Goal: Information Seeking & Learning: Learn about a topic

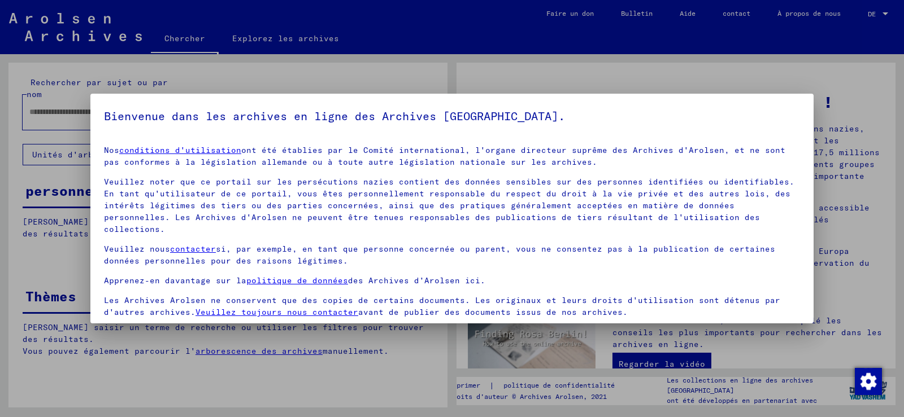
click at [106, 329] on span at bounding box center [108, 333] width 9 height 9
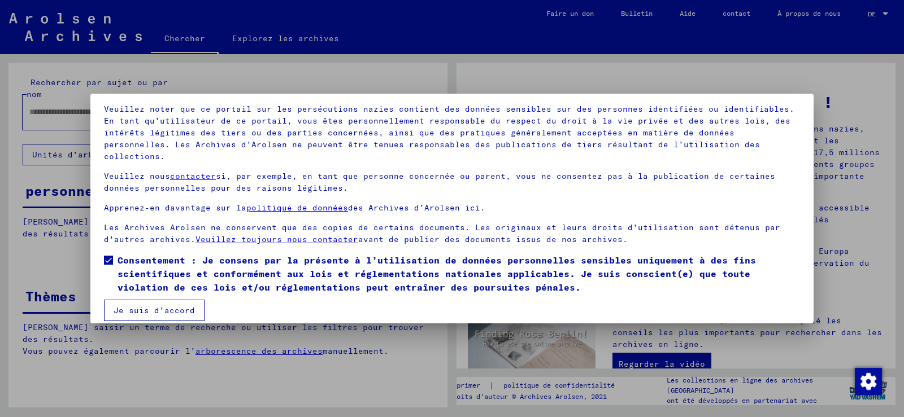
click at [153, 306] on font "Je suis d'accord" at bounding box center [154, 311] width 81 height 10
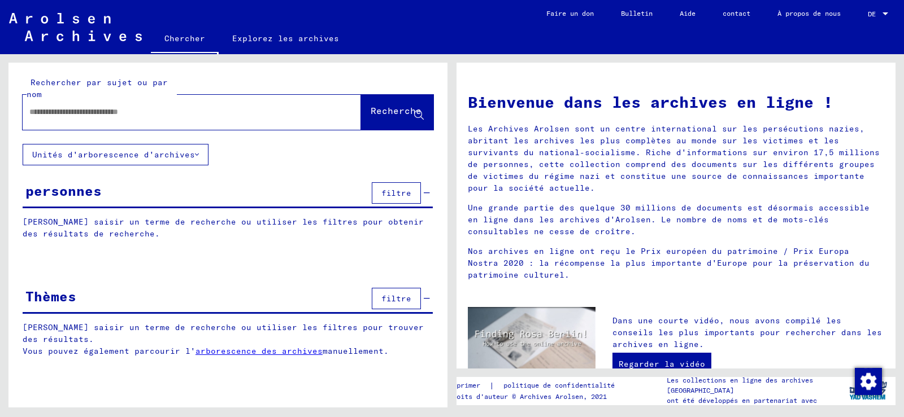
click at [38, 113] on input "text" at bounding box center [178, 112] width 298 height 12
click at [373, 111] on font "Recherche" at bounding box center [396, 110] width 51 height 11
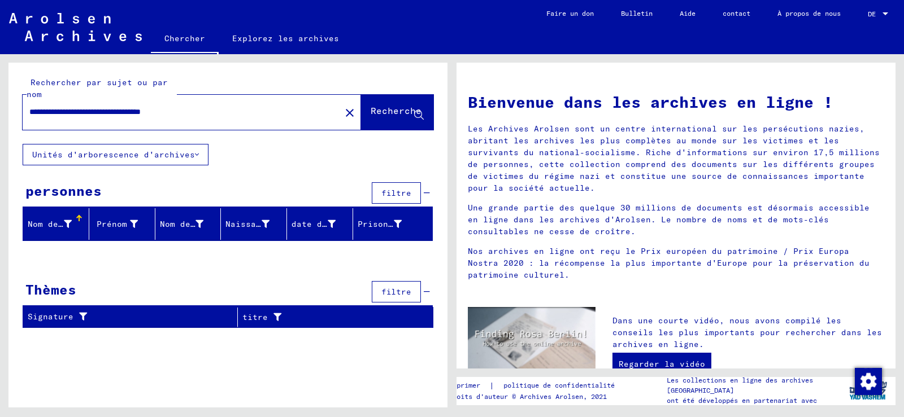
drag, startPoint x: 162, startPoint y: 111, endPoint x: 129, endPoint y: 109, distance: 33.4
click at [129, 109] on input "**********" at bounding box center [178, 112] width 298 height 12
click at [379, 108] on font "Recherche" at bounding box center [396, 110] width 51 height 11
drag, startPoint x: 201, startPoint y: 111, endPoint x: 124, endPoint y: 108, distance: 76.3
click at [124, 108] on input "**********" at bounding box center [178, 112] width 298 height 12
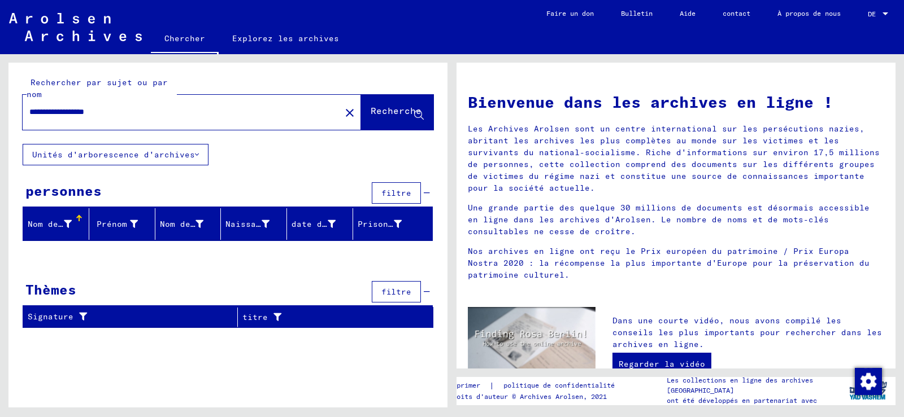
type input "**********"
click at [371, 107] on font "Recherche" at bounding box center [396, 110] width 51 height 11
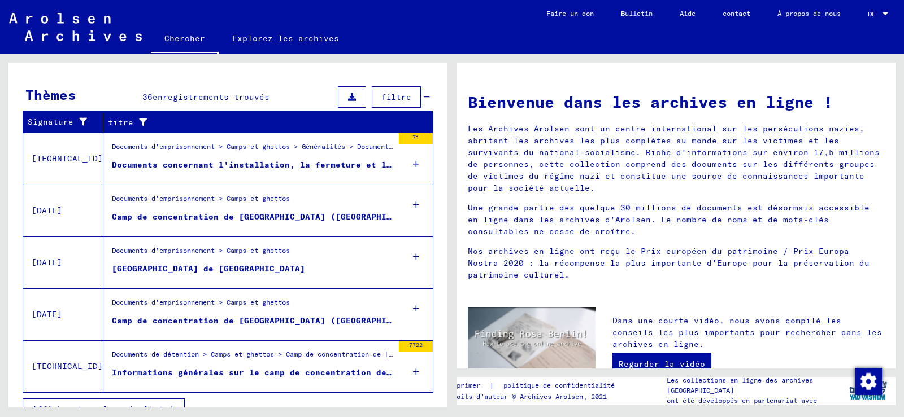
scroll to position [385, 0]
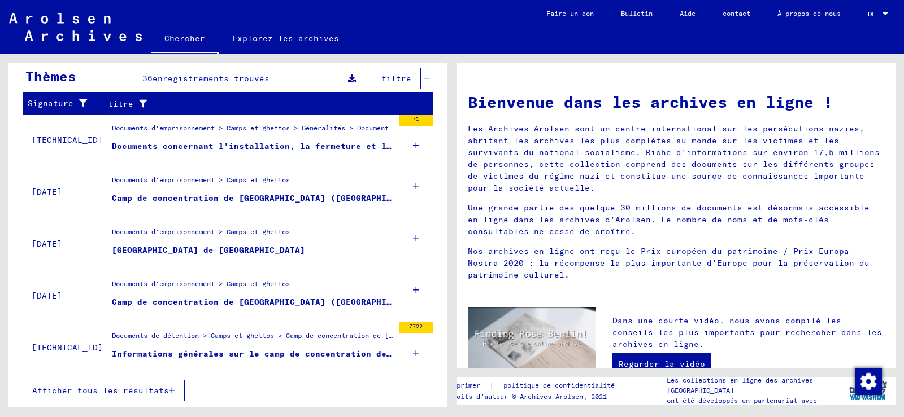
click at [192, 299] on font "Camp de concentration de [GEOGRAPHIC_DATA] ([GEOGRAPHIC_DATA])" at bounding box center [269, 302] width 315 height 10
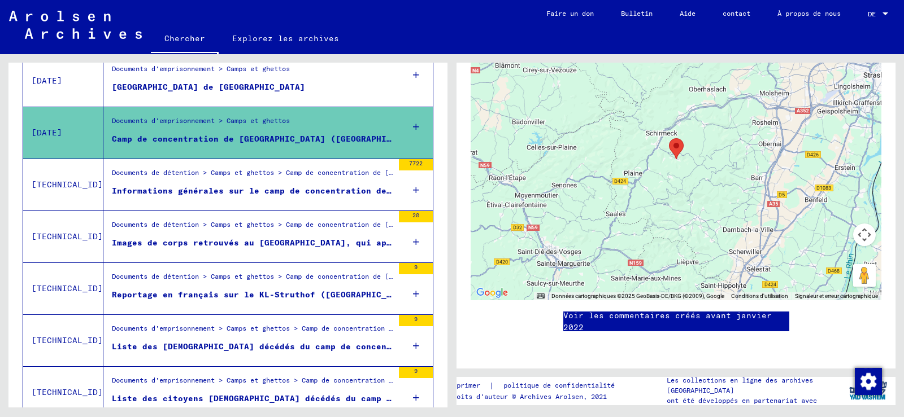
scroll to position [352, 0]
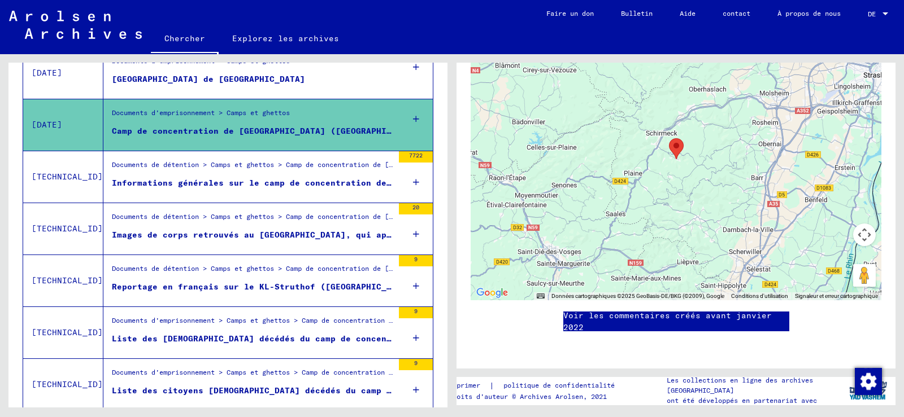
click at [268, 284] on font "Reportage en français sur le KL-Struthof ([GEOGRAPHIC_DATA]), rédigé par la cor…" at bounding box center [541, 287] width 859 height 10
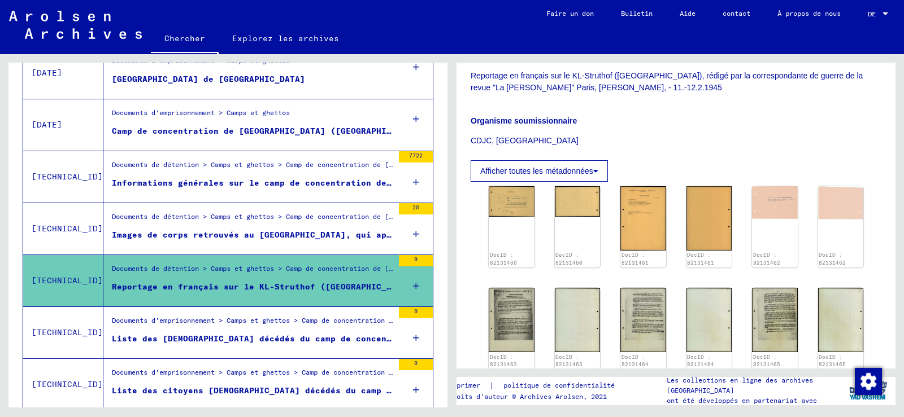
scroll to position [294, 0]
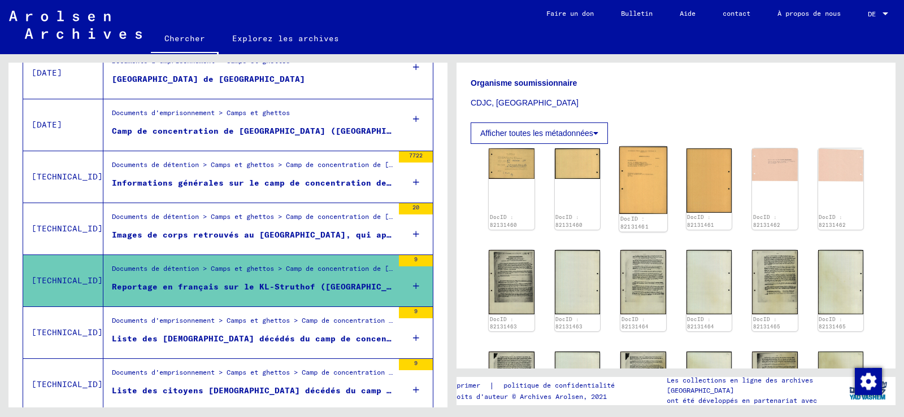
click at [634, 177] on img at bounding box center [643, 180] width 48 height 67
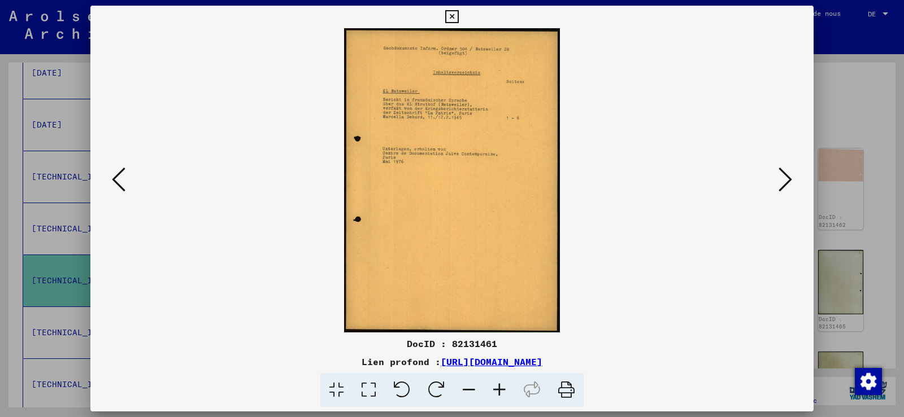
click at [499, 386] on icon at bounding box center [499, 390] width 31 height 34
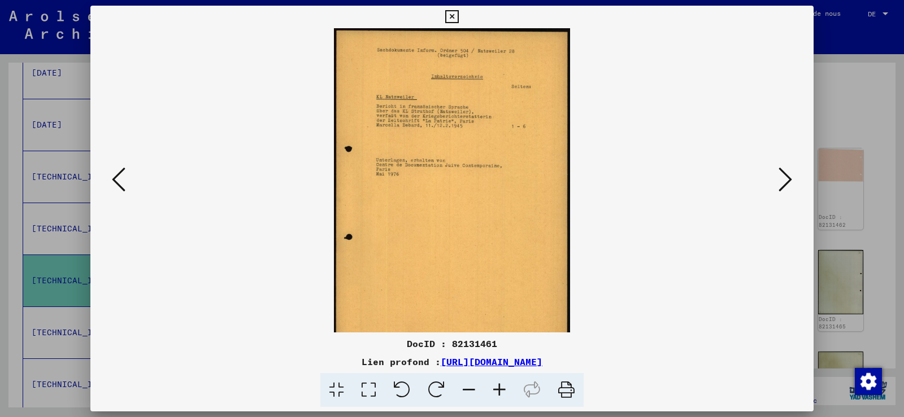
click at [499, 386] on icon at bounding box center [499, 390] width 31 height 34
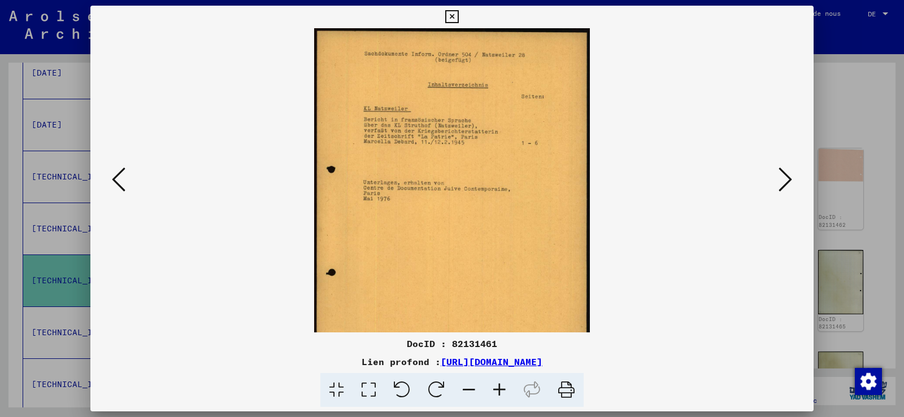
click at [499, 386] on icon at bounding box center [499, 390] width 31 height 34
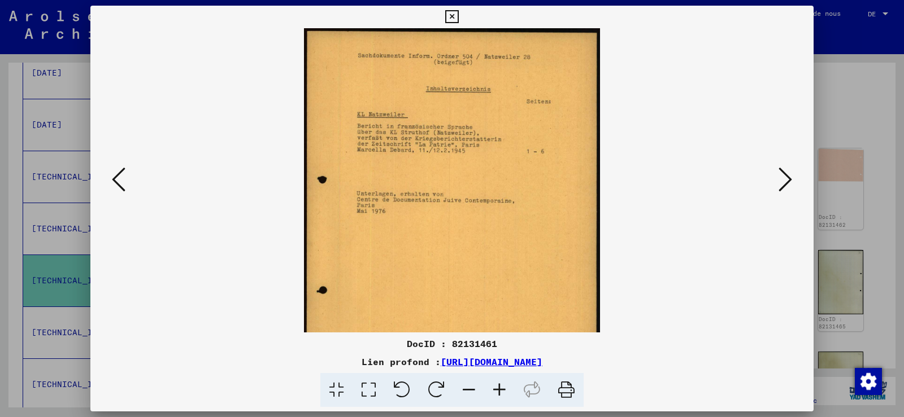
click at [499, 386] on icon at bounding box center [499, 390] width 31 height 34
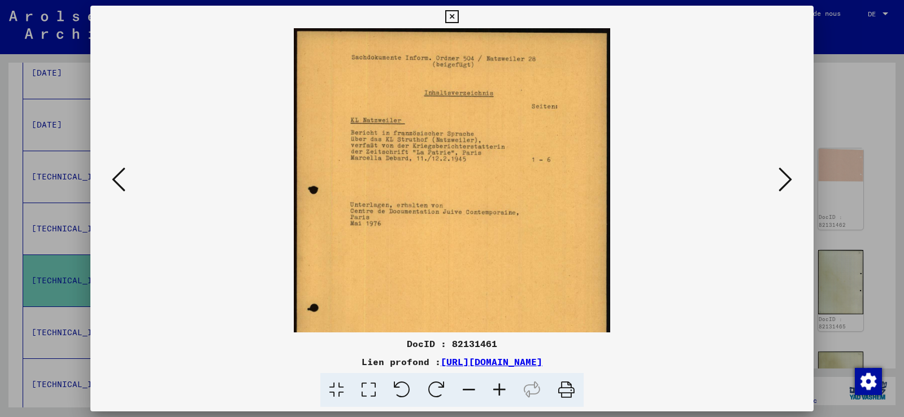
click at [499, 386] on icon at bounding box center [499, 390] width 31 height 34
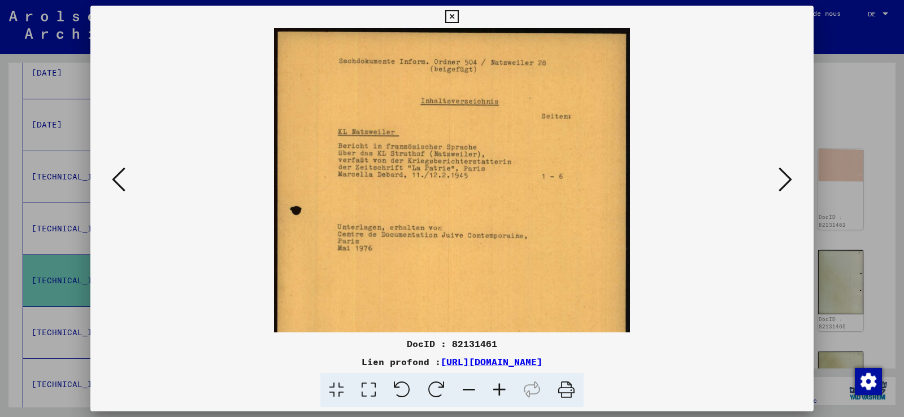
click at [499, 386] on icon at bounding box center [499, 390] width 31 height 34
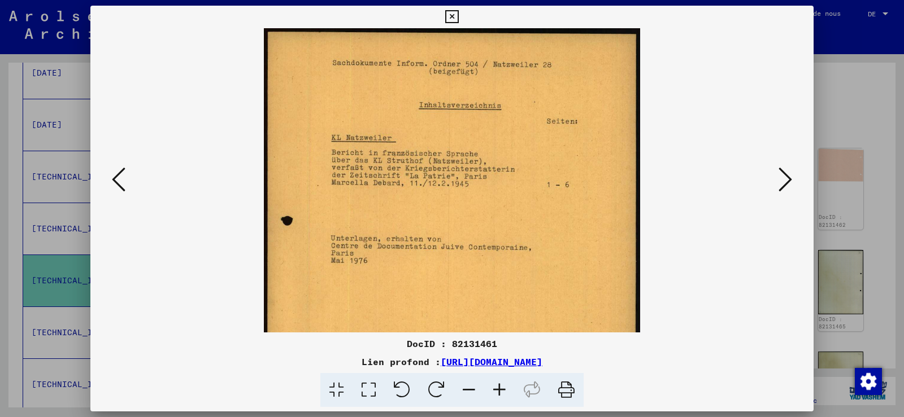
click at [499, 386] on icon at bounding box center [499, 390] width 31 height 34
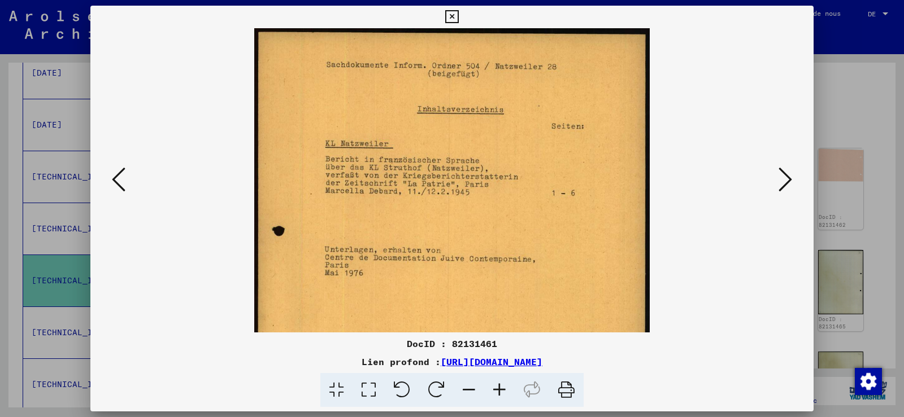
click at [499, 386] on icon at bounding box center [499, 390] width 31 height 34
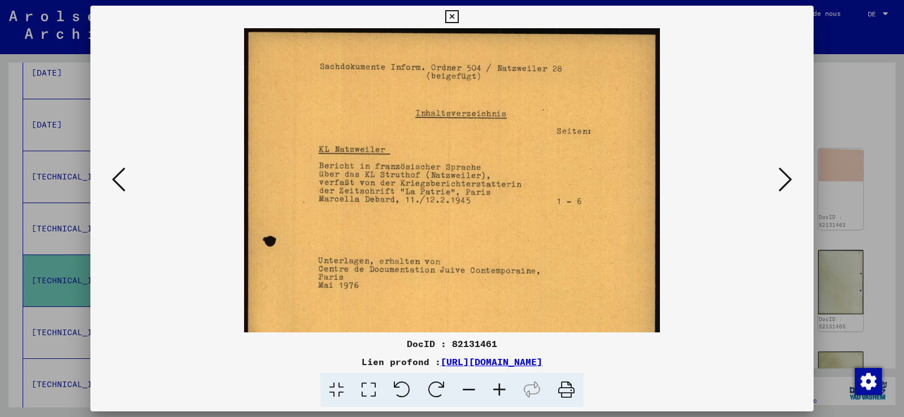
click at [499, 386] on icon at bounding box center [499, 390] width 31 height 34
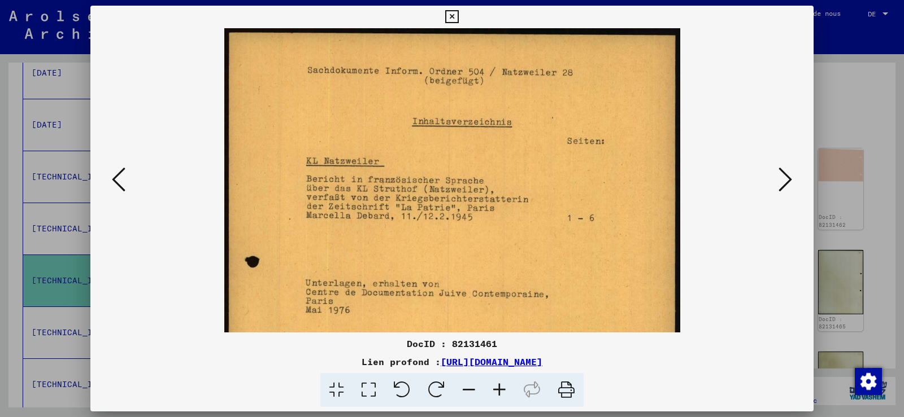
click at [499, 386] on icon at bounding box center [499, 390] width 31 height 34
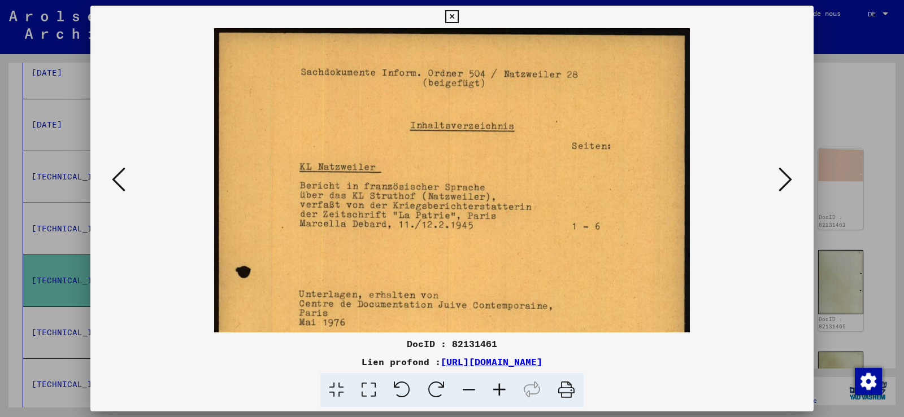
click at [499, 386] on icon at bounding box center [499, 390] width 31 height 34
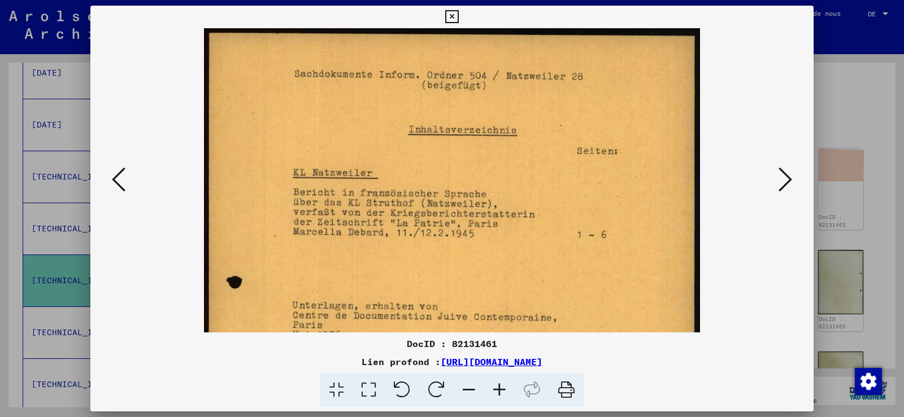
click at [499, 386] on icon at bounding box center [499, 390] width 31 height 34
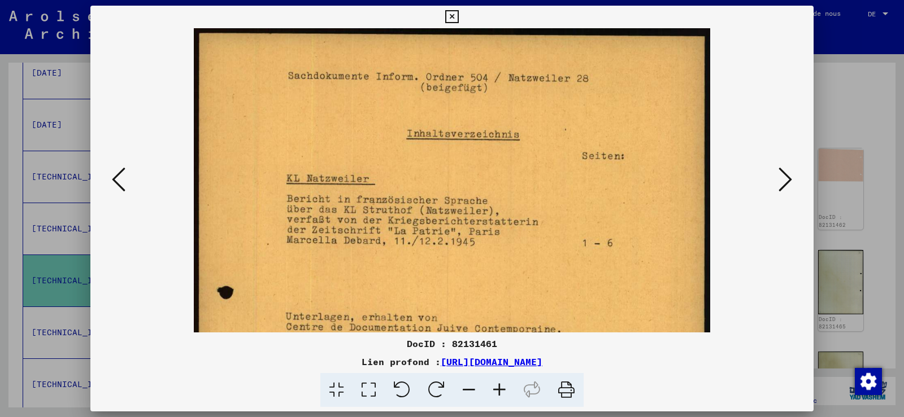
click at [499, 386] on icon at bounding box center [499, 390] width 31 height 34
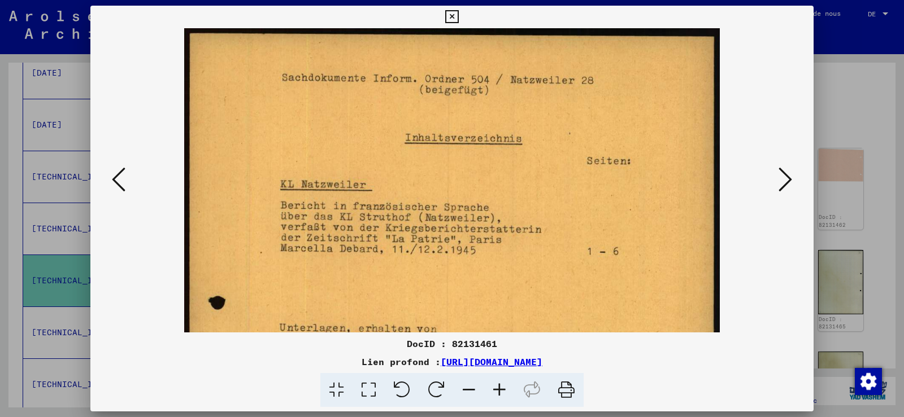
click at [786, 178] on icon at bounding box center [785, 179] width 14 height 27
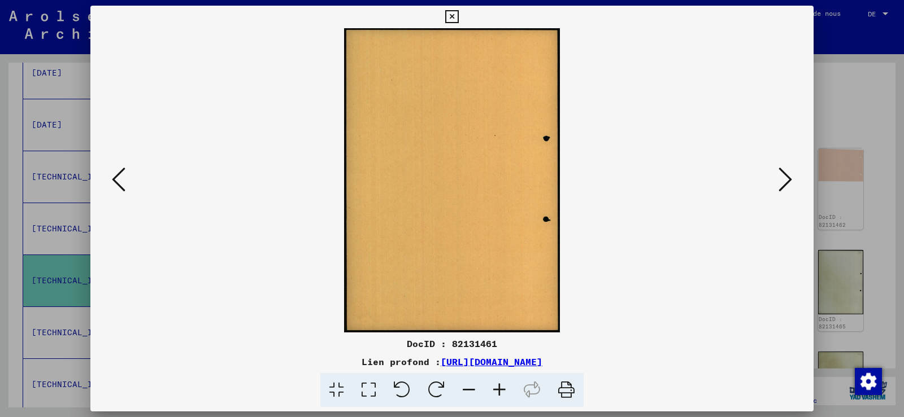
click at [786, 178] on icon at bounding box center [785, 179] width 14 height 27
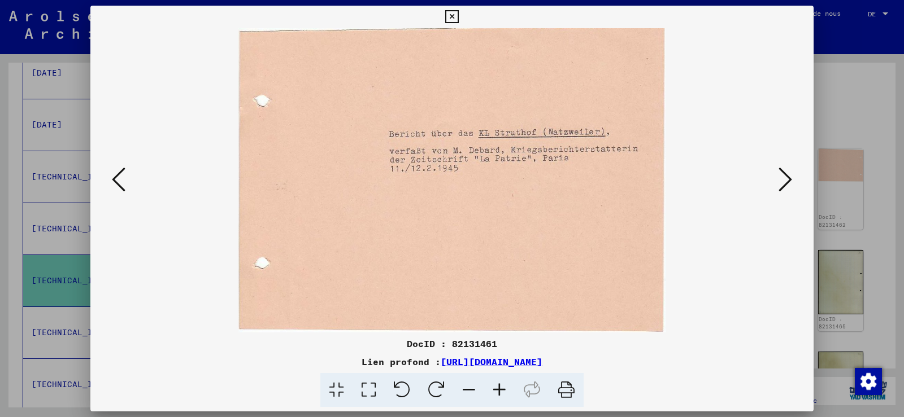
click at [786, 178] on icon at bounding box center [785, 179] width 14 height 27
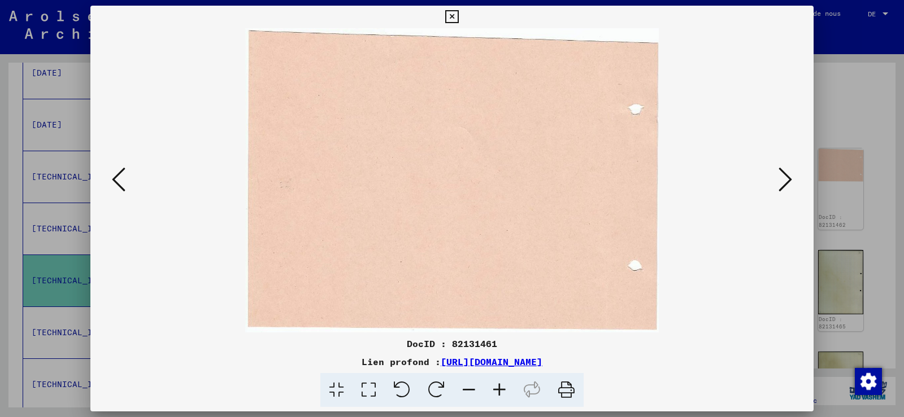
click at [786, 178] on icon at bounding box center [785, 179] width 14 height 27
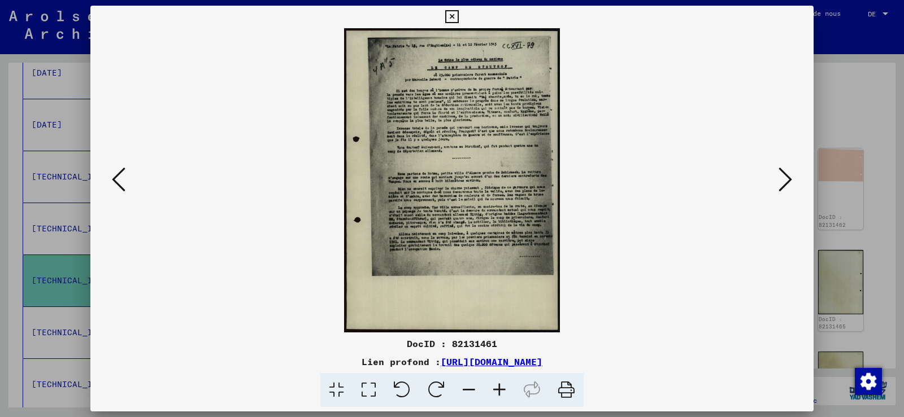
click at [497, 386] on icon at bounding box center [499, 390] width 31 height 34
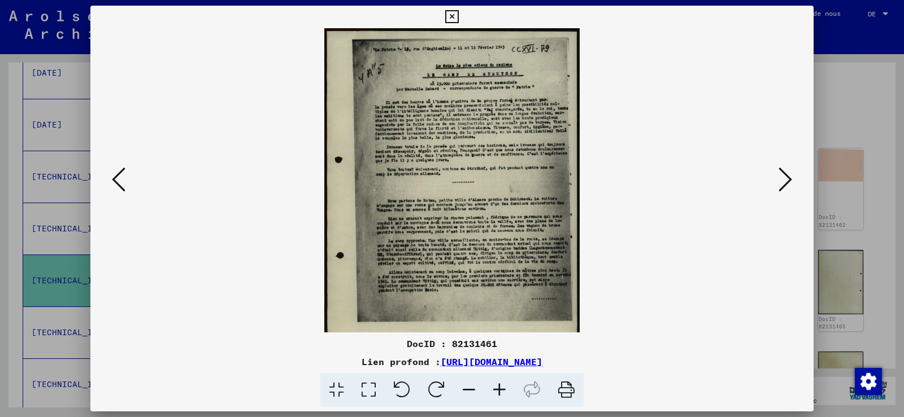
click at [497, 386] on icon at bounding box center [499, 390] width 31 height 34
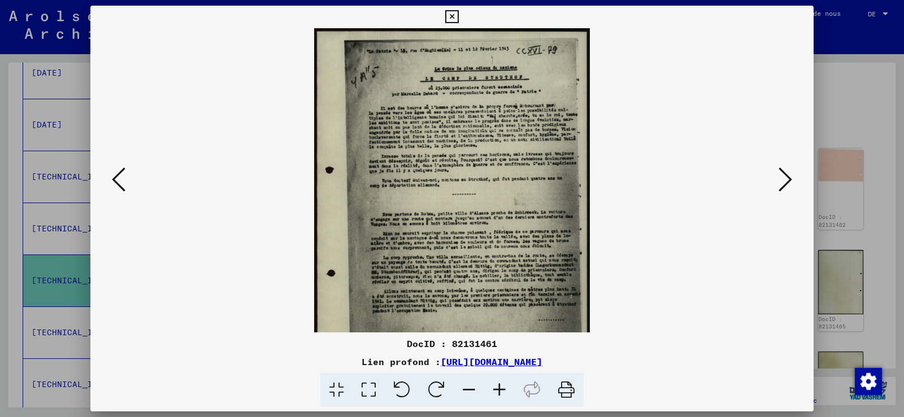
click at [497, 386] on icon at bounding box center [499, 390] width 31 height 34
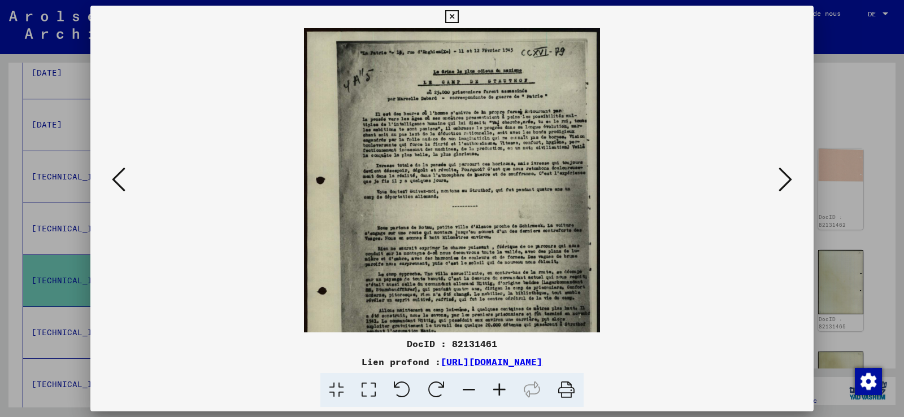
click at [497, 386] on icon at bounding box center [499, 390] width 31 height 34
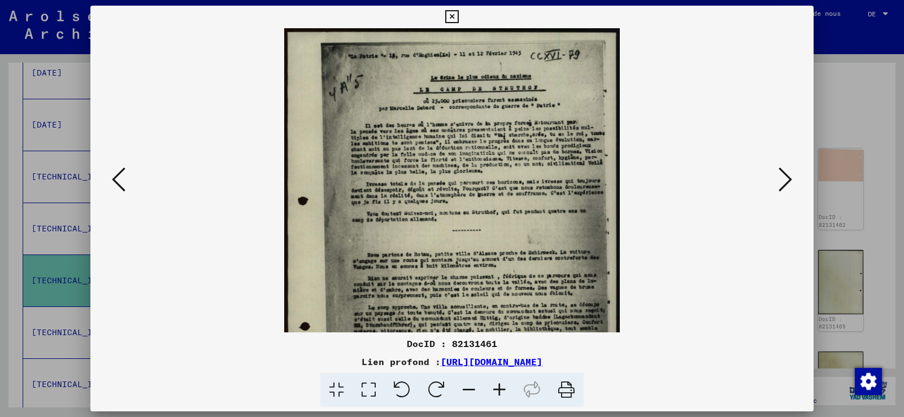
click at [497, 386] on icon at bounding box center [499, 390] width 31 height 34
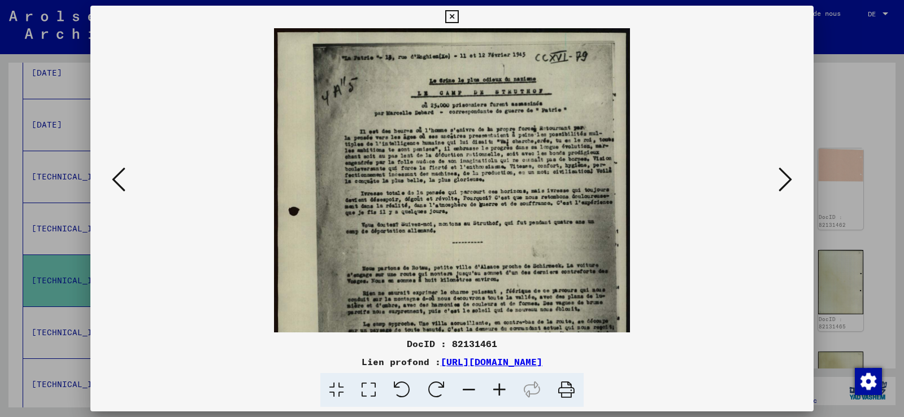
click at [497, 386] on icon at bounding box center [499, 390] width 31 height 34
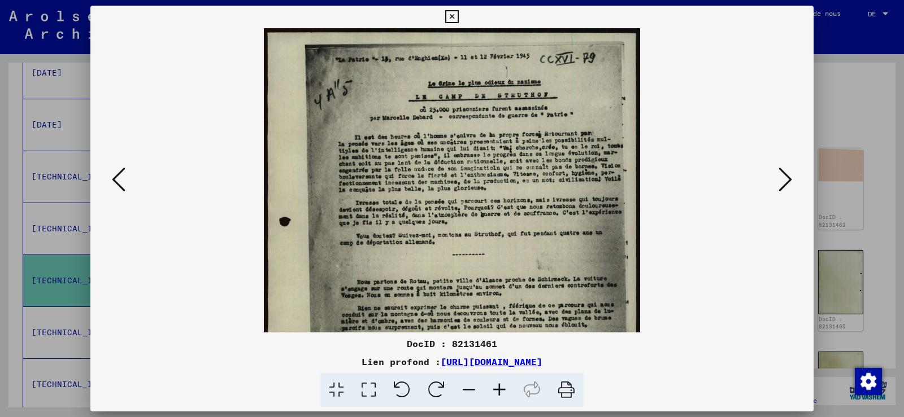
click at [497, 386] on icon at bounding box center [499, 390] width 31 height 34
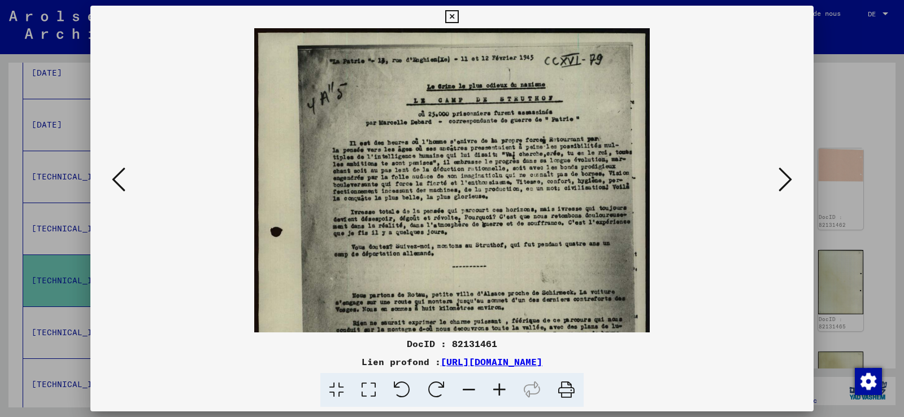
click at [497, 386] on icon at bounding box center [499, 390] width 31 height 34
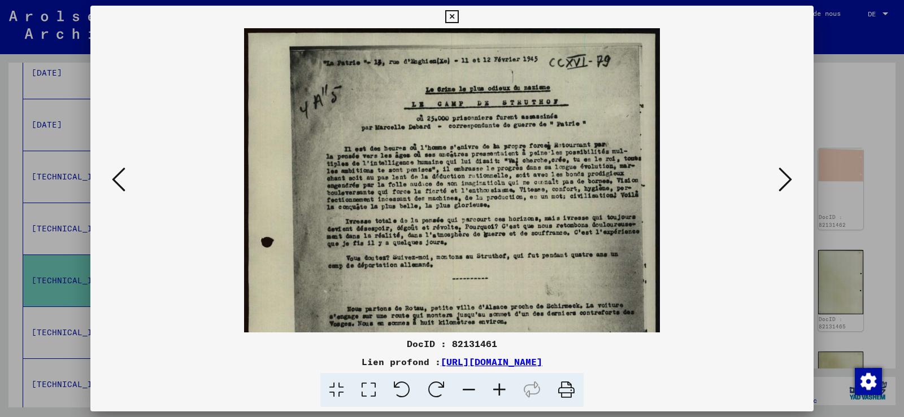
click at [497, 386] on icon at bounding box center [499, 390] width 31 height 34
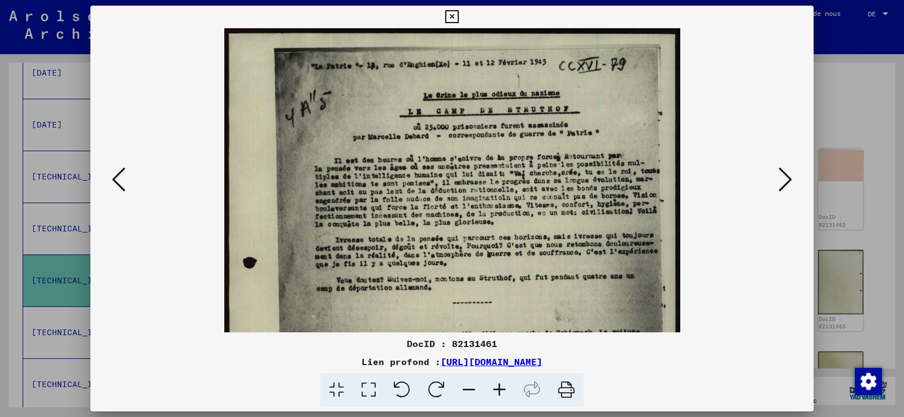
click at [497, 386] on icon at bounding box center [499, 390] width 31 height 34
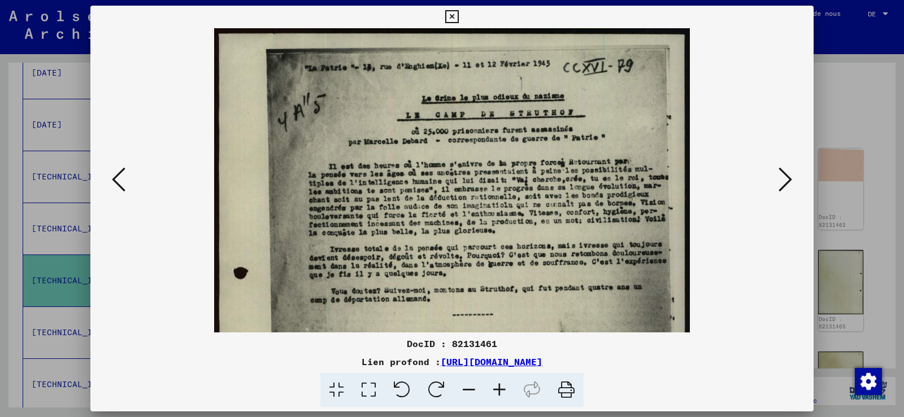
click at [497, 386] on icon at bounding box center [499, 390] width 31 height 34
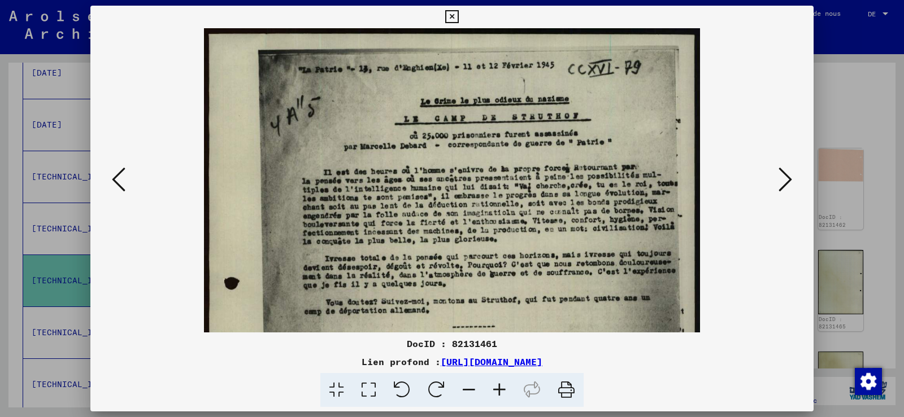
click at [497, 386] on icon at bounding box center [499, 390] width 31 height 34
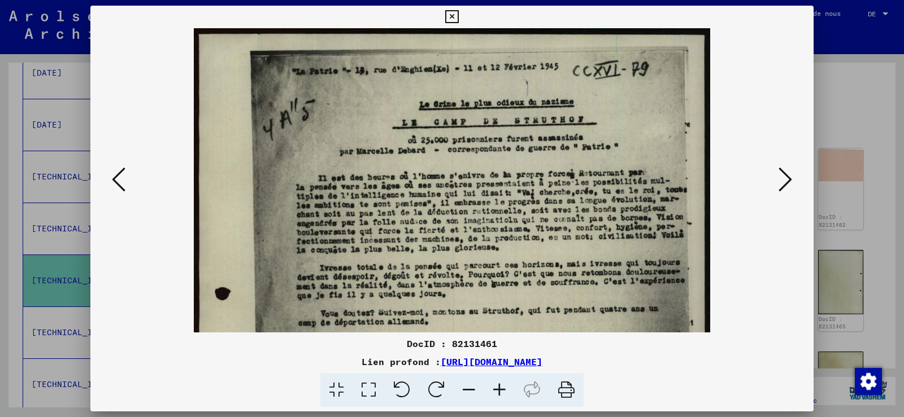
click at [497, 386] on icon at bounding box center [499, 390] width 31 height 34
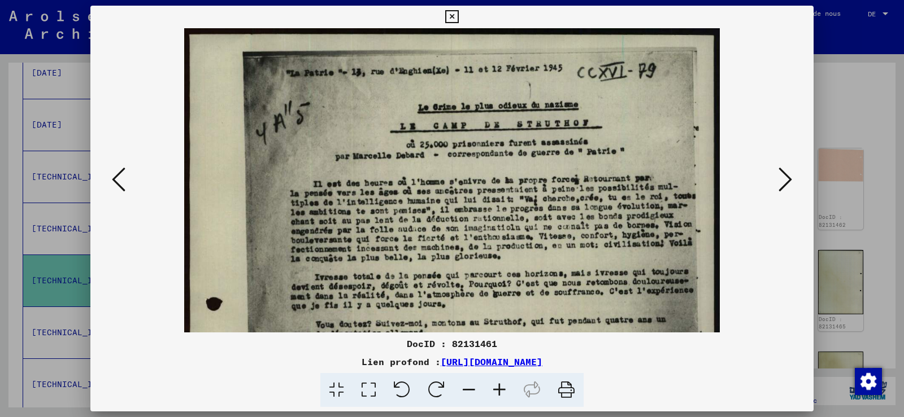
drag, startPoint x: 525, startPoint y: 136, endPoint x: 527, endPoint y: 118, distance: 18.2
click at [528, 107] on img at bounding box center [452, 406] width 536 height 756
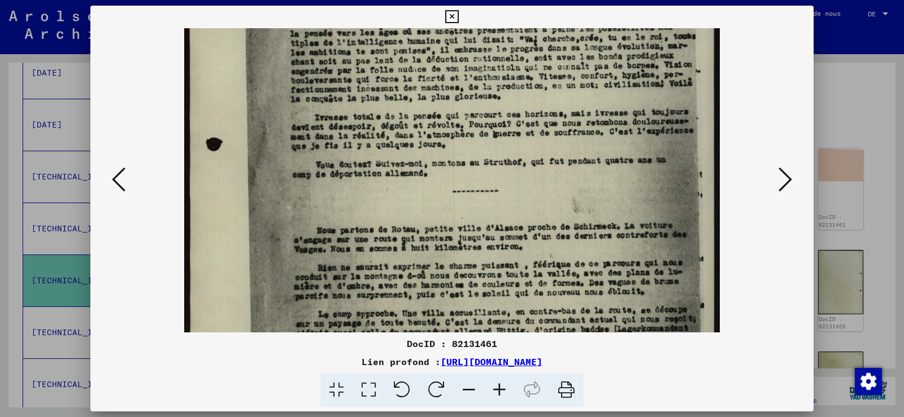
drag, startPoint x: 498, startPoint y: 229, endPoint x: 512, endPoint y: 177, distance: 54.4
click at [512, 178] on img at bounding box center [452, 246] width 536 height 756
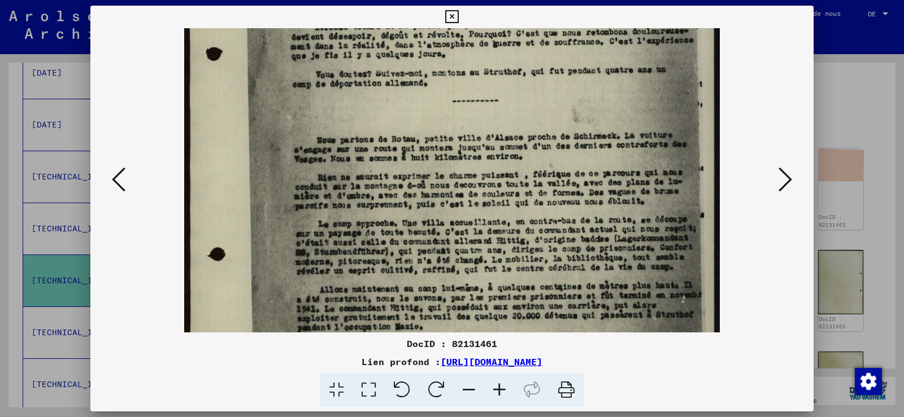
drag, startPoint x: 555, startPoint y: 223, endPoint x: 556, endPoint y: 188, distance: 35.0
click at [556, 197] on img at bounding box center [452, 156] width 536 height 756
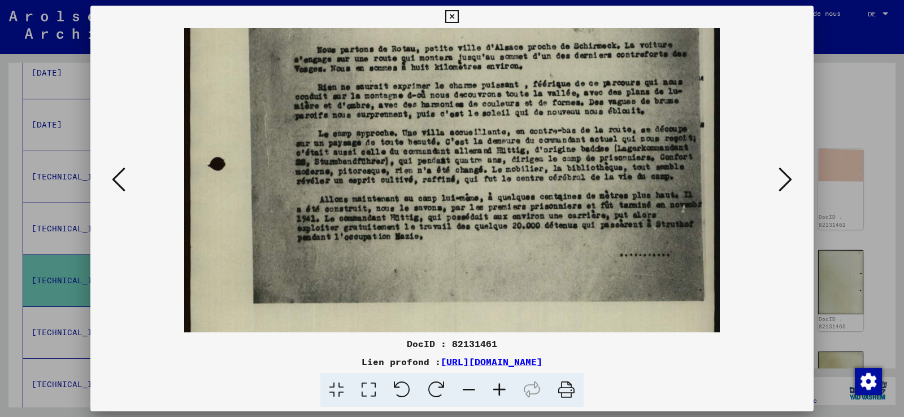
click at [793, 181] on button at bounding box center [785, 180] width 20 height 32
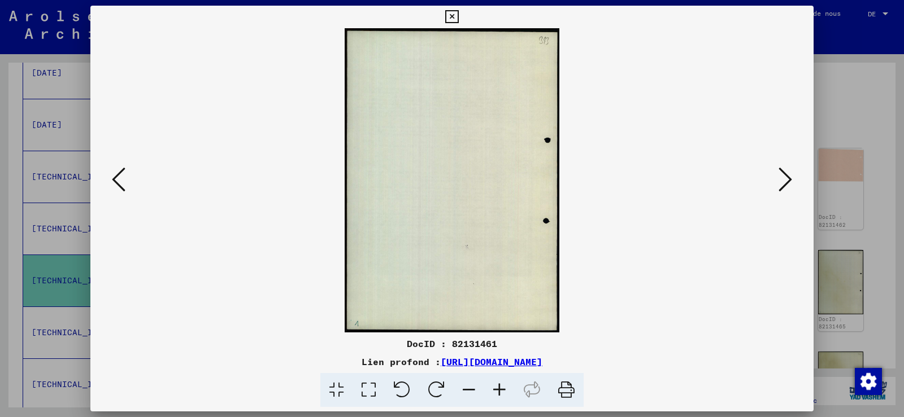
click at [793, 181] on button at bounding box center [785, 180] width 20 height 32
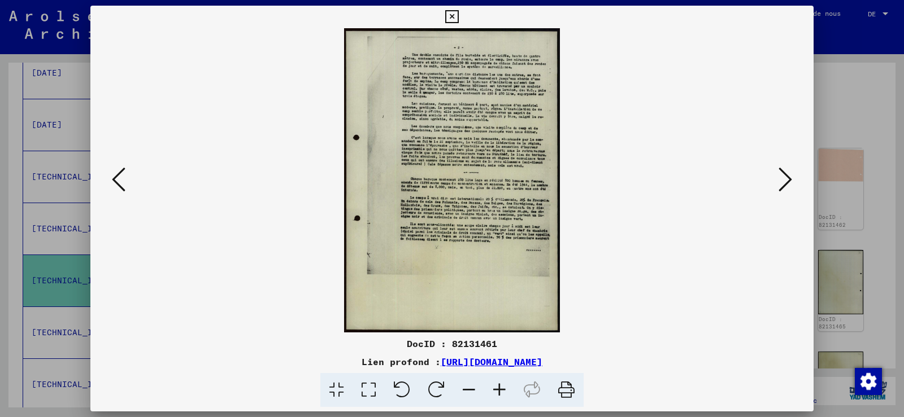
click at [496, 385] on icon at bounding box center [499, 390] width 31 height 34
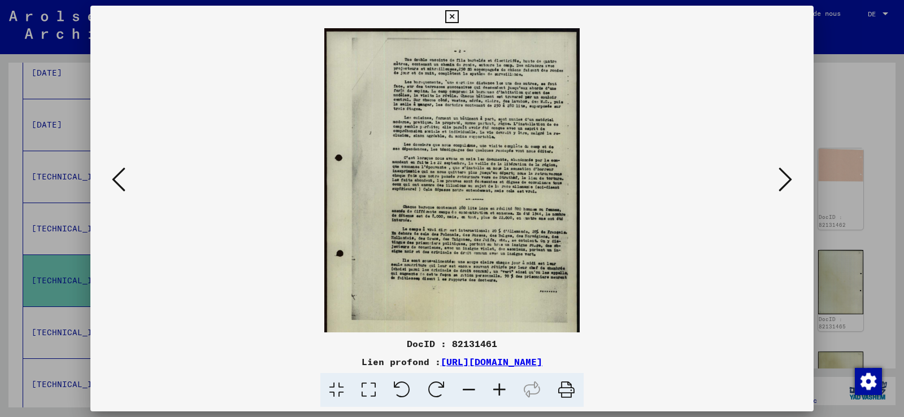
click at [496, 385] on icon at bounding box center [499, 390] width 31 height 34
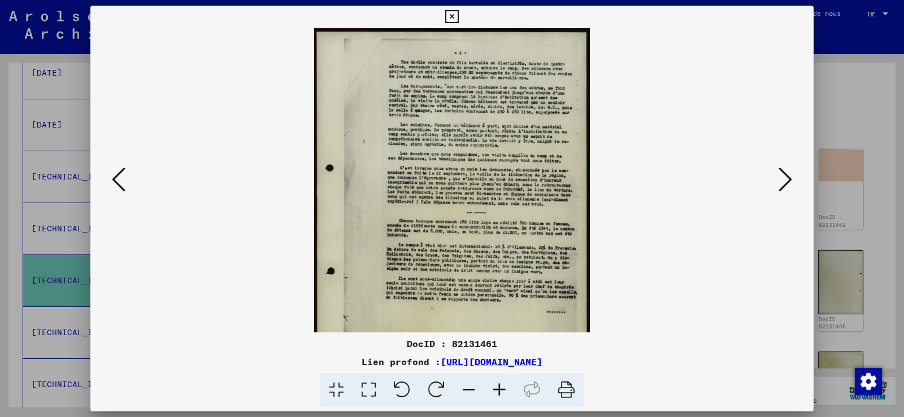
click at [496, 385] on icon at bounding box center [499, 390] width 31 height 34
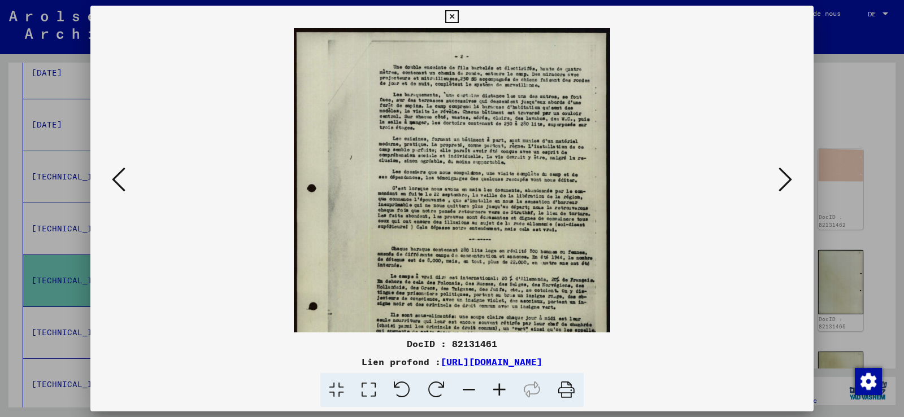
click at [496, 385] on icon at bounding box center [499, 390] width 31 height 34
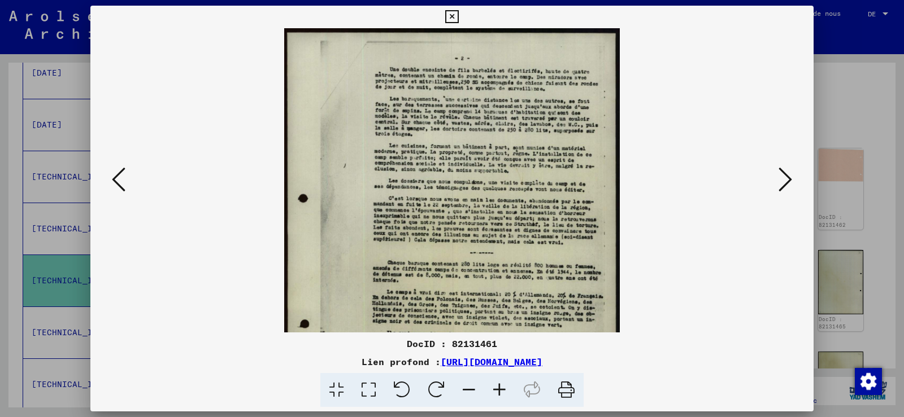
click at [496, 385] on icon at bounding box center [499, 390] width 31 height 34
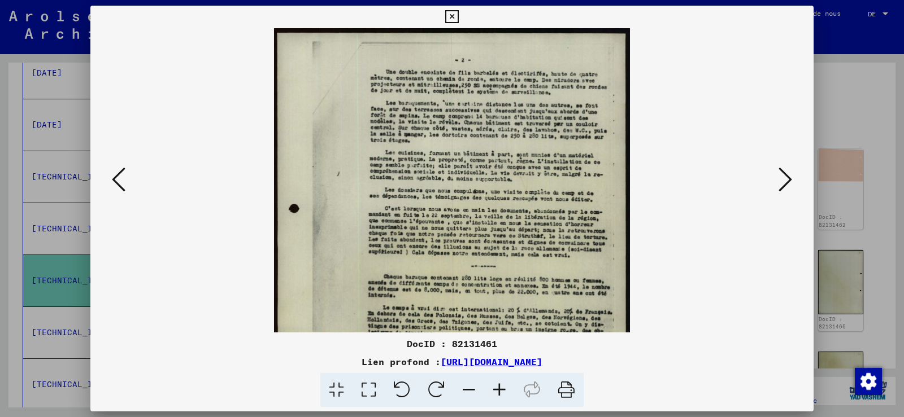
click at [496, 385] on icon at bounding box center [499, 390] width 31 height 34
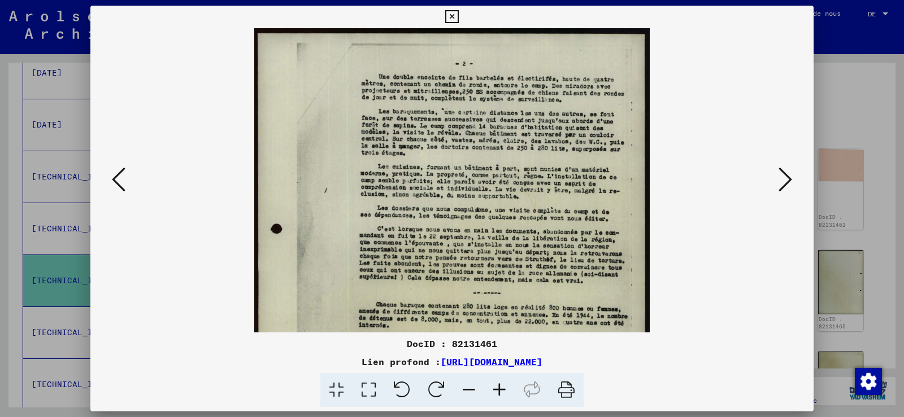
click at [496, 385] on icon at bounding box center [499, 390] width 31 height 34
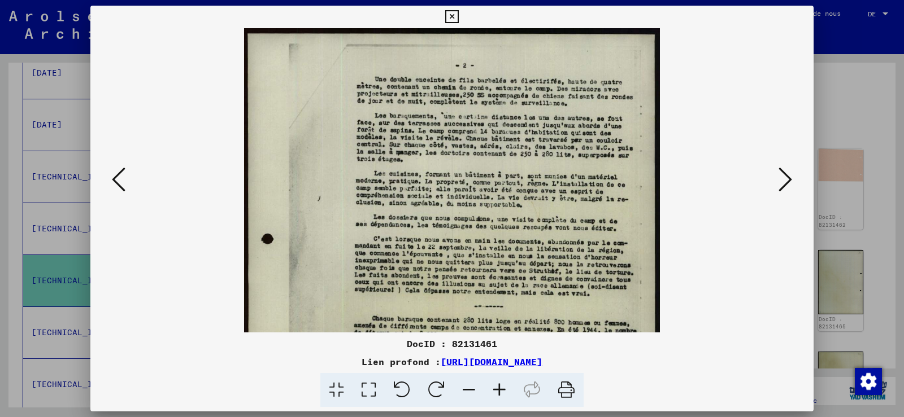
click at [496, 385] on icon at bounding box center [499, 390] width 31 height 34
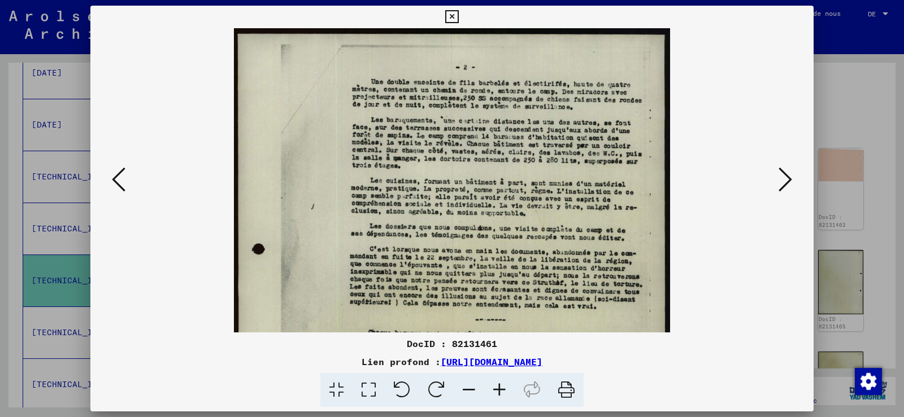
click at [496, 385] on icon at bounding box center [499, 390] width 31 height 34
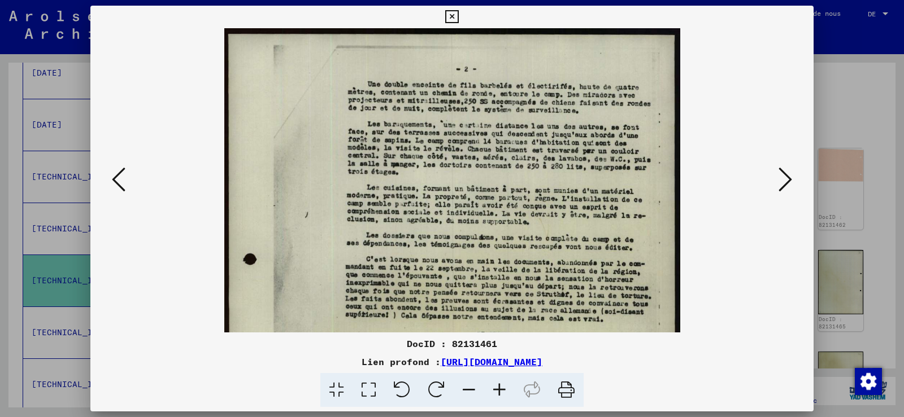
click at [496, 385] on icon at bounding box center [499, 390] width 31 height 34
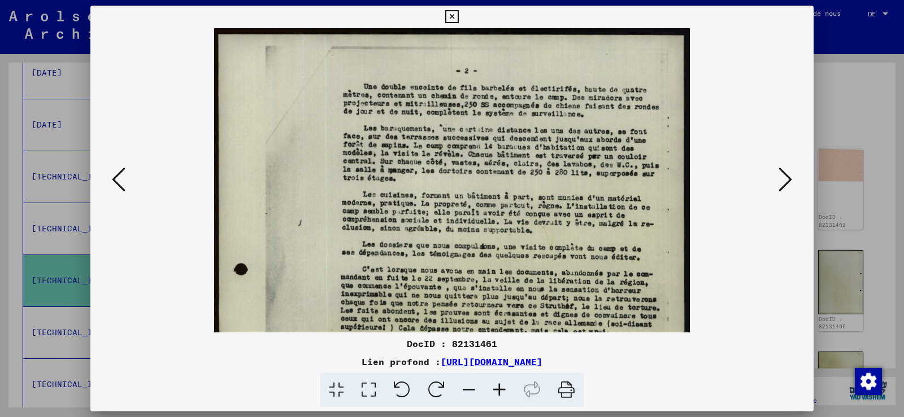
click at [496, 385] on icon at bounding box center [499, 390] width 31 height 34
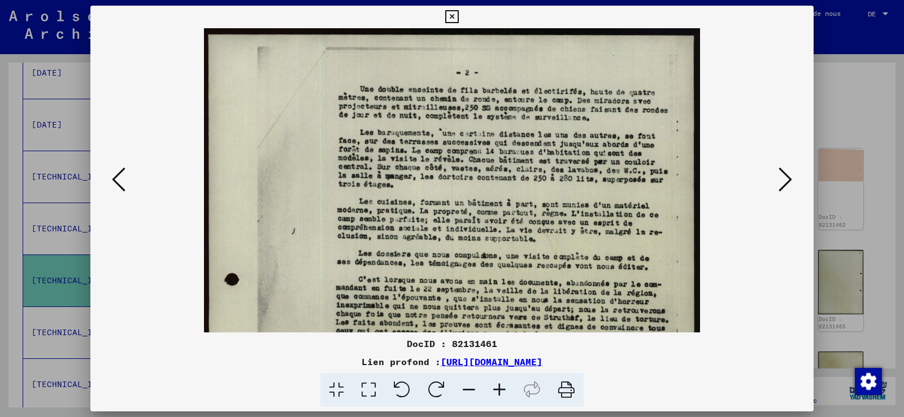
click at [496, 385] on icon at bounding box center [499, 390] width 31 height 34
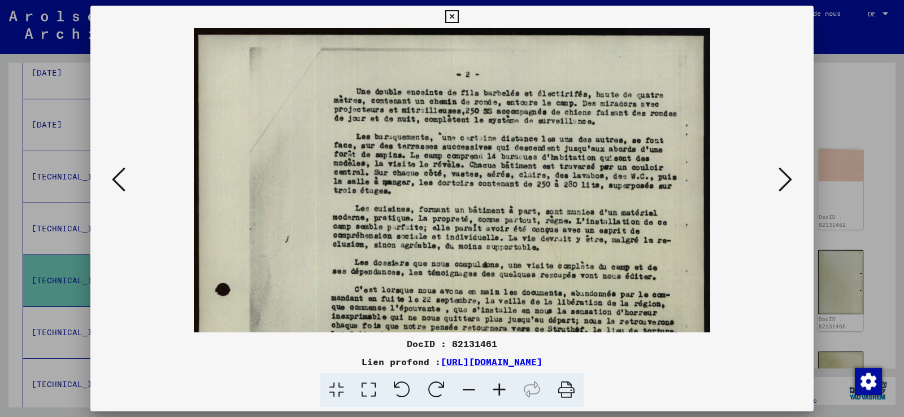
click at [496, 385] on icon at bounding box center [499, 390] width 31 height 34
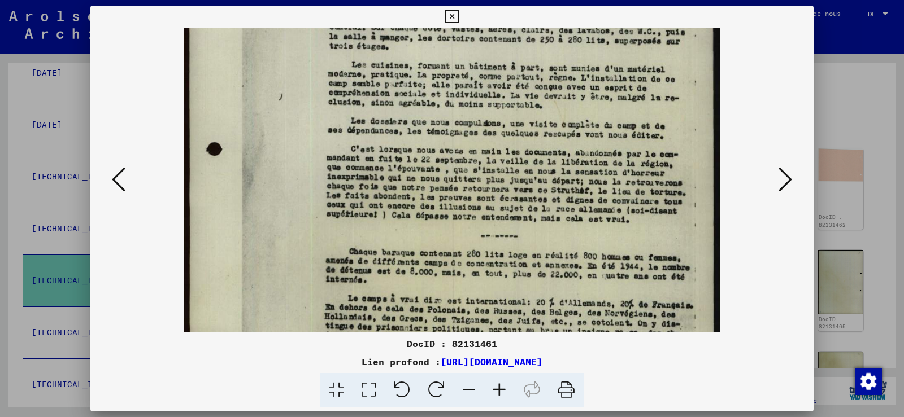
drag, startPoint x: 469, startPoint y: 311, endPoint x: 465, endPoint y: 142, distance: 168.9
click at [465, 141] on img at bounding box center [452, 255] width 536 height 756
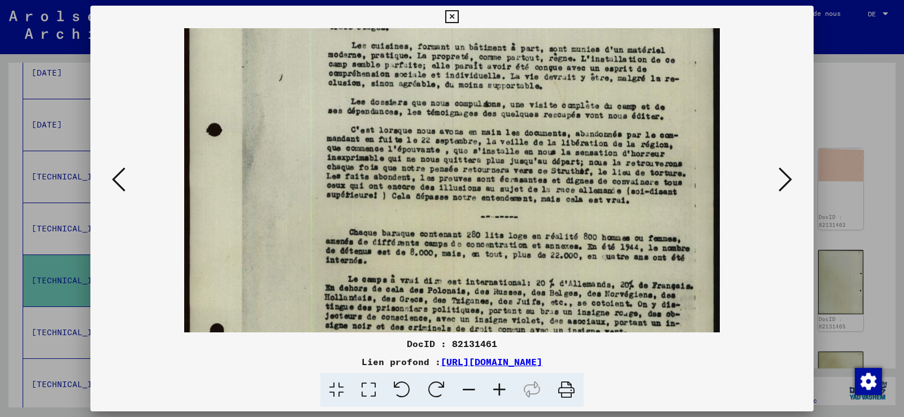
drag, startPoint x: 473, startPoint y: 279, endPoint x: 470, endPoint y: 190, distance: 89.3
click at [470, 190] on img at bounding box center [452, 236] width 536 height 756
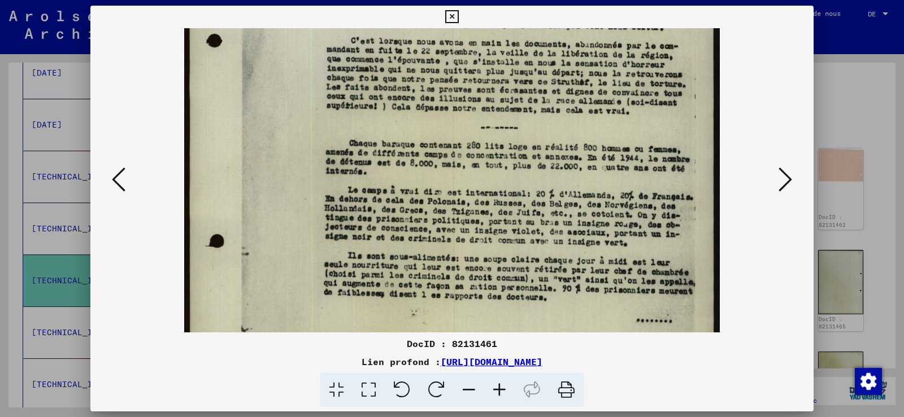
click at [787, 176] on icon at bounding box center [785, 179] width 14 height 27
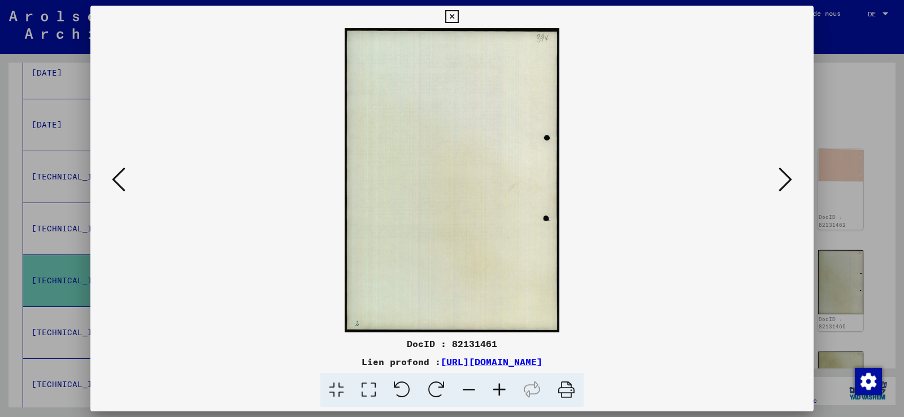
click at [787, 176] on icon at bounding box center [785, 179] width 14 height 27
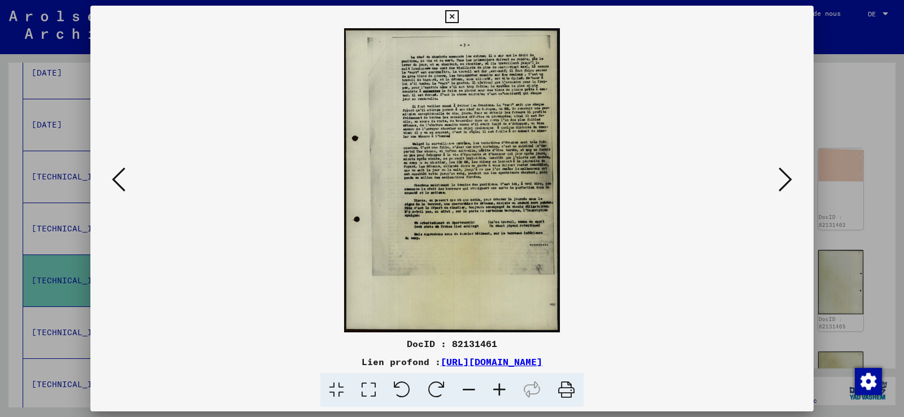
click at [499, 388] on icon at bounding box center [499, 390] width 31 height 34
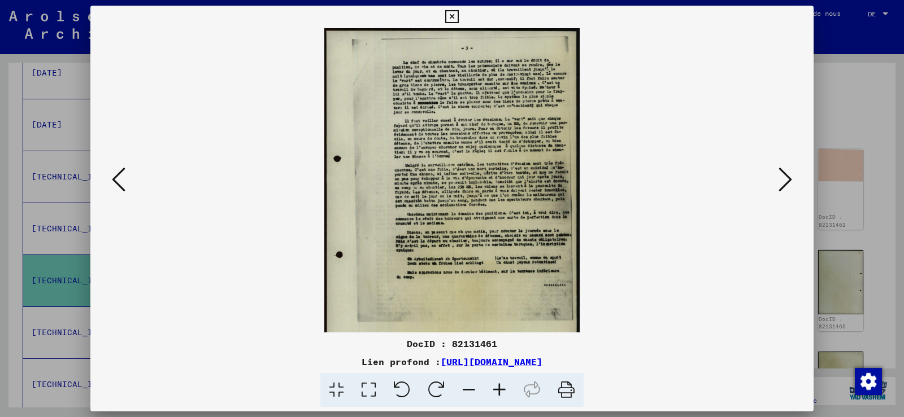
click at [499, 388] on icon at bounding box center [499, 390] width 31 height 34
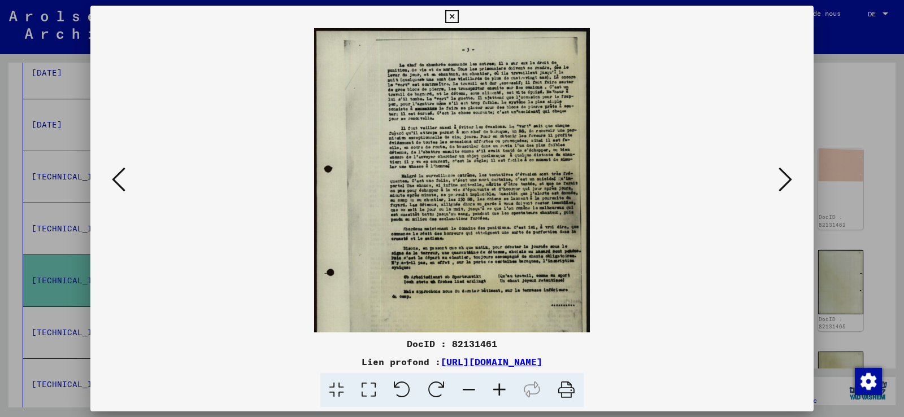
click at [499, 388] on icon at bounding box center [499, 390] width 31 height 34
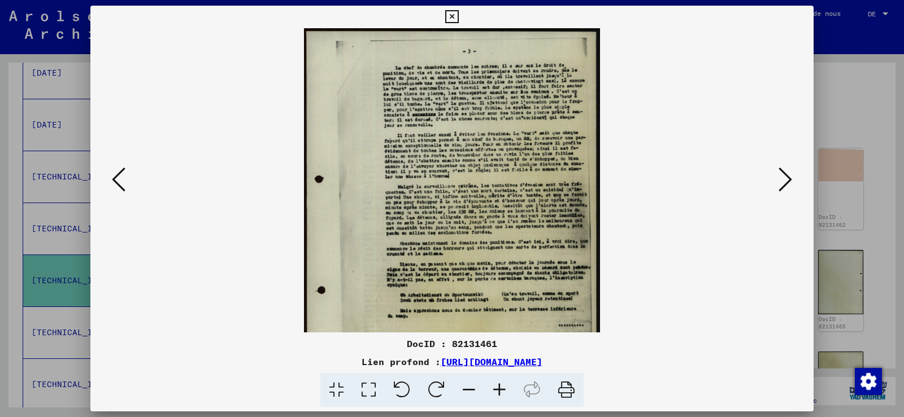
click at [499, 388] on icon at bounding box center [499, 390] width 31 height 34
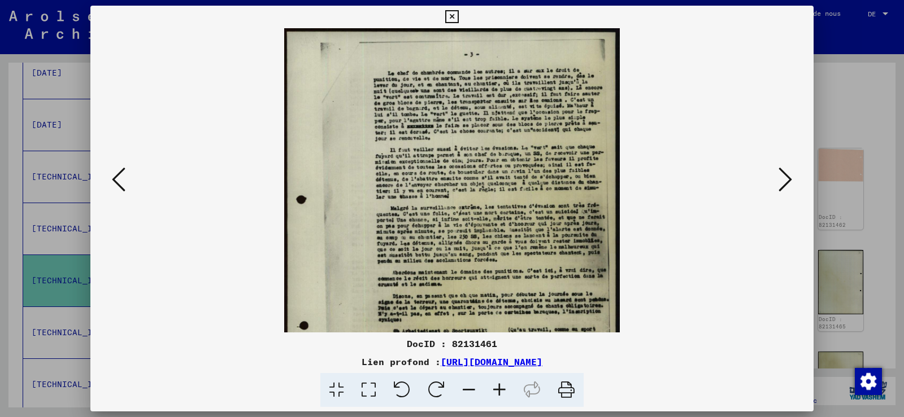
click at [499, 388] on icon at bounding box center [499, 390] width 31 height 34
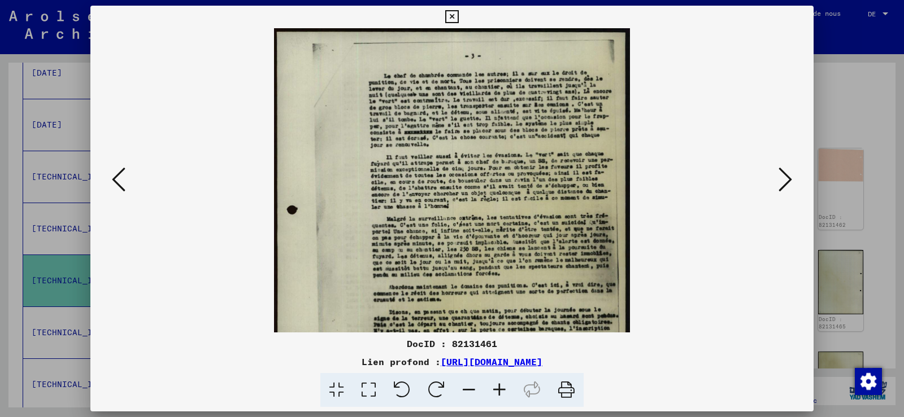
click at [499, 388] on icon at bounding box center [499, 390] width 31 height 34
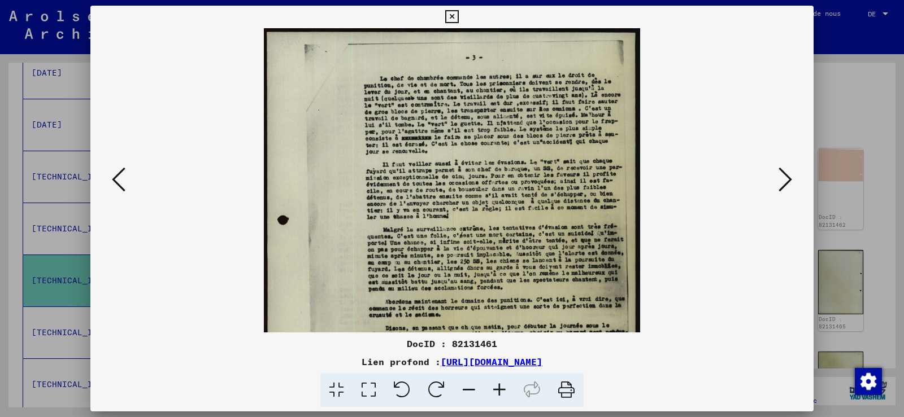
click at [499, 388] on icon at bounding box center [499, 390] width 31 height 34
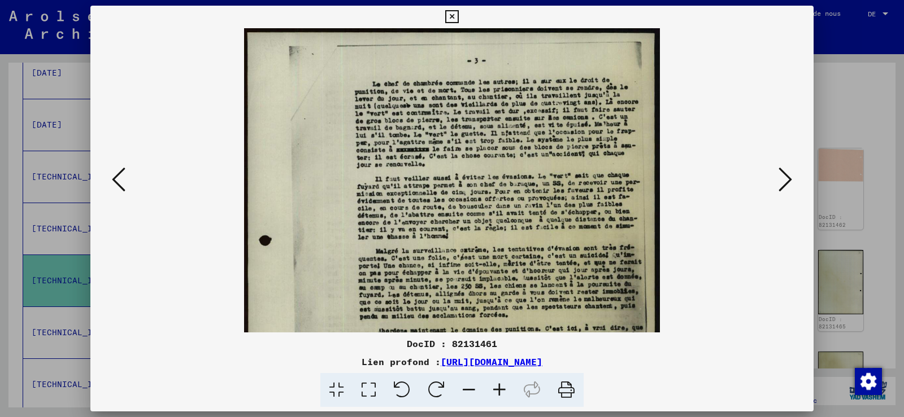
click at [499, 388] on icon at bounding box center [499, 390] width 31 height 34
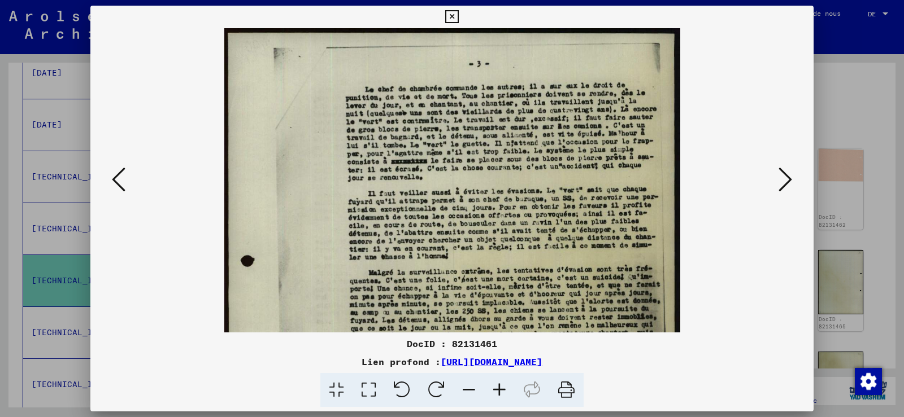
click at [499, 388] on icon at bounding box center [499, 390] width 31 height 34
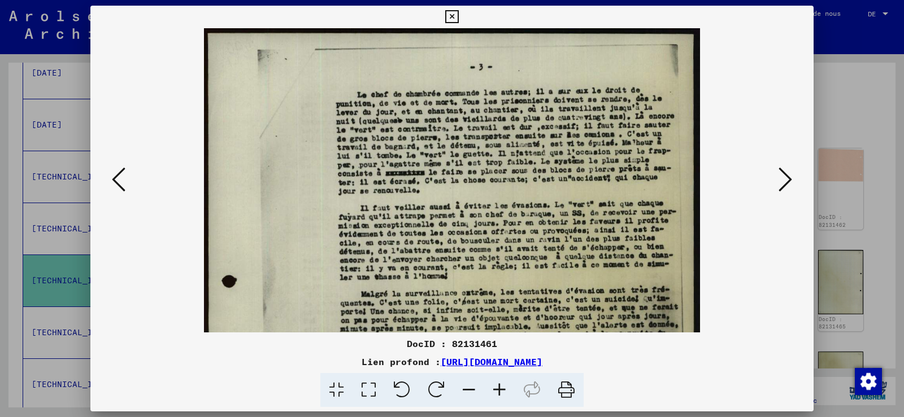
click at [499, 388] on icon at bounding box center [499, 390] width 31 height 34
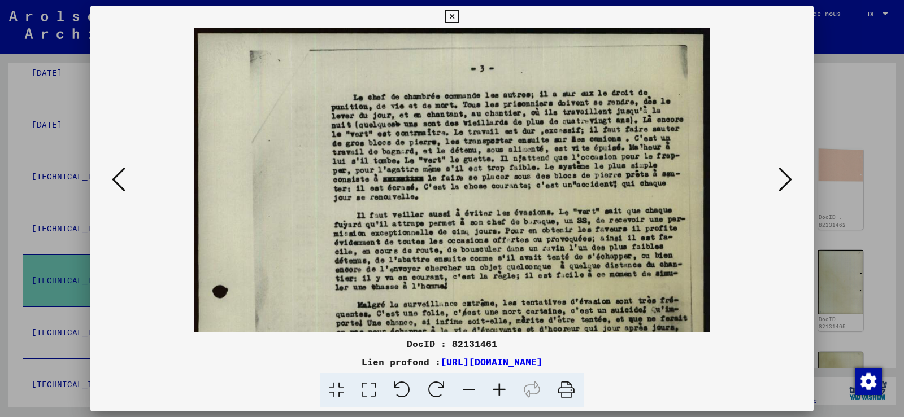
click at [499, 388] on icon at bounding box center [499, 390] width 31 height 34
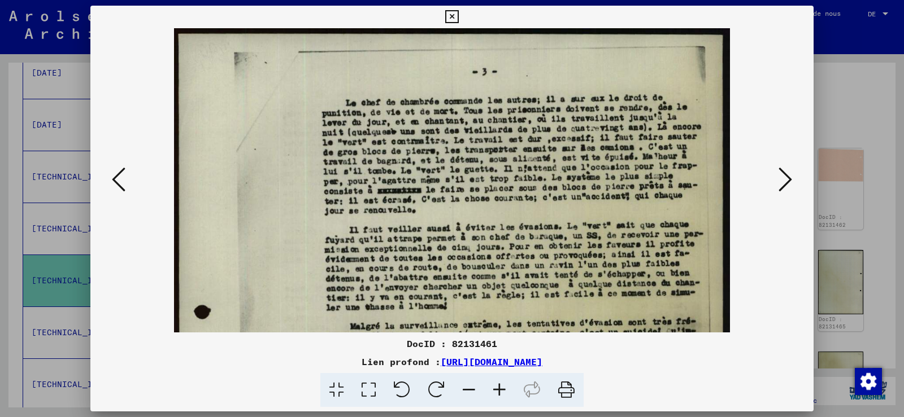
click at [499, 388] on icon at bounding box center [499, 390] width 31 height 34
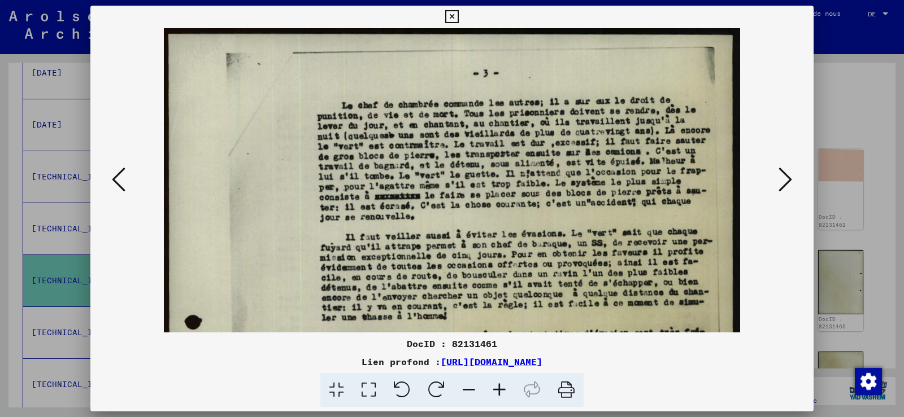
click at [787, 182] on icon at bounding box center [785, 179] width 14 height 27
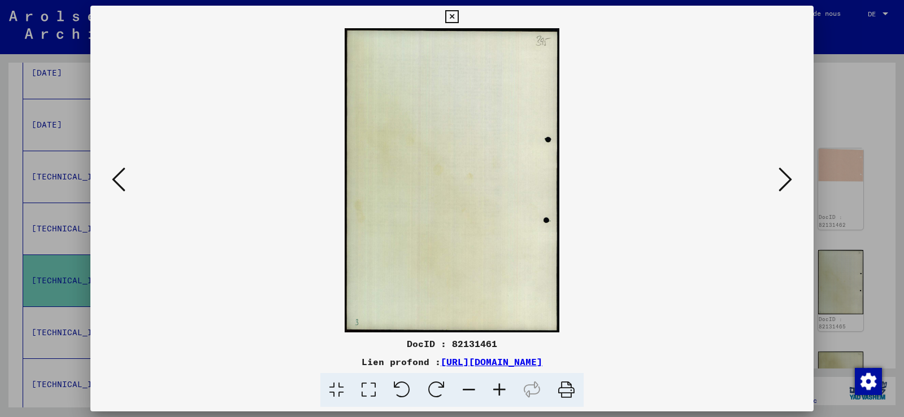
click at [787, 182] on icon at bounding box center [785, 179] width 14 height 27
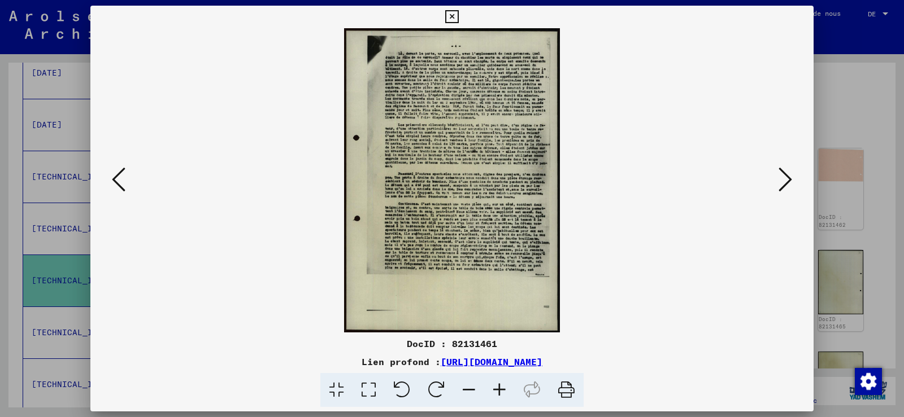
click at [499, 387] on icon at bounding box center [499, 390] width 31 height 34
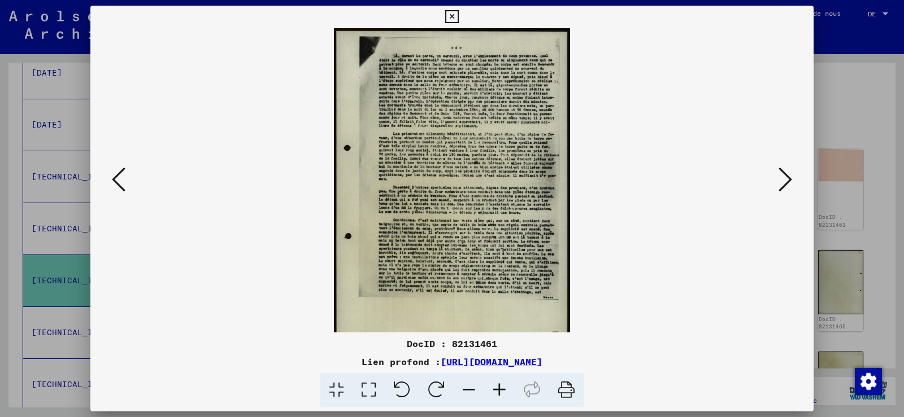
click at [499, 387] on icon at bounding box center [499, 390] width 31 height 34
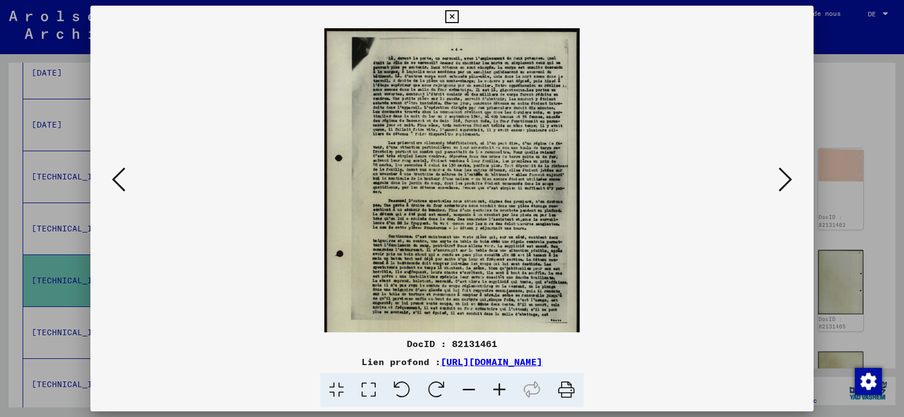
click at [499, 387] on icon at bounding box center [499, 390] width 31 height 34
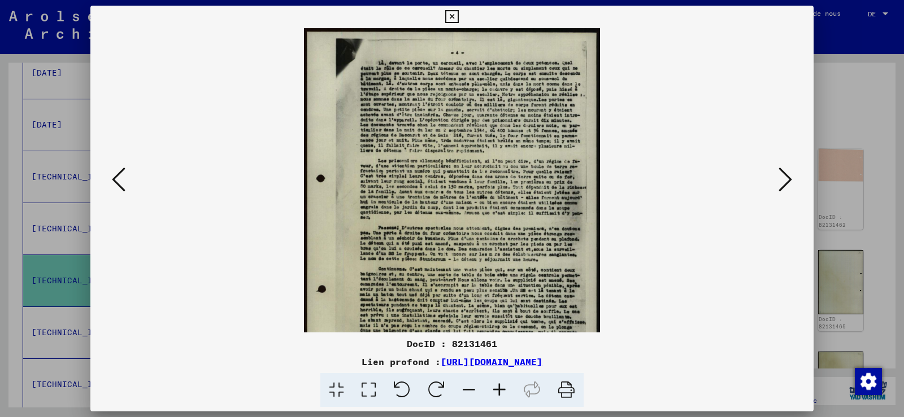
click at [499, 387] on icon at bounding box center [499, 390] width 31 height 34
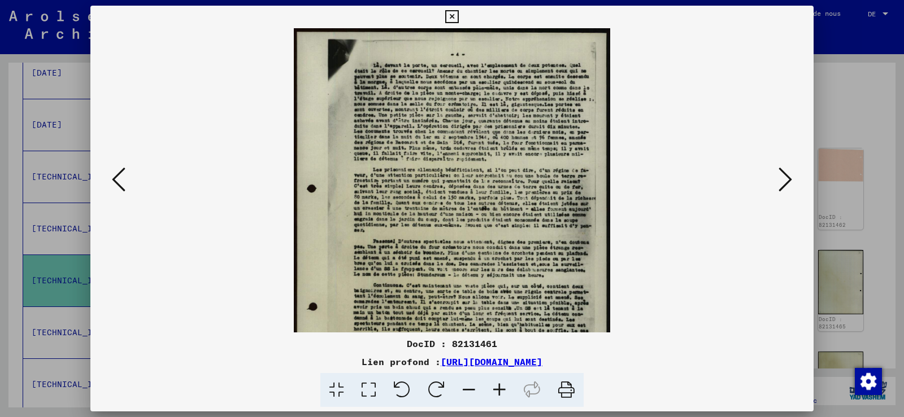
click at [499, 387] on icon at bounding box center [499, 390] width 31 height 34
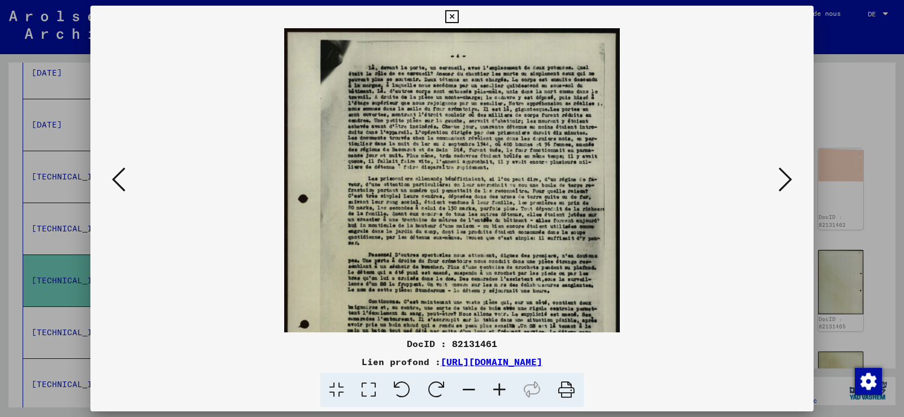
click at [499, 387] on icon at bounding box center [499, 390] width 31 height 34
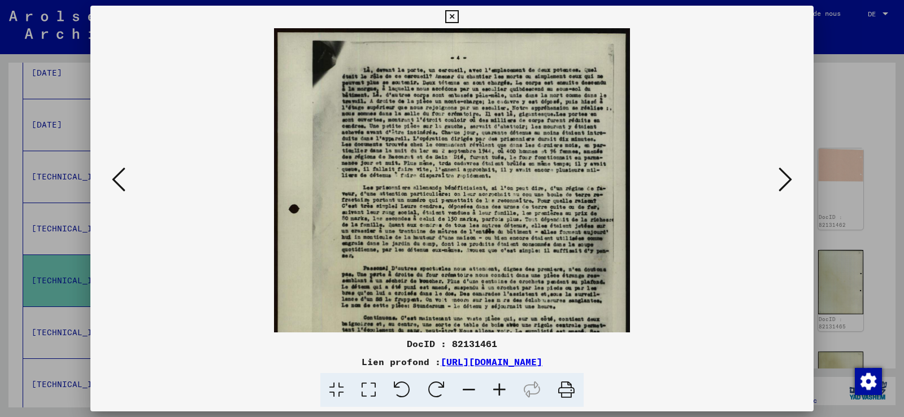
click at [499, 387] on icon at bounding box center [499, 390] width 31 height 34
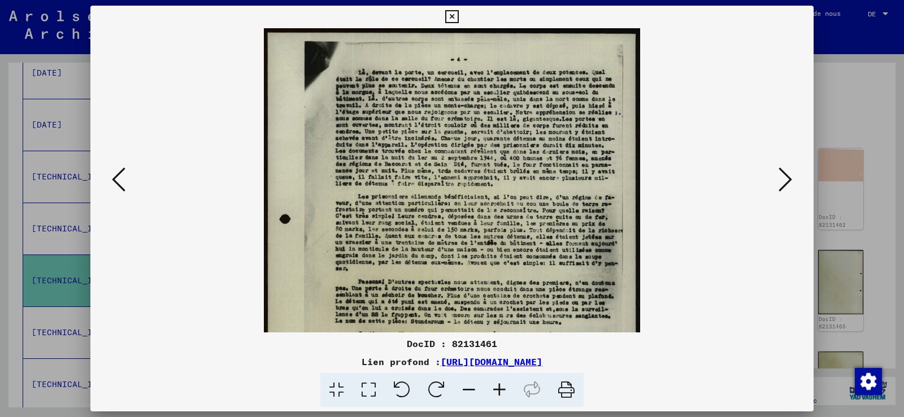
click at [499, 387] on icon at bounding box center [499, 390] width 31 height 34
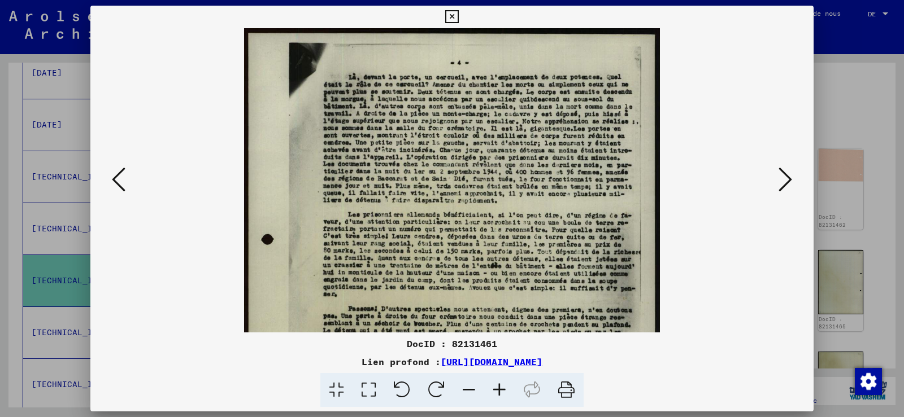
click at [499, 387] on icon at bounding box center [499, 390] width 31 height 34
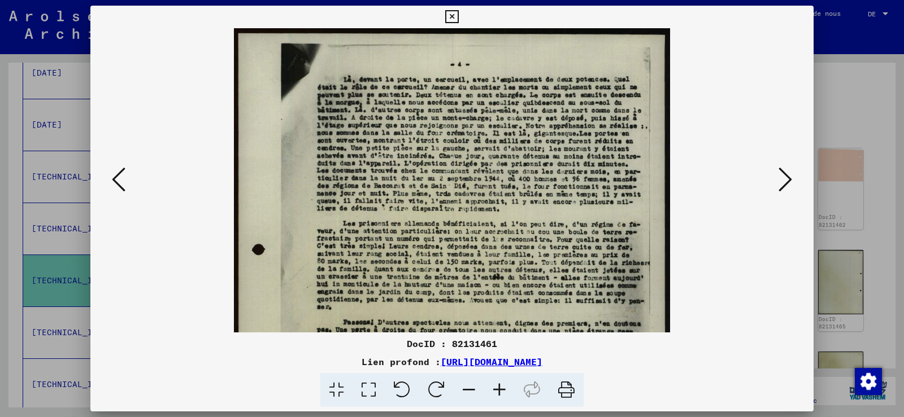
click at [499, 387] on icon at bounding box center [499, 390] width 31 height 34
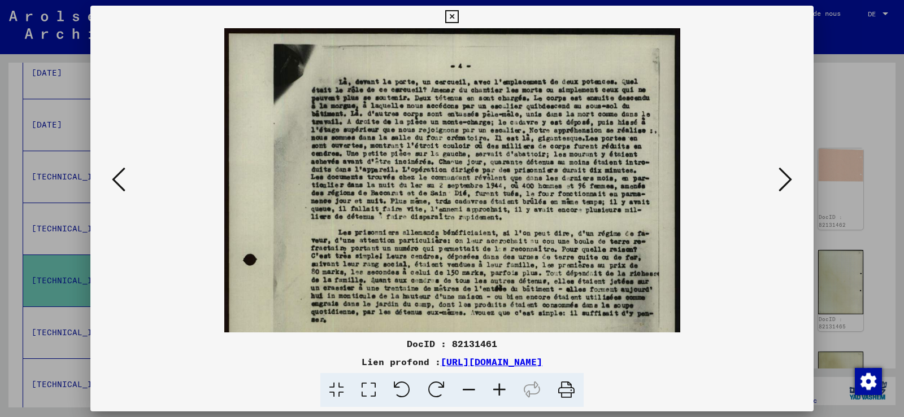
click at [499, 387] on icon at bounding box center [499, 390] width 31 height 34
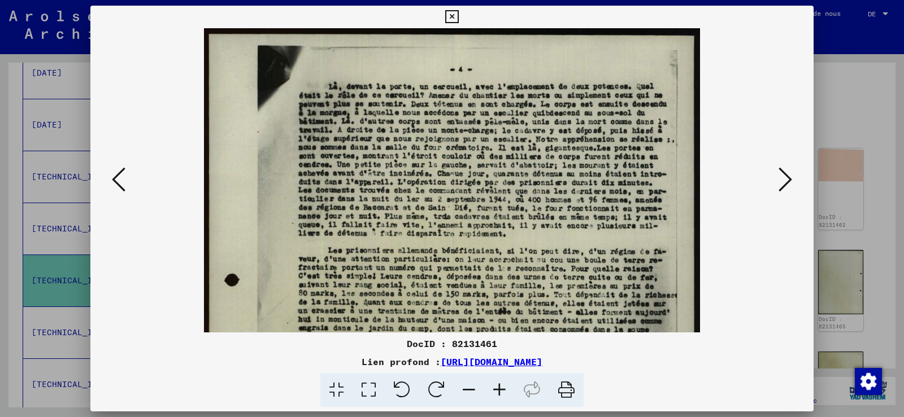
click at [499, 387] on icon at bounding box center [499, 390] width 31 height 34
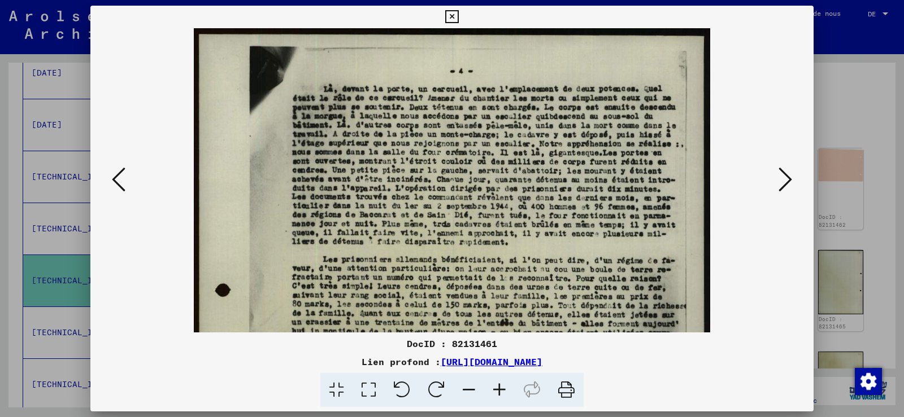
click at [499, 387] on icon at bounding box center [499, 390] width 31 height 34
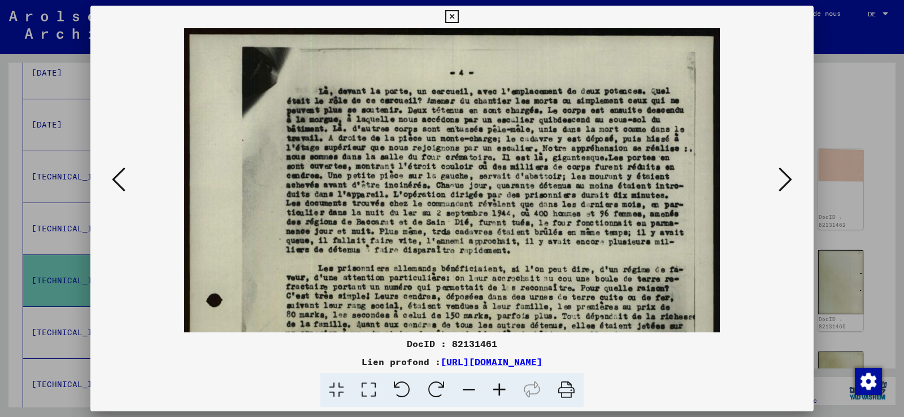
click at [499, 387] on icon at bounding box center [499, 390] width 31 height 34
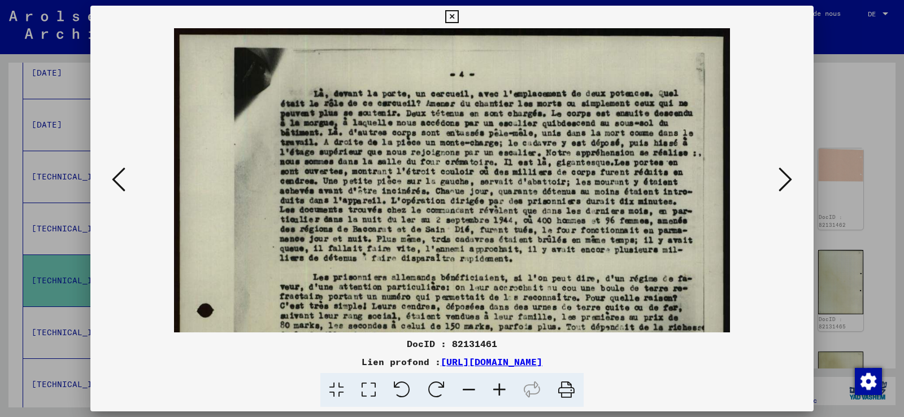
click at [788, 180] on icon at bounding box center [785, 179] width 14 height 27
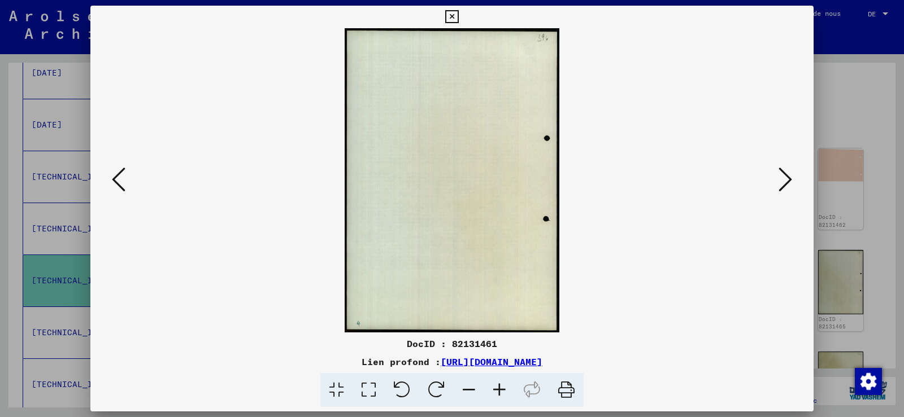
click at [788, 180] on icon at bounding box center [785, 179] width 14 height 27
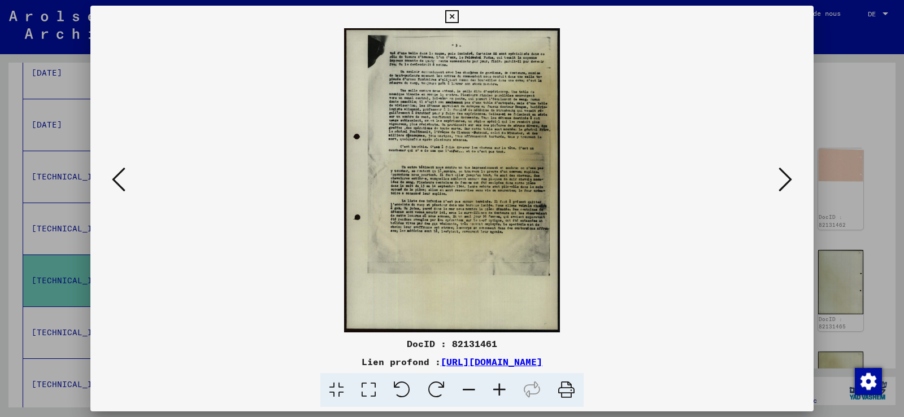
click at [500, 385] on icon at bounding box center [499, 390] width 31 height 34
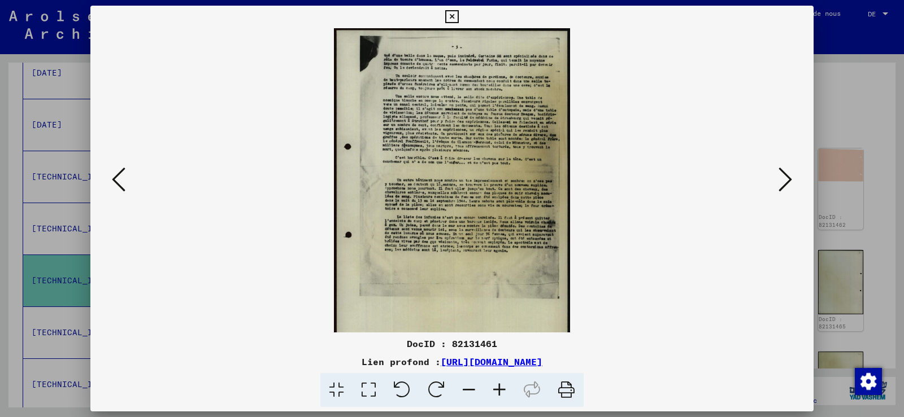
click at [500, 385] on icon at bounding box center [499, 390] width 31 height 34
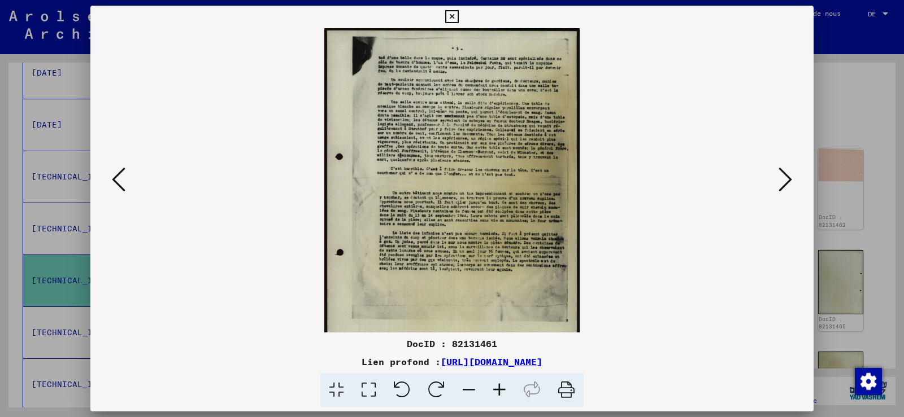
click at [500, 385] on icon at bounding box center [499, 390] width 31 height 34
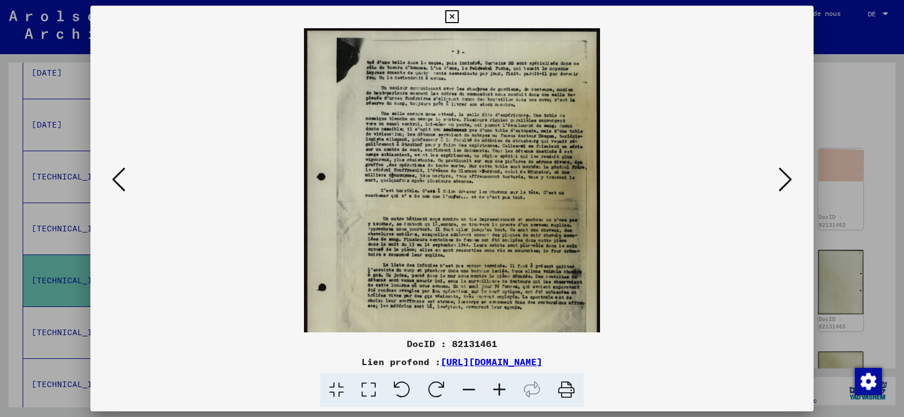
click at [500, 385] on icon at bounding box center [499, 390] width 31 height 34
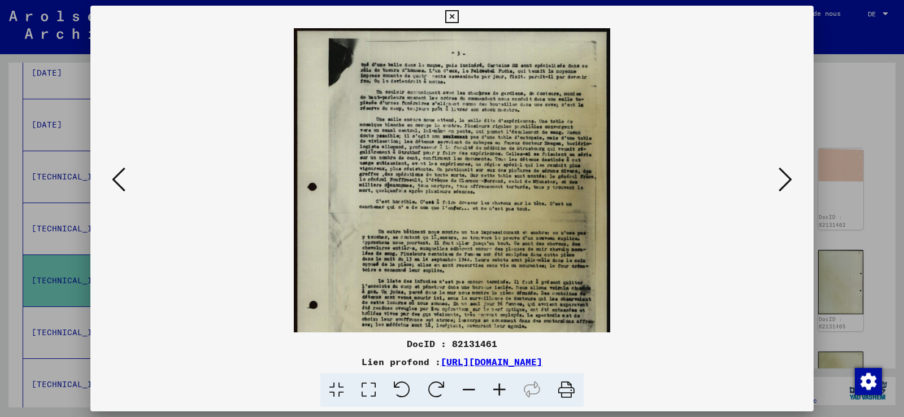
click at [500, 385] on icon at bounding box center [499, 390] width 31 height 34
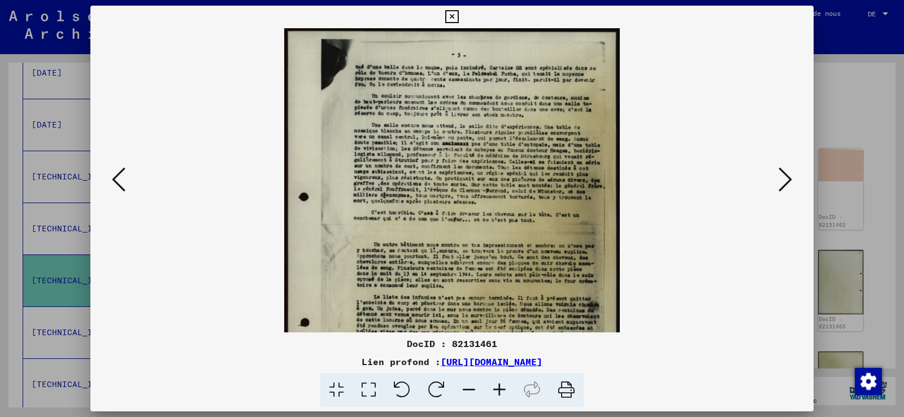
click at [500, 385] on icon at bounding box center [499, 390] width 31 height 34
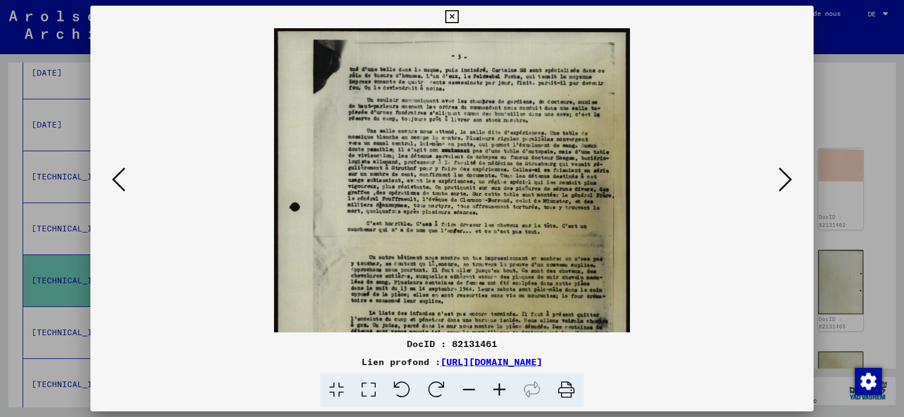
click at [500, 385] on icon at bounding box center [499, 390] width 31 height 34
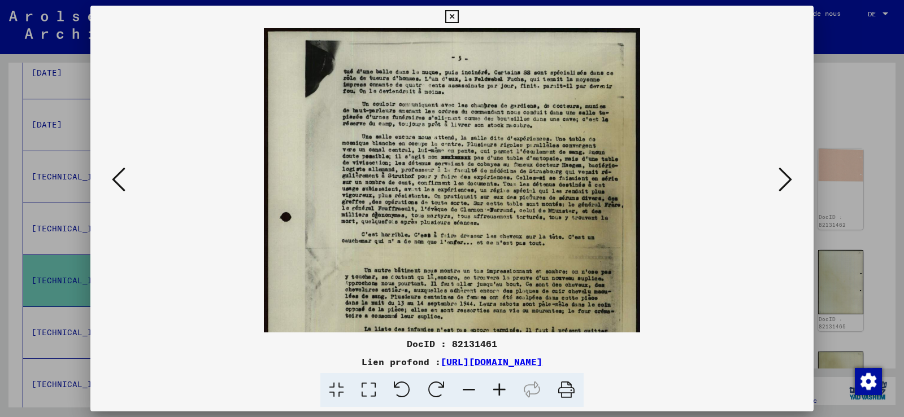
click at [500, 385] on icon at bounding box center [499, 390] width 31 height 34
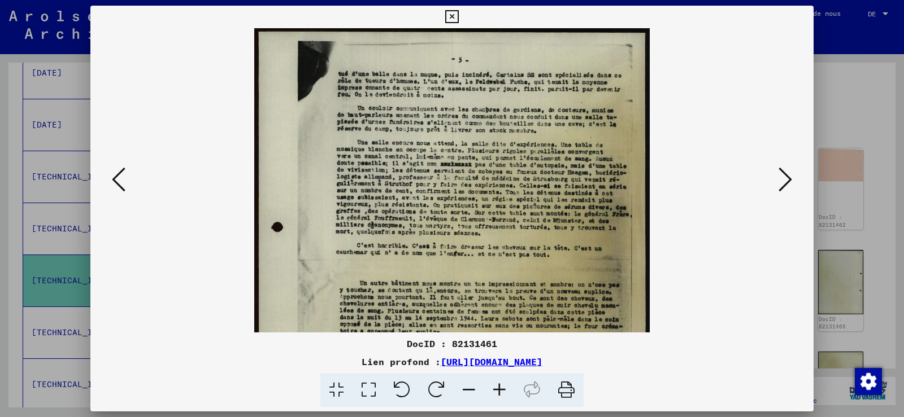
click at [500, 385] on icon at bounding box center [499, 390] width 31 height 34
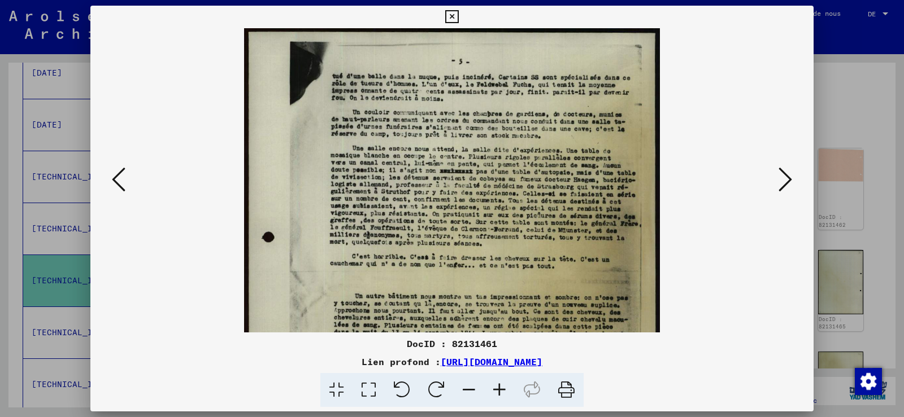
click at [500, 385] on icon at bounding box center [499, 390] width 31 height 34
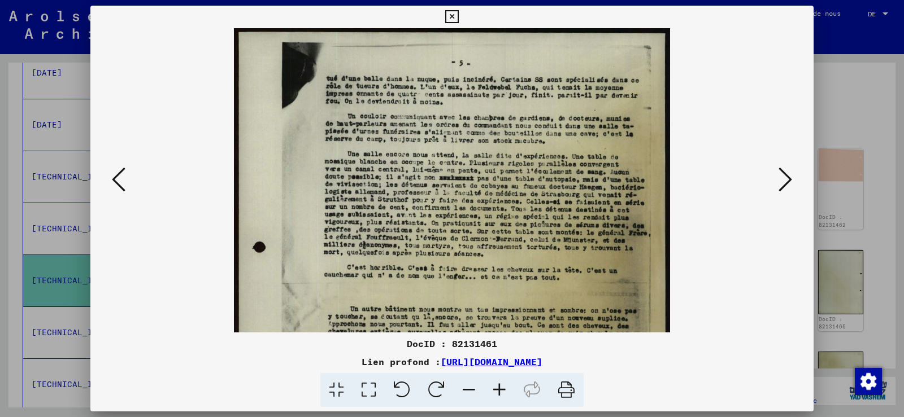
click at [500, 385] on icon at bounding box center [499, 390] width 31 height 34
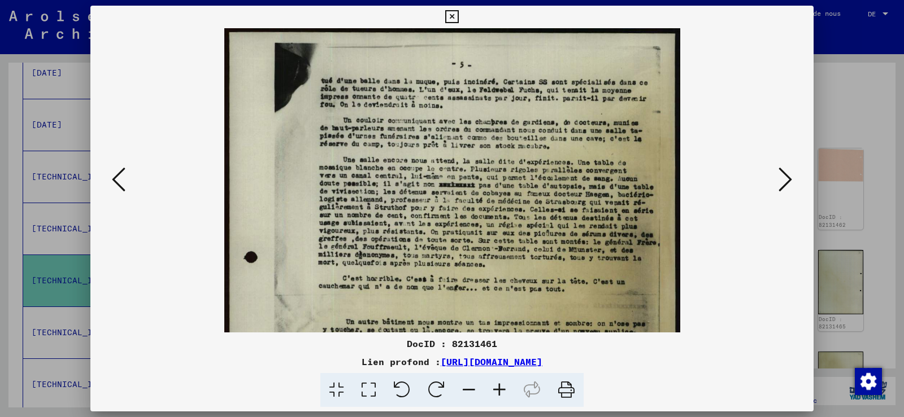
click at [500, 385] on icon at bounding box center [499, 390] width 31 height 34
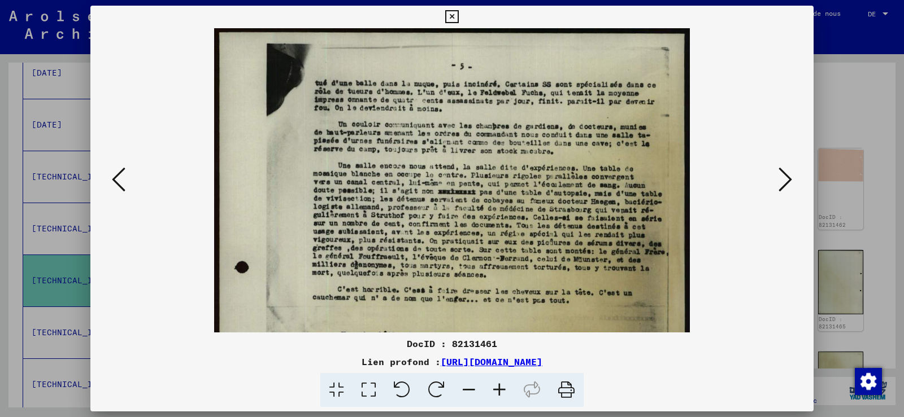
click at [500, 385] on icon at bounding box center [499, 390] width 31 height 34
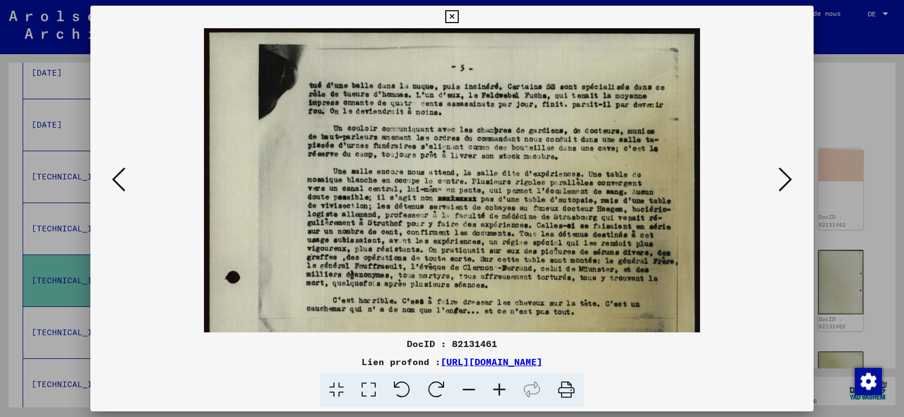
click at [500, 385] on icon at bounding box center [499, 390] width 31 height 34
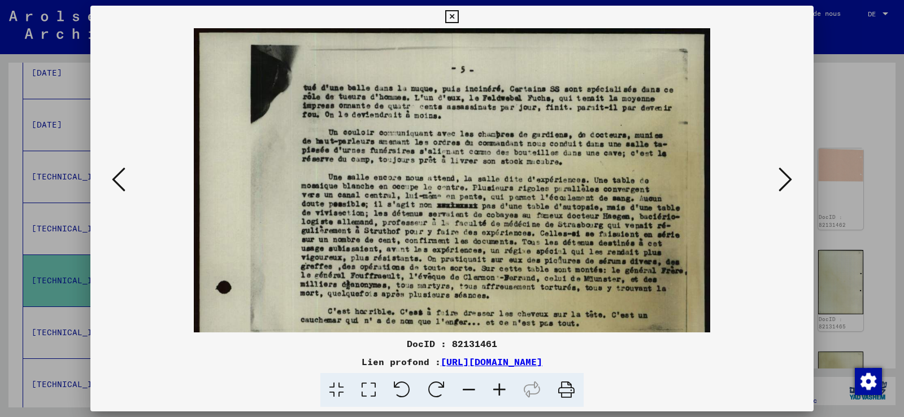
click at [786, 181] on icon at bounding box center [785, 179] width 14 height 27
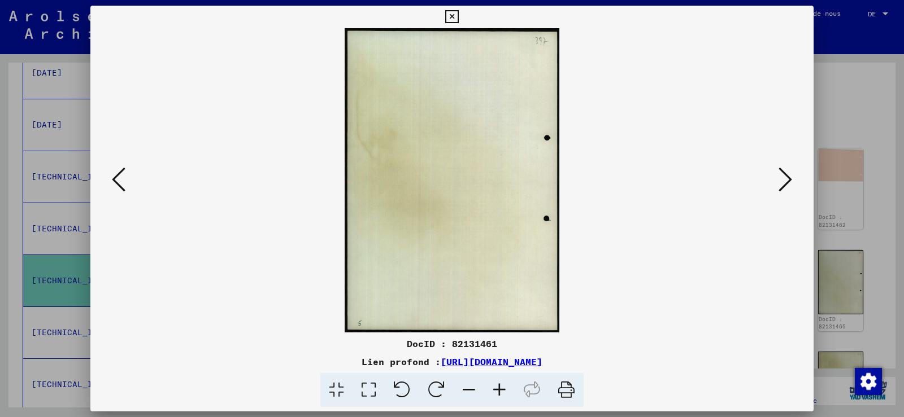
click at [786, 181] on icon at bounding box center [785, 179] width 14 height 27
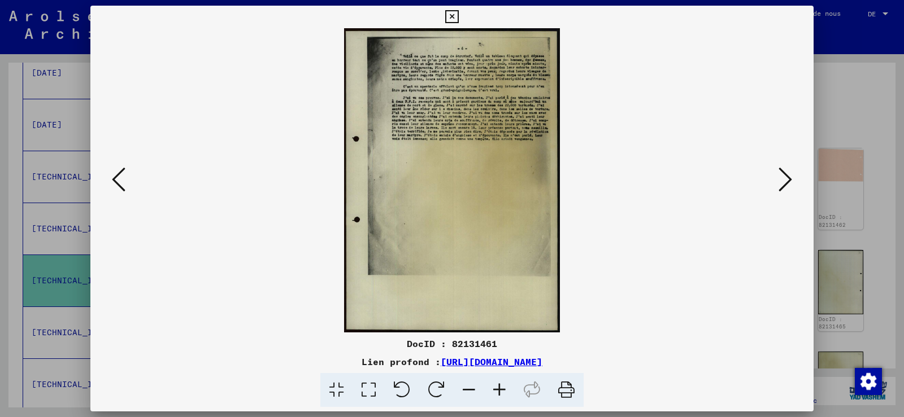
click at [786, 181] on icon at bounding box center [785, 179] width 14 height 27
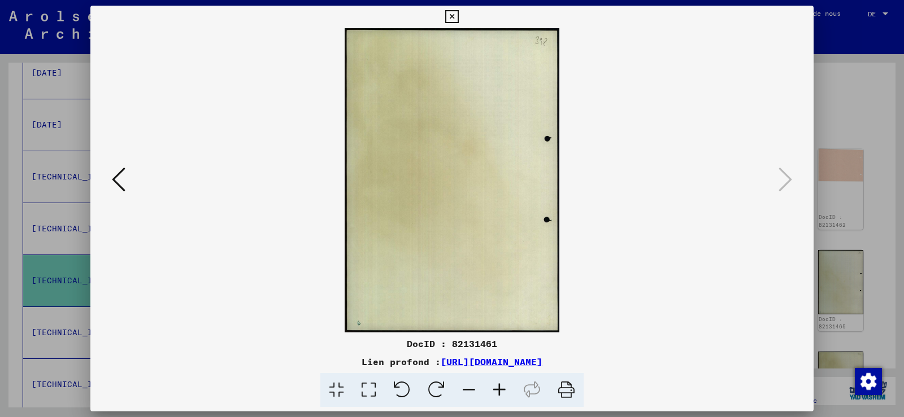
click at [455, 16] on icon at bounding box center [451, 17] width 13 height 14
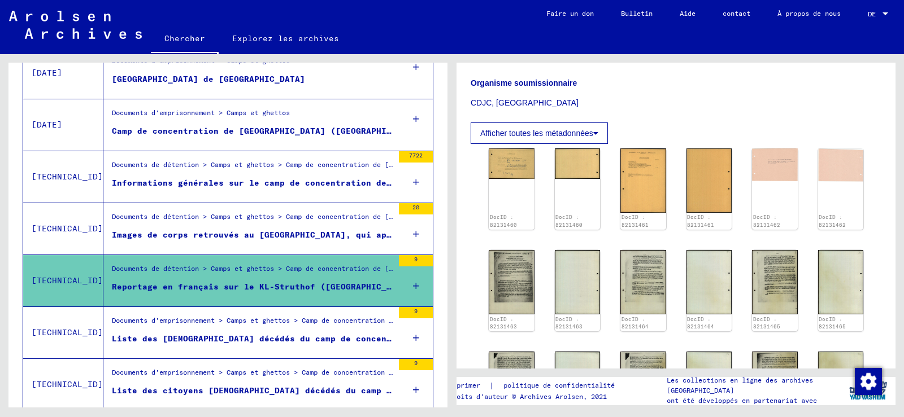
click at [265, 230] on font "Images de corps retrouvés au [GEOGRAPHIC_DATA], qui apportent des certitudes su…" at bounding box center [473, 235] width 722 height 10
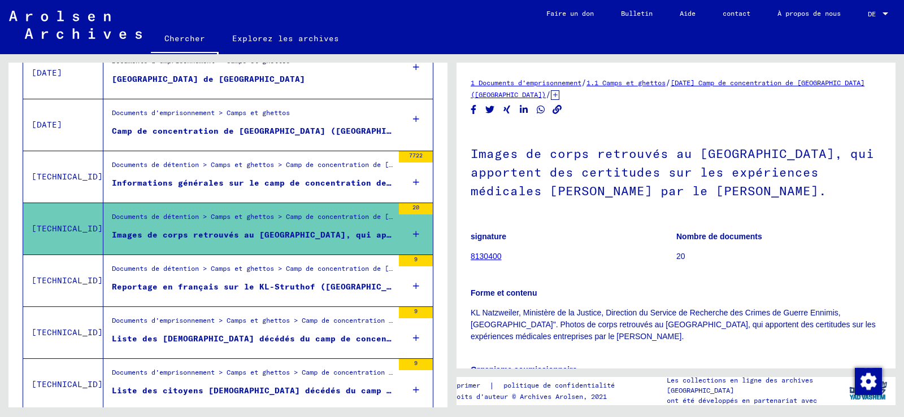
click at [895, 366] on div "1 Documents d'emprisonnement / 1.1 Camps et ghettos / [DATE] Camp de concentrat…" at bounding box center [678, 231] width 452 height 354
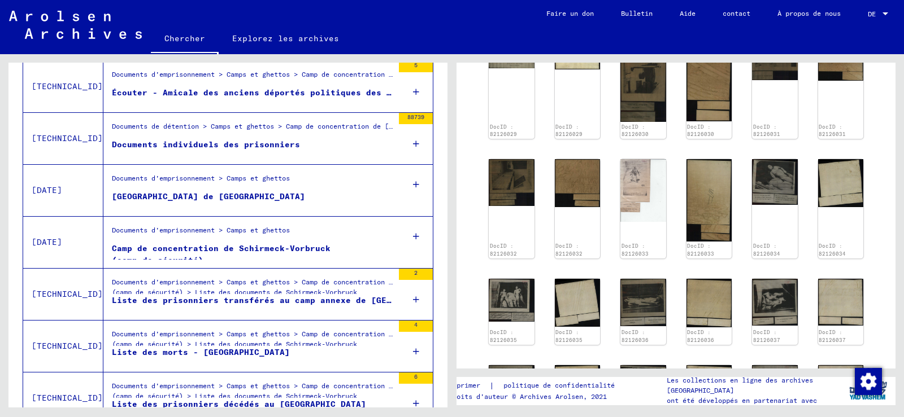
scroll to position [919, 0]
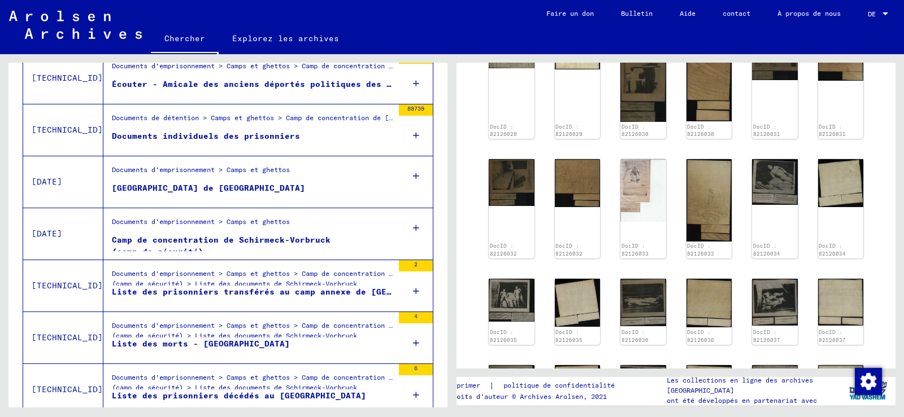
click at [188, 129] on figure "Documents de détention > Camps et ghettos > Camp de concentration de [GEOGRAPHI…" at bounding box center [252, 121] width 281 height 17
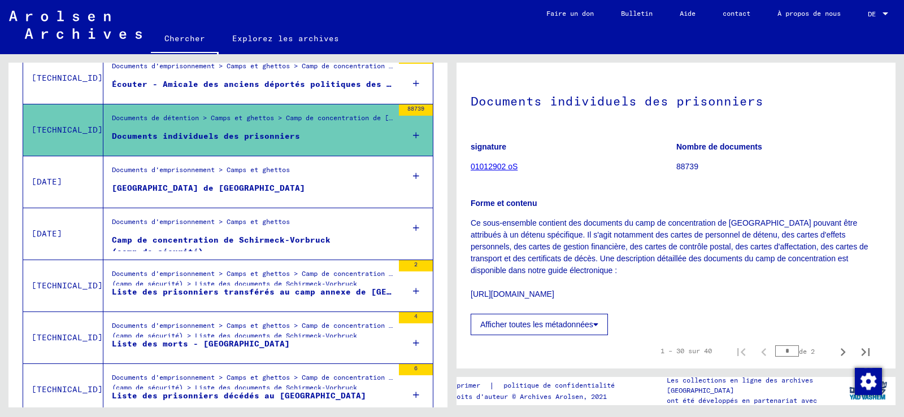
scroll to position [233, 0]
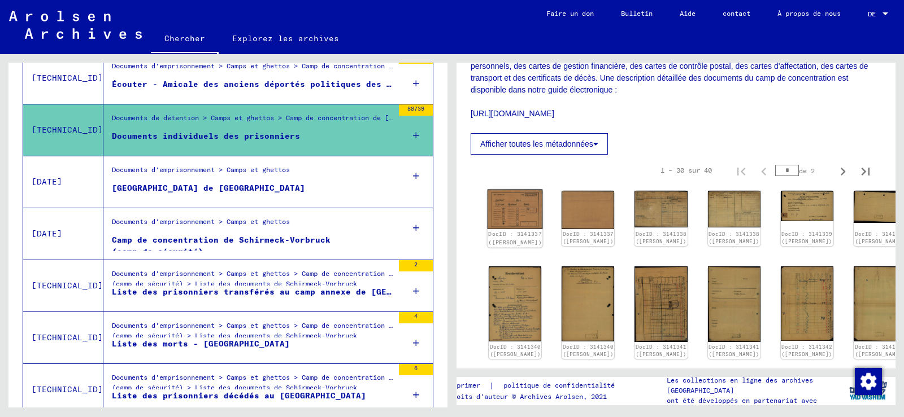
click at [512, 205] on img at bounding box center [515, 210] width 55 height 40
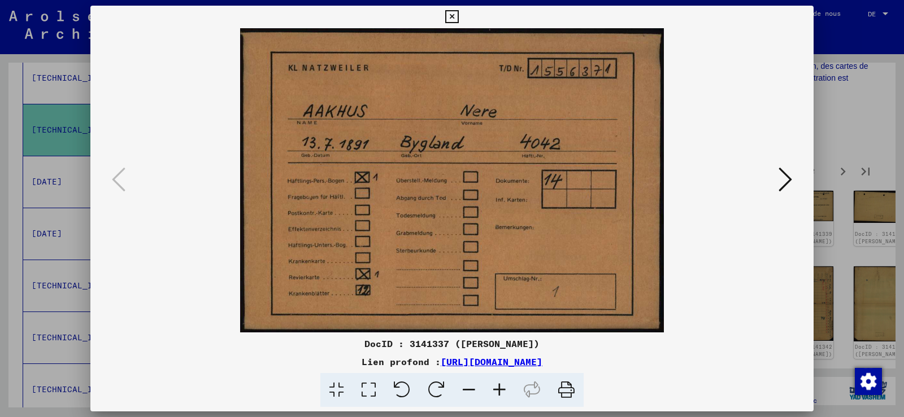
click at [787, 176] on icon at bounding box center [785, 179] width 14 height 27
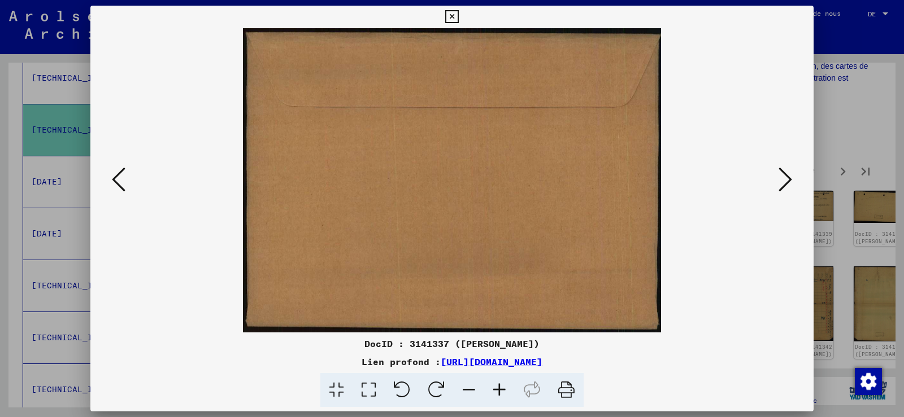
click at [787, 176] on icon at bounding box center [785, 179] width 14 height 27
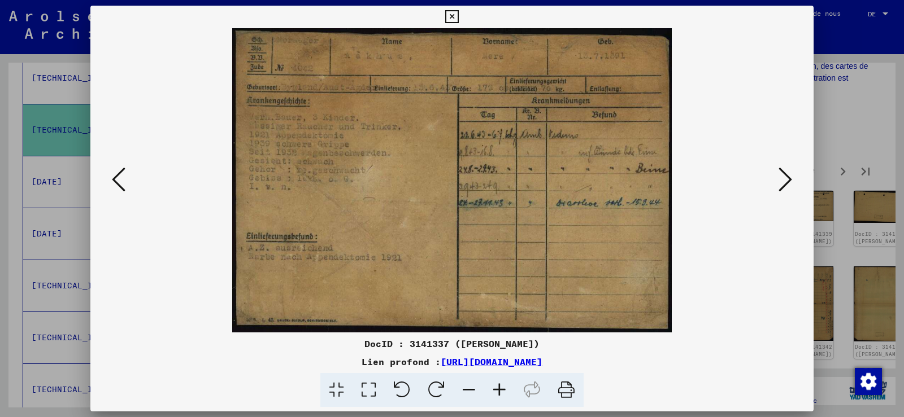
click at [787, 176] on icon at bounding box center [785, 179] width 14 height 27
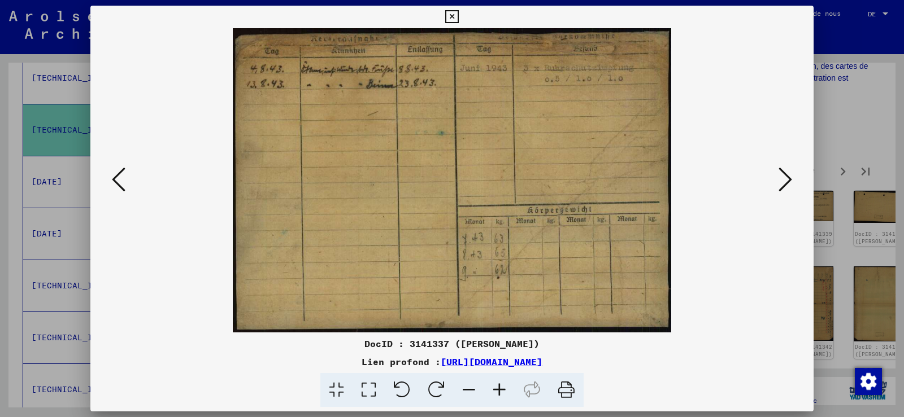
click at [787, 176] on icon at bounding box center [785, 179] width 14 height 27
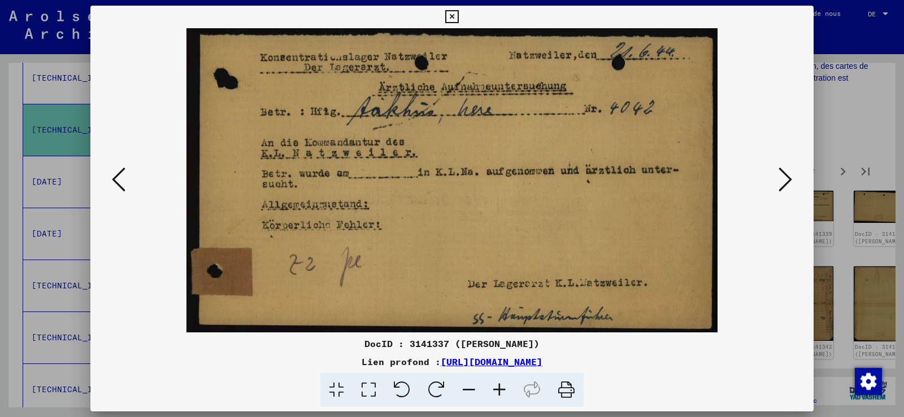
click at [787, 176] on icon at bounding box center [785, 179] width 14 height 27
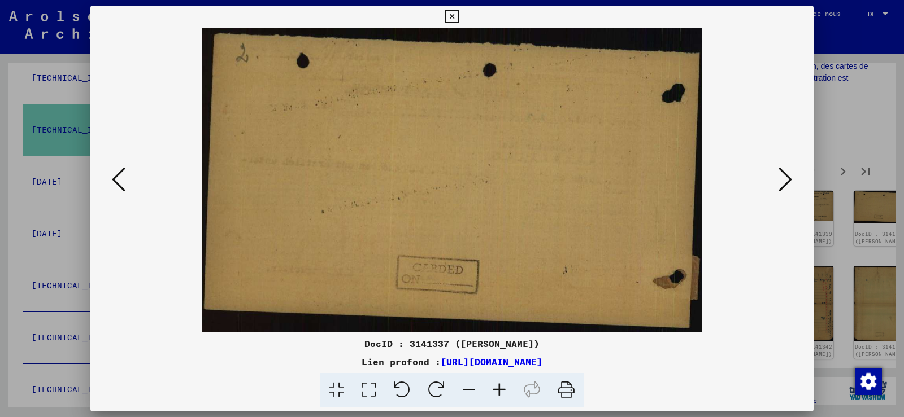
click at [787, 176] on icon at bounding box center [785, 179] width 14 height 27
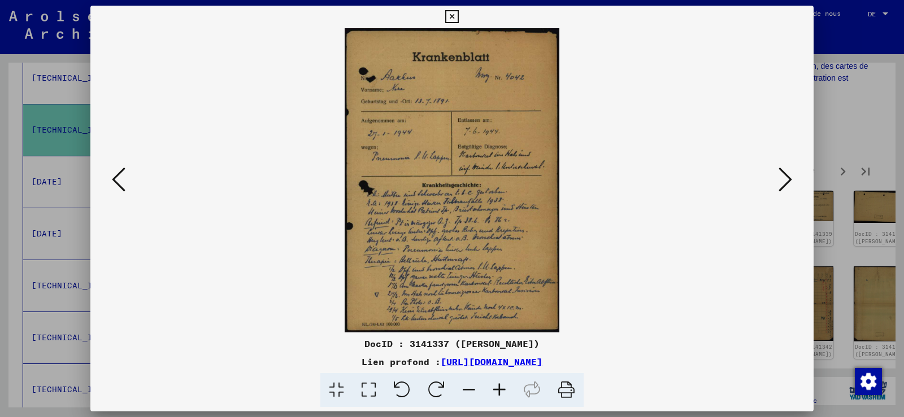
click at [787, 176] on icon at bounding box center [785, 179] width 14 height 27
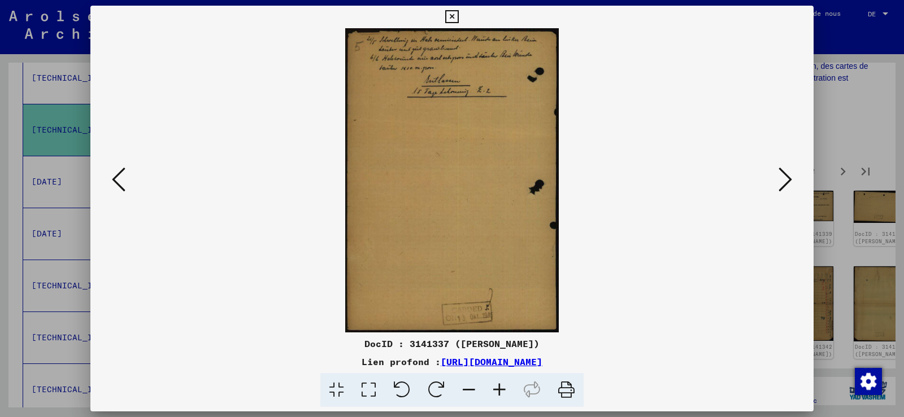
click at [787, 176] on icon at bounding box center [785, 179] width 14 height 27
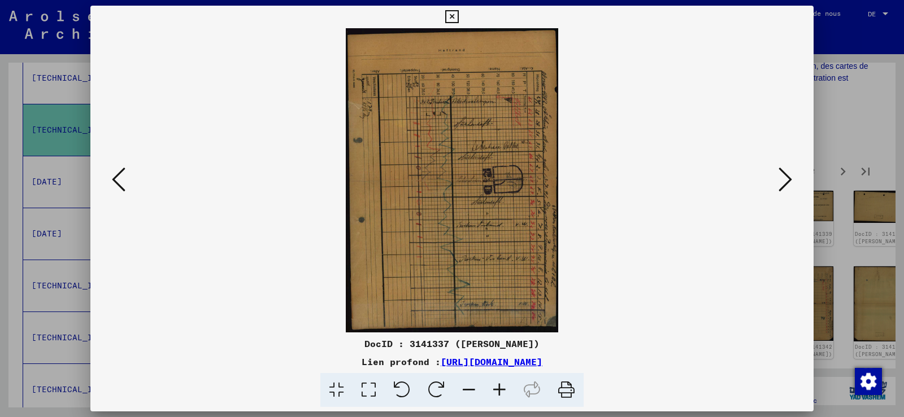
click at [787, 176] on icon at bounding box center [785, 179] width 14 height 27
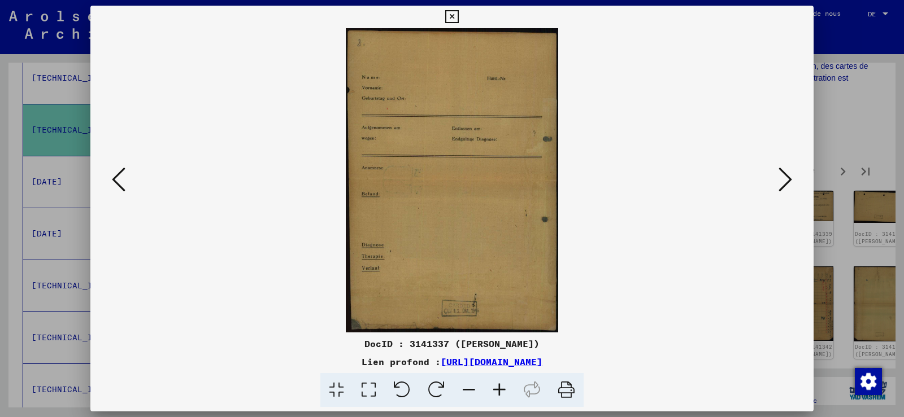
click at [787, 176] on icon at bounding box center [785, 179] width 14 height 27
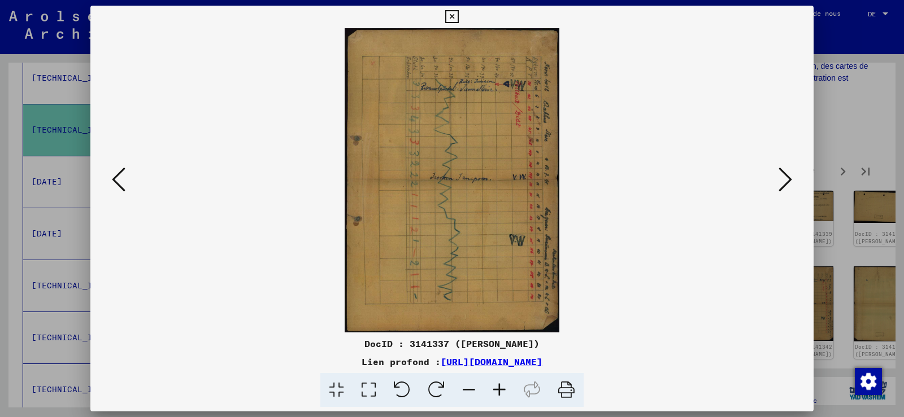
click at [787, 176] on icon at bounding box center [785, 179] width 14 height 27
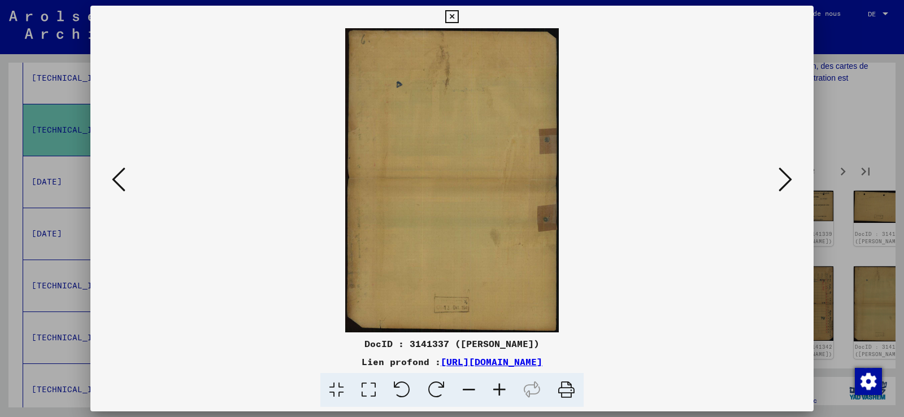
click at [787, 176] on icon at bounding box center [785, 179] width 14 height 27
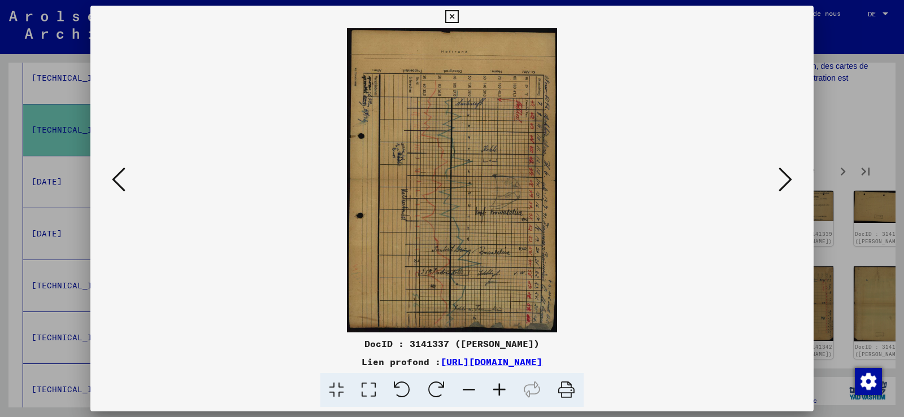
click at [787, 176] on icon at bounding box center [785, 179] width 14 height 27
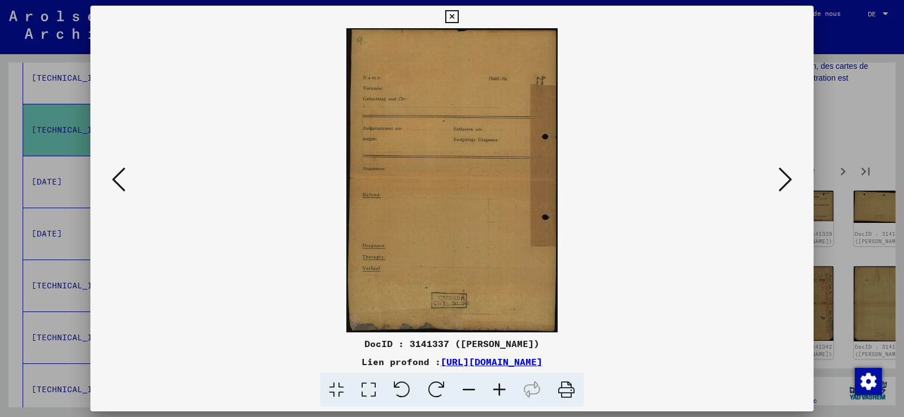
click at [787, 176] on icon at bounding box center [785, 179] width 14 height 27
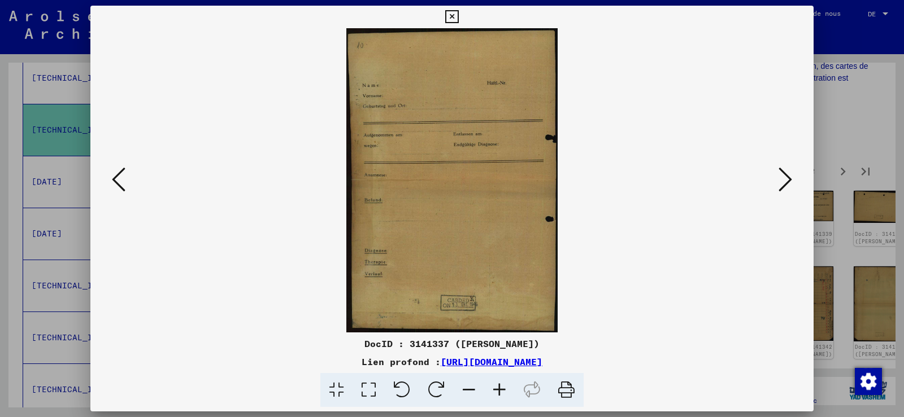
click at [787, 176] on icon at bounding box center [785, 179] width 14 height 27
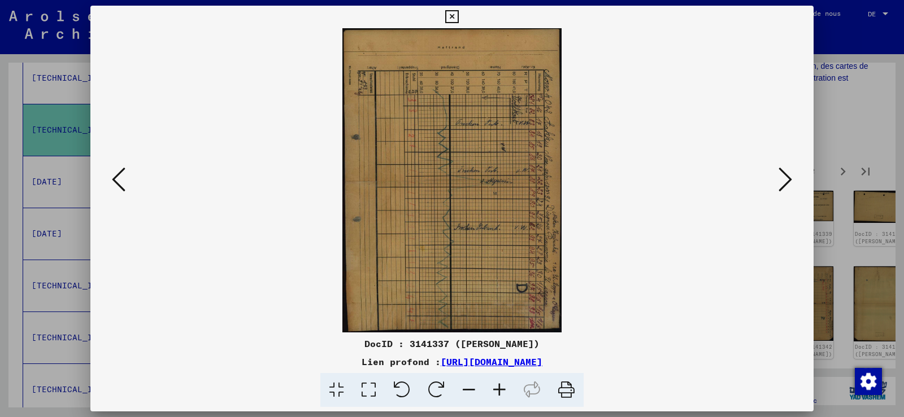
click at [787, 176] on icon at bounding box center [785, 179] width 14 height 27
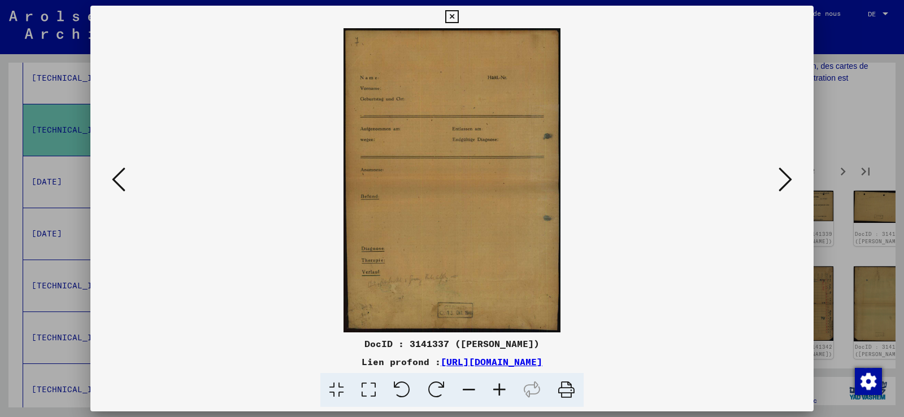
click at [787, 176] on icon at bounding box center [785, 179] width 14 height 27
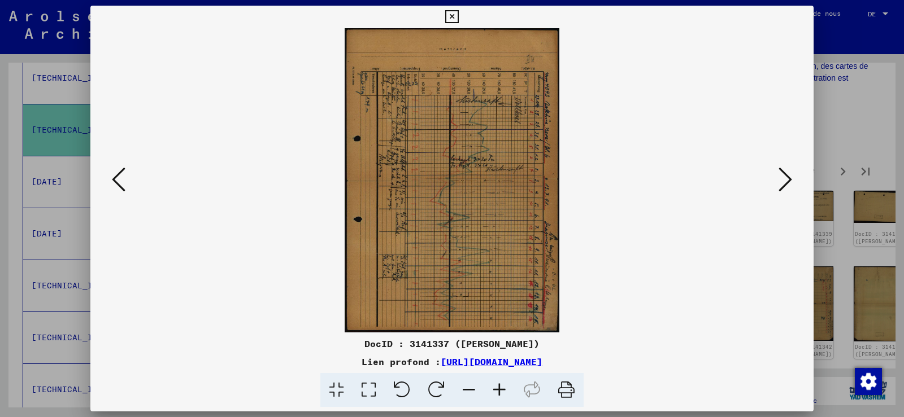
click at [787, 176] on icon at bounding box center [785, 179] width 14 height 27
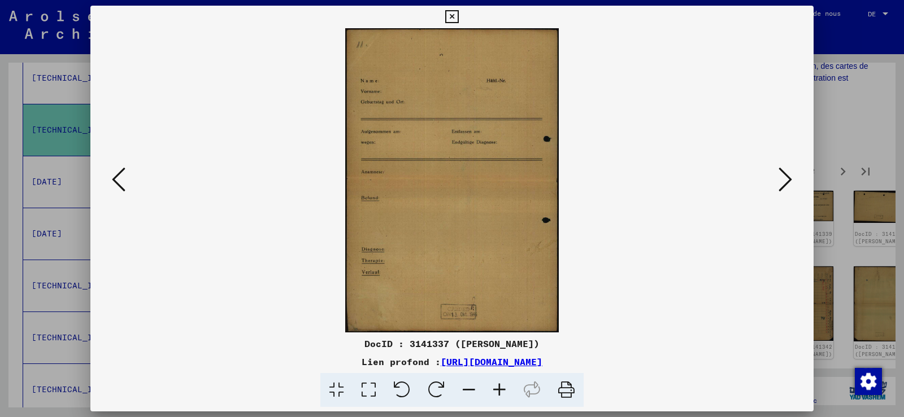
click at [787, 176] on icon at bounding box center [785, 179] width 14 height 27
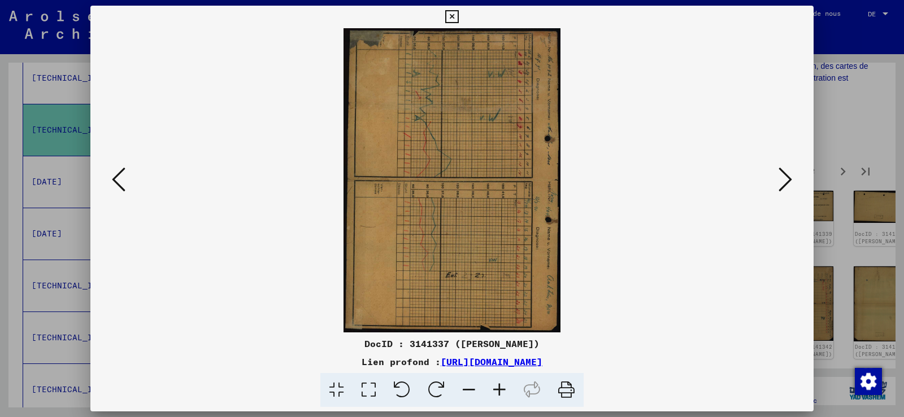
click at [787, 176] on icon at bounding box center [785, 179] width 14 height 27
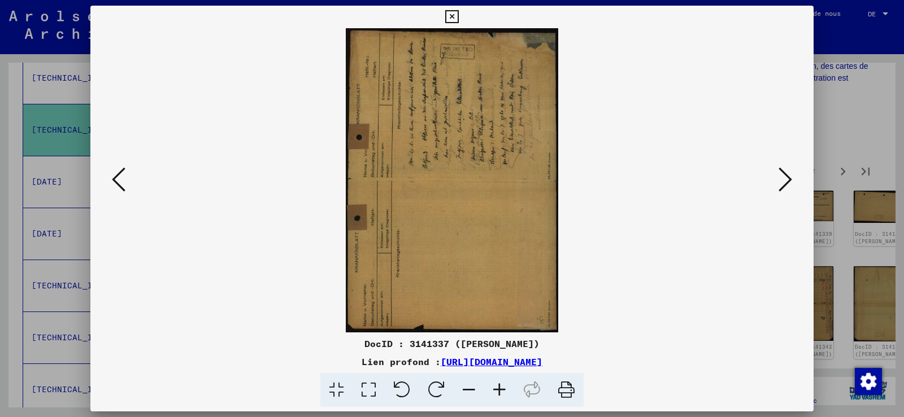
click at [787, 176] on icon at bounding box center [785, 179] width 14 height 27
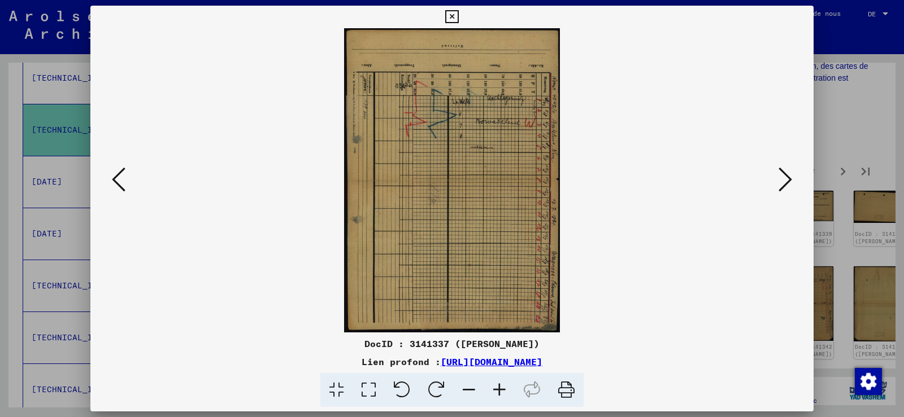
click at [451, 15] on icon at bounding box center [451, 17] width 13 height 14
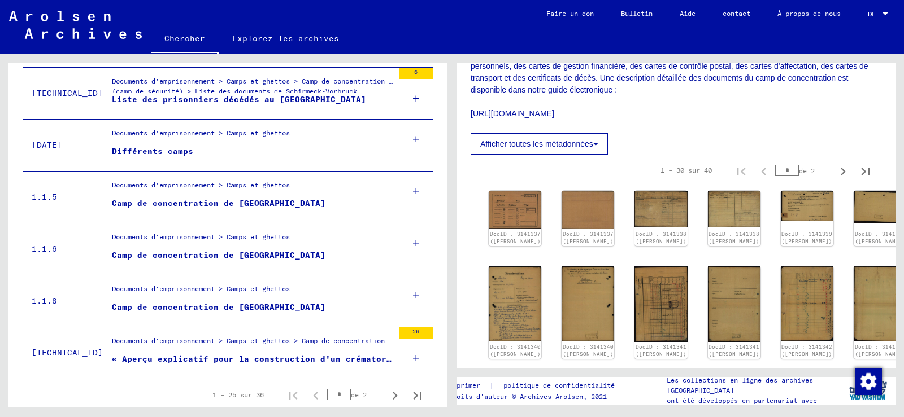
scroll to position [1252, 0]
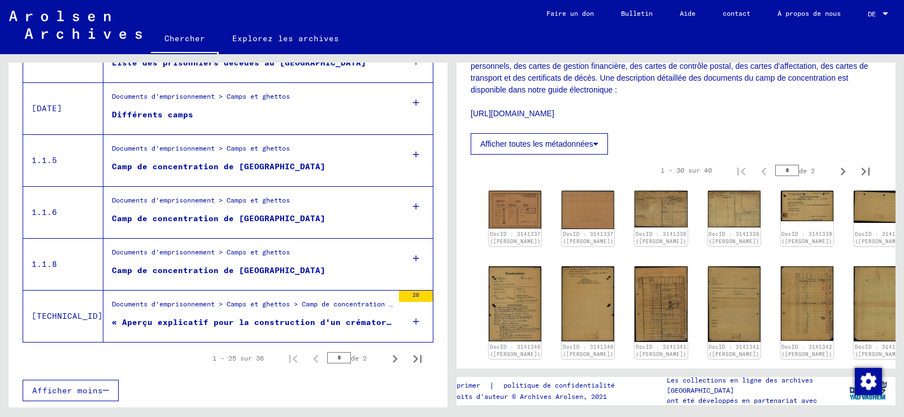
click at [55, 386] on icon at bounding box center [47, 372] width 28 height 45
click at [411, 359] on icon "Dernière page" at bounding box center [418, 359] width 16 height 16
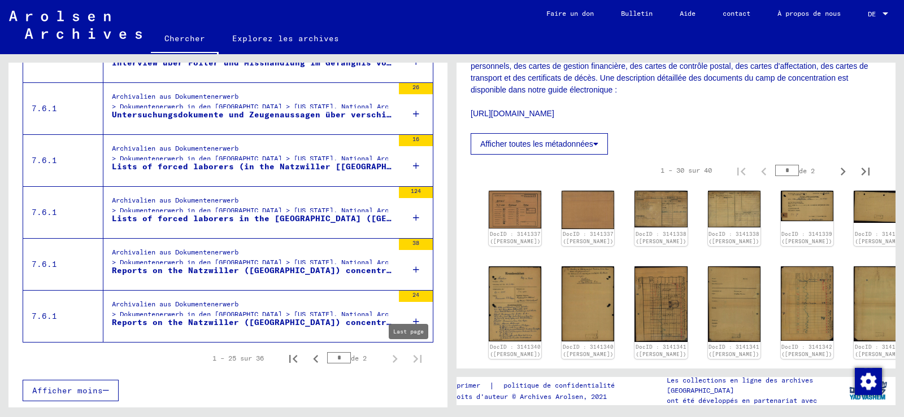
type input "*"
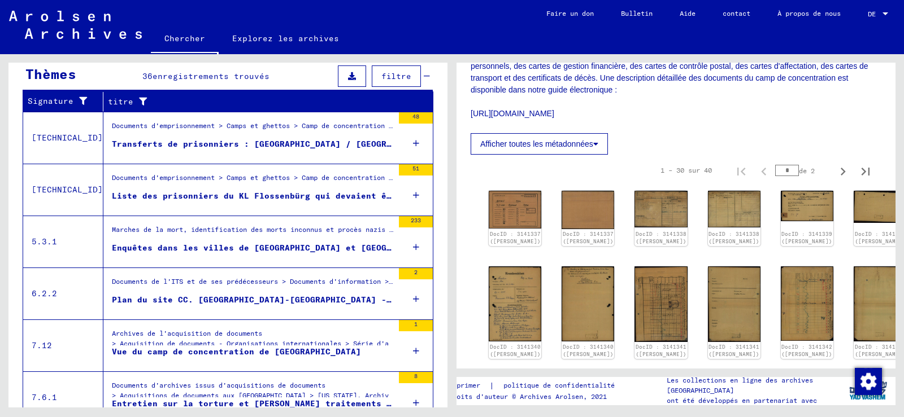
scroll to position [230, 0]
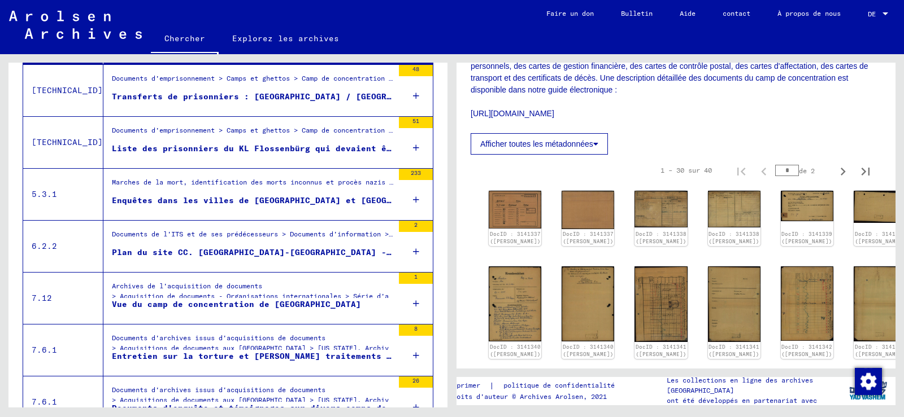
click at [225, 249] on font "Plan du site CC. [GEOGRAPHIC_DATA]-[GEOGRAPHIC_DATA] - [GEOGRAPHIC_DATA] [GEOGR…" at bounding box center [341, 252] width 458 height 10
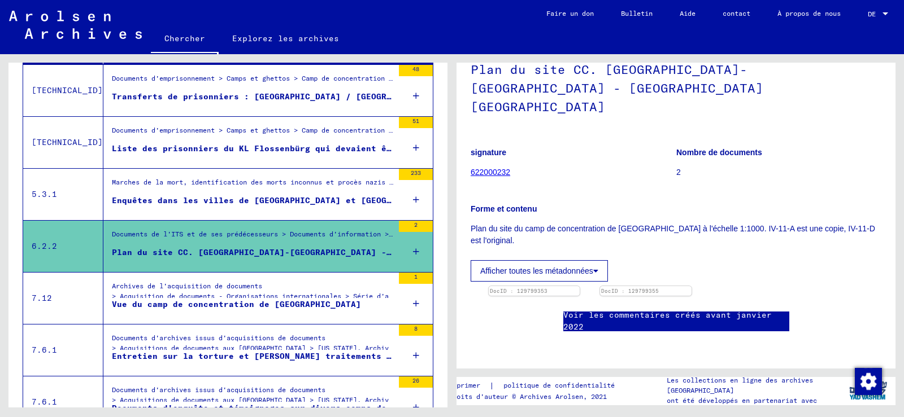
scroll to position [233, 0]
click at [693, 286] on img at bounding box center [645, 286] width 95 height 0
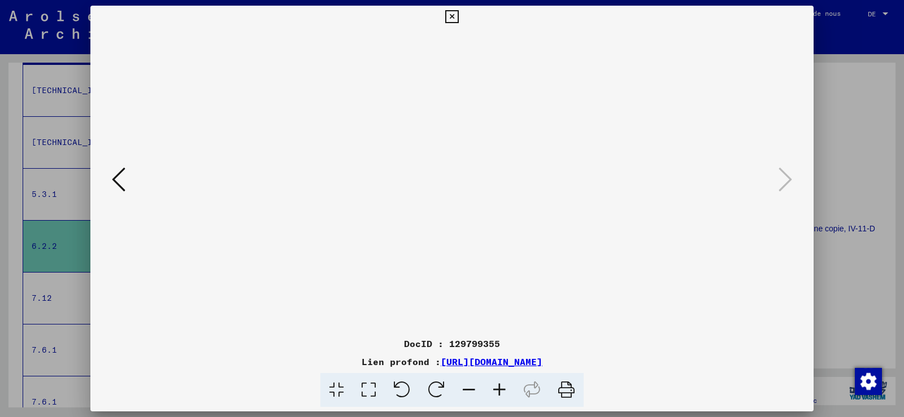
click at [565, 389] on icon at bounding box center [566, 390] width 34 height 34
click at [451, 12] on icon at bounding box center [451, 17] width 13 height 14
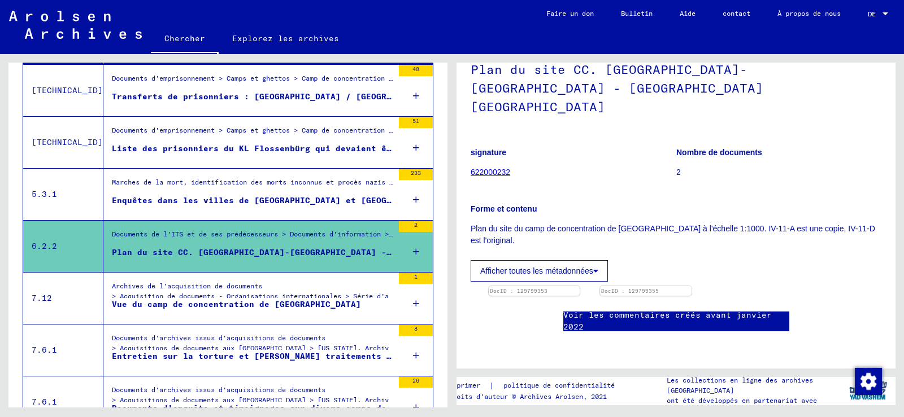
click at [240, 301] on font "Vue du camp de concentration de [GEOGRAPHIC_DATA]" at bounding box center [236, 304] width 249 height 10
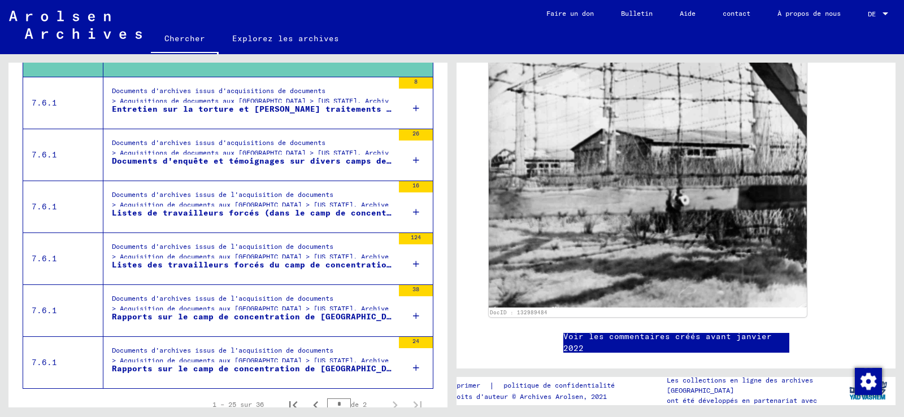
scroll to position [521, 0]
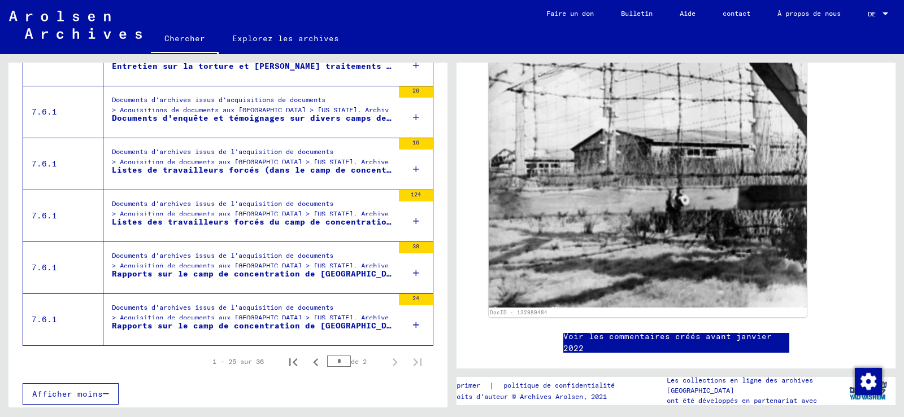
click at [242, 269] on font "Rapports sur le camp de concentration de [GEOGRAPHIC_DATA] ([GEOGRAPHIC_DATA]),…" at bounding box center [328, 274] width 432 height 10
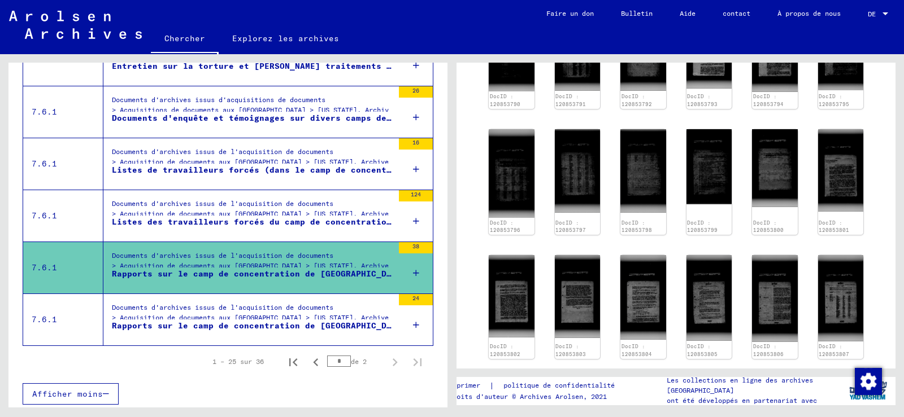
scroll to position [550, 0]
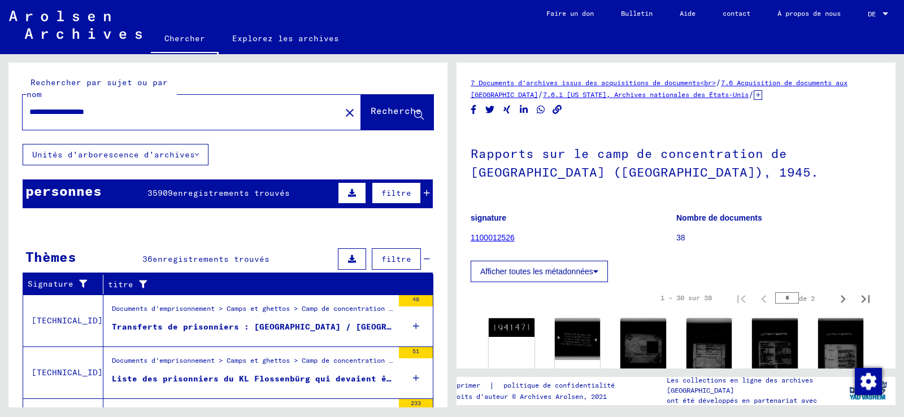
drag, startPoint x: 127, startPoint y: 111, endPoint x: 14, endPoint y: 104, distance: 112.7
click at [14, 104] on div "**********" at bounding box center [227, 103] width 439 height 81
click at [371, 110] on font "Recherche" at bounding box center [396, 110] width 51 height 11
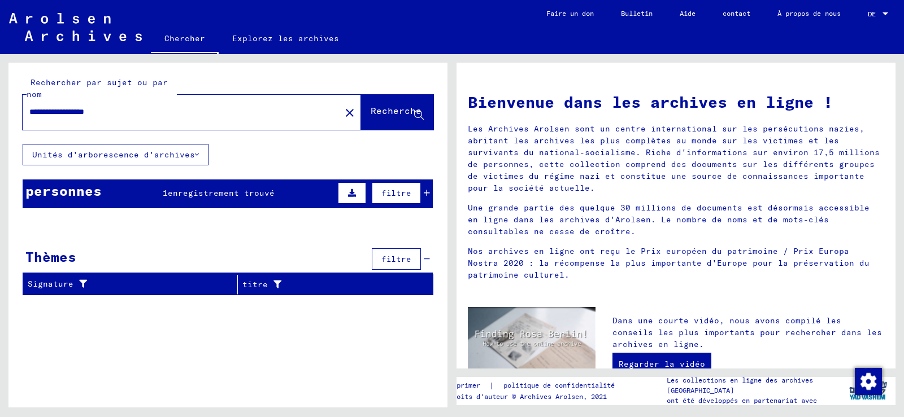
drag, startPoint x: 132, startPoint y: 108, endPoint x: 61, endPoint y: 112, distance: 70.7
click at [61, 112] on input "**********" at bounding box center [178, 112] width 298 height 12
type input "******"
click at [382, 112] on font "Recherche" at bounding box center [396, 110] width 51 height 11
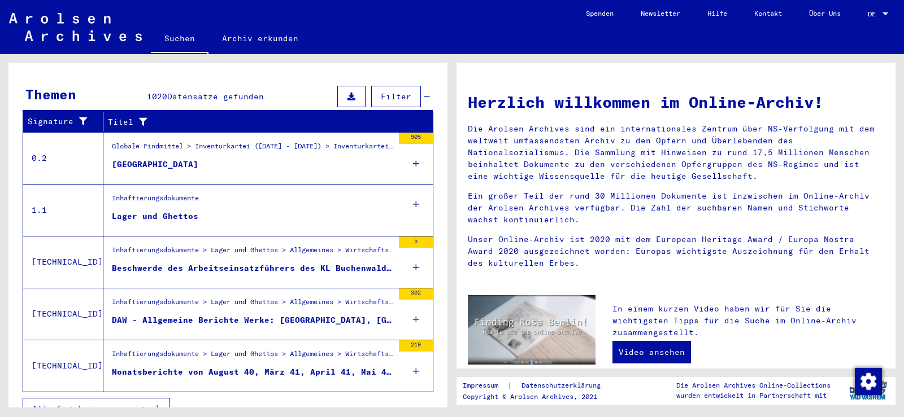
scroll to position [169, 0]
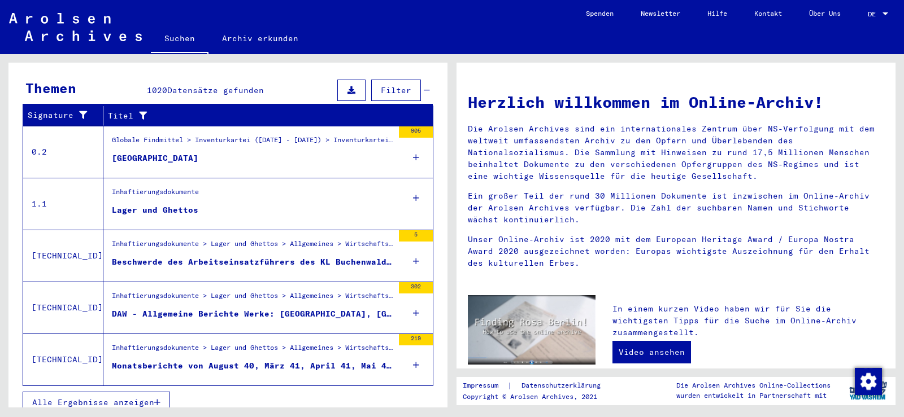
click at [58, 398] on span "Alle Ergebnisse anzeigen" at bounding box center [93, 403] width 122 height 10
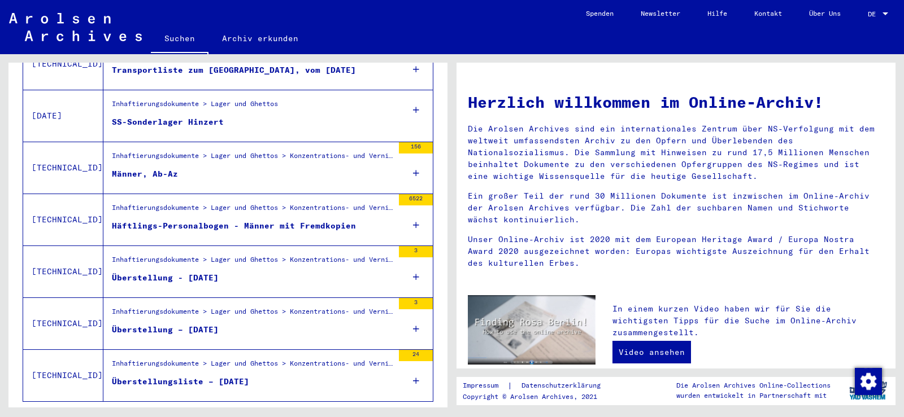
scroll to position [1240, 0]
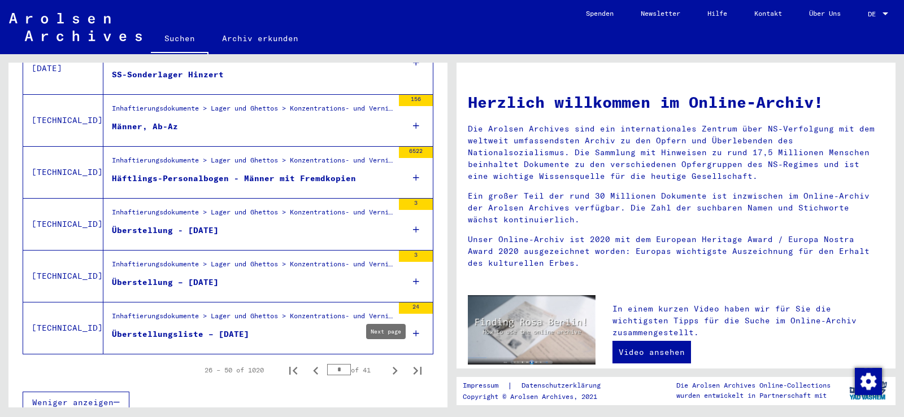
click at [387, 363] on icon "Next page" at bounding box center [395, 371] width 16 height 16
type input "*"
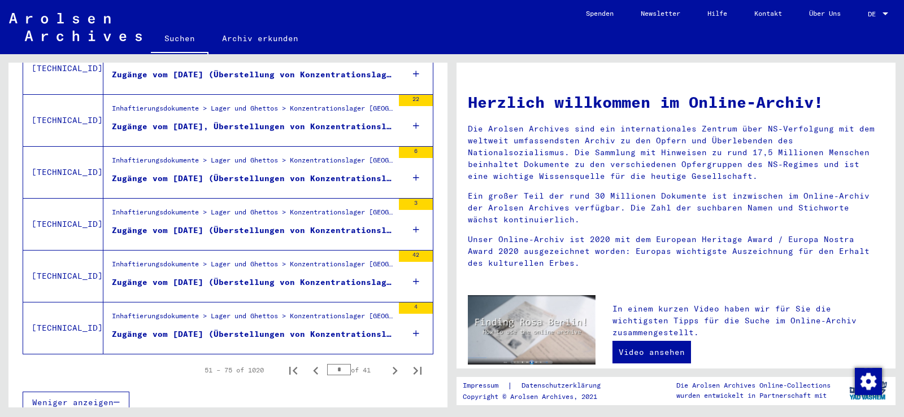
click at [173, 173] on div "Zugänge vom [DATE] (Überstellungen von Konzentrationslager [GEOGRAPHIC_DATA] na…" at bounding box center [252, 179] width 281 height 12
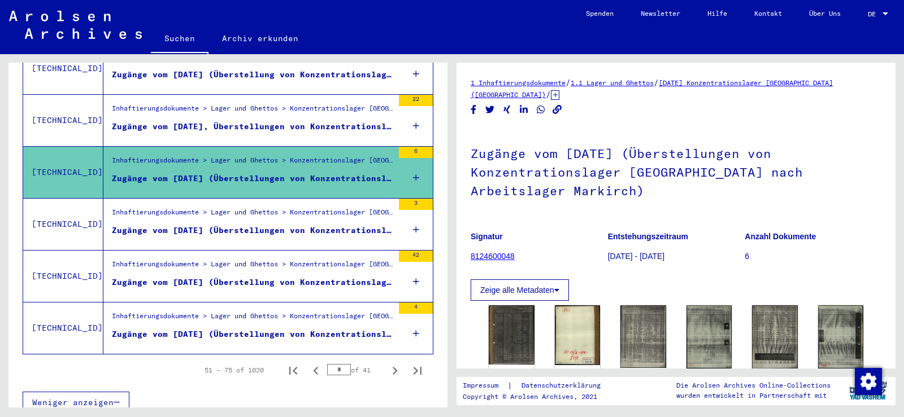
click at [180, 277] on div "Zugänge vom [DATE] (Überstellung von Konzentrationslager [GEOGRAPHIC_DATA] nach…" at bounding box center [252, 283] width 281 height 12
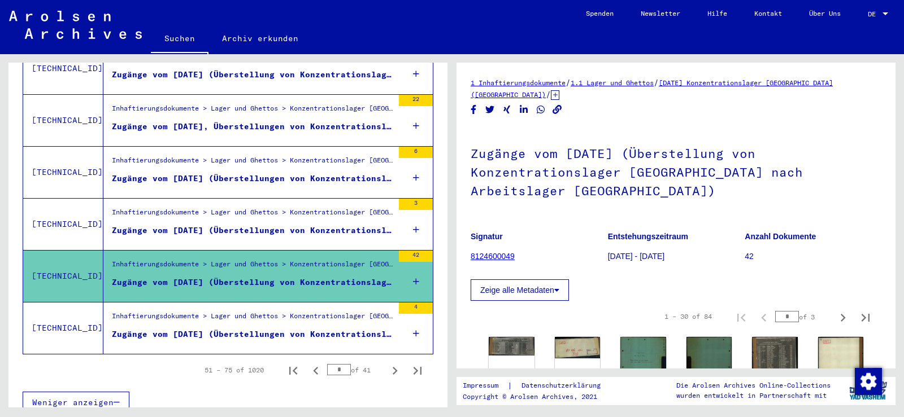
scroll to position [181, 0]
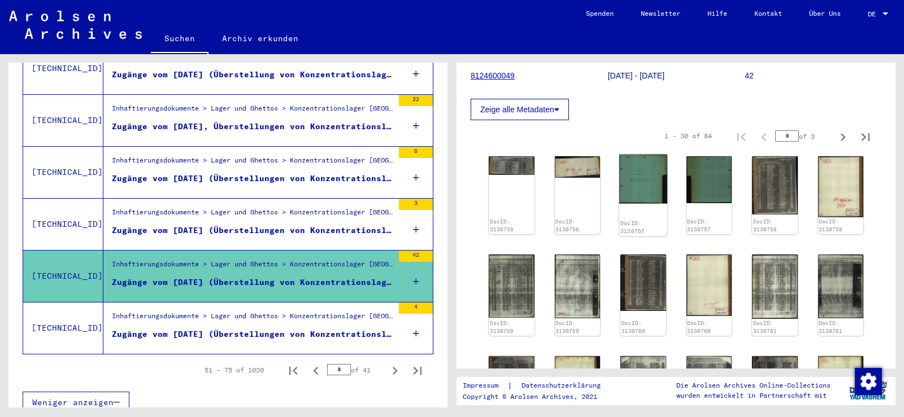
click at [634, 180] on img at bounding box center [643, 179] width 48 height 49
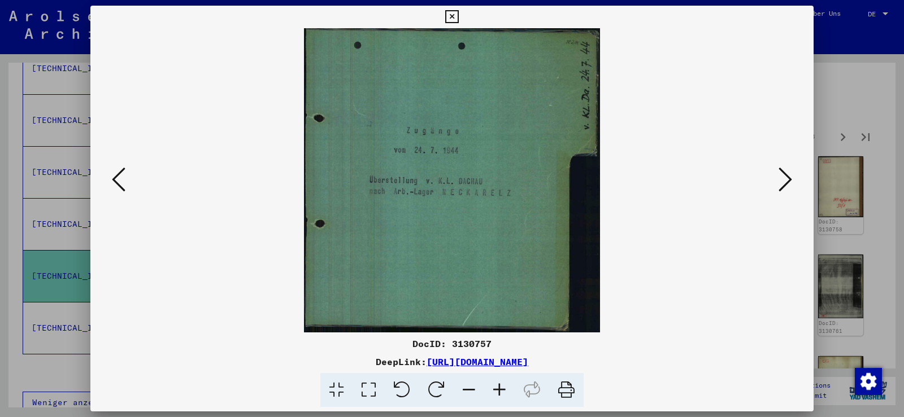
click at [787, 175] on icon at bounding box center [785, 179] width 14 height 27
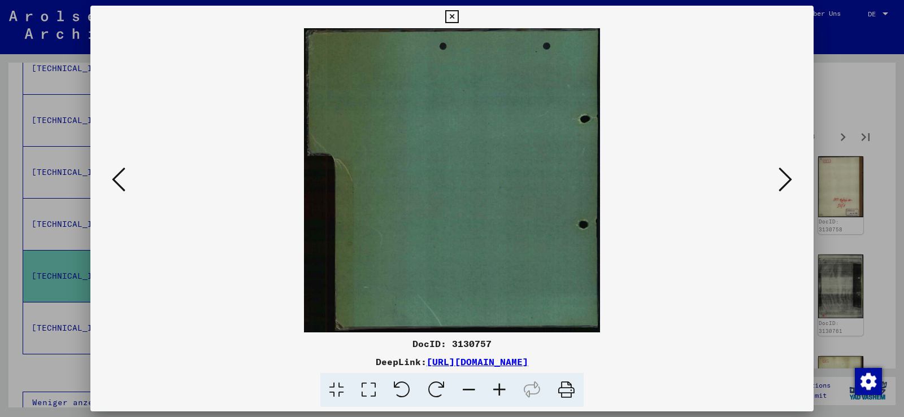
click at [787, 175] on icon at bounding box center [785, 179] width 14 height 27
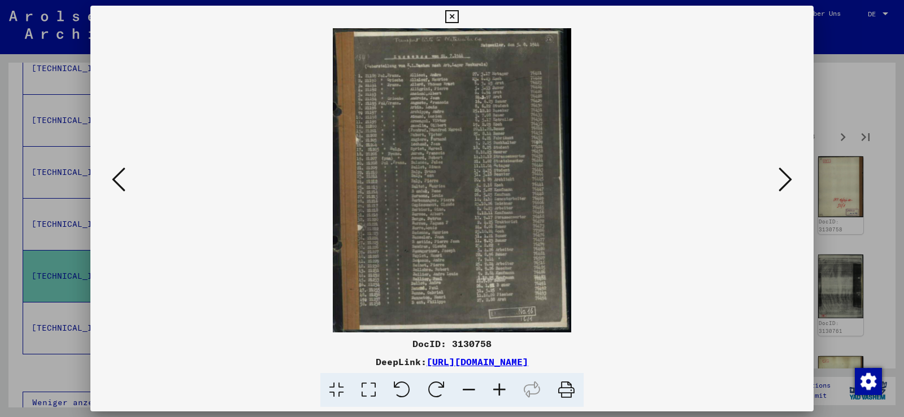
click at [501, 390] on icon at bounding box center [499, 390] width 31 height 34
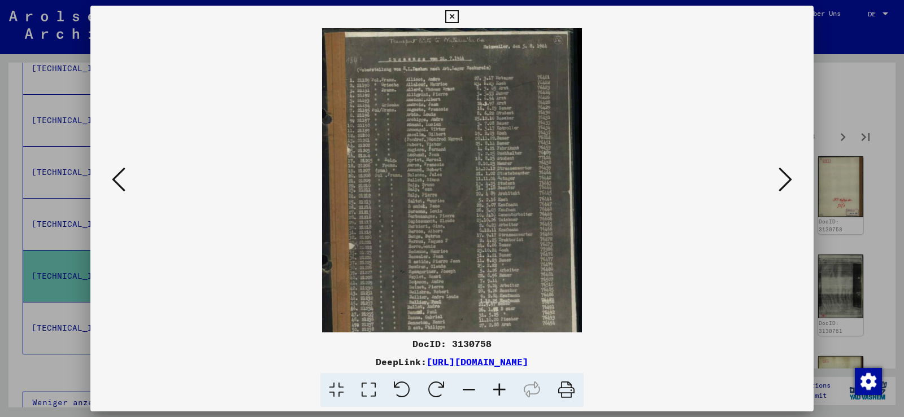
click at [501, 390] on icon at bounding box center [499, 390] width 31 height 34
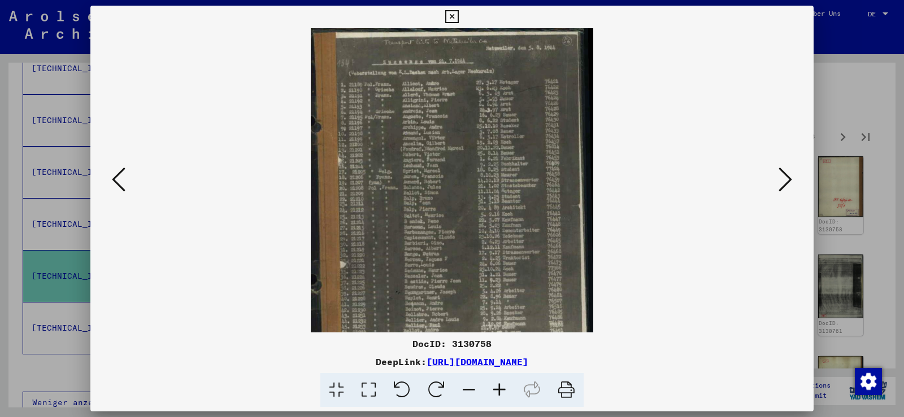
click at [501, 390] on icon at bounding box center [499, 390] width 31 height 34
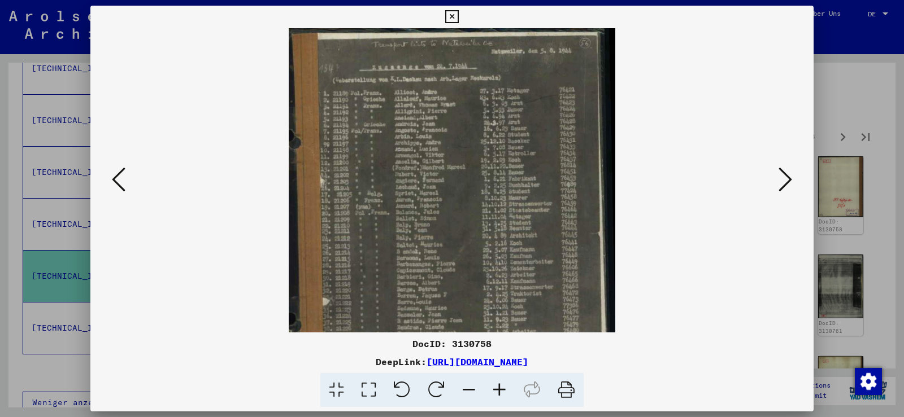
click at [501, 390] on icon at bounding box center [499, 390] width 31 height 34
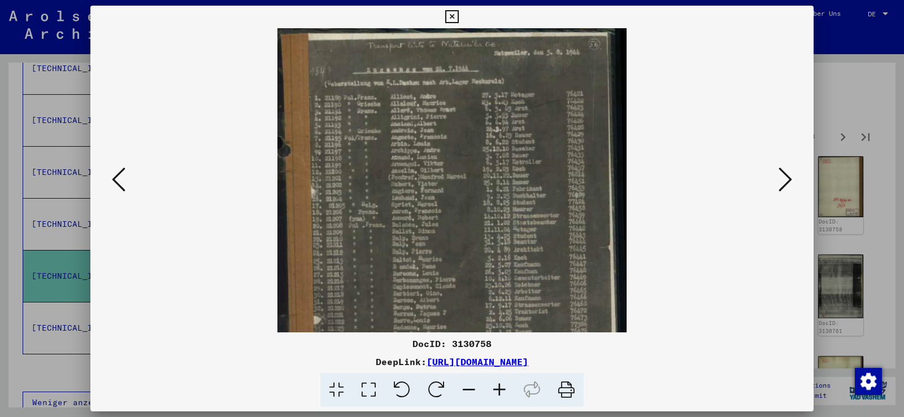
click at [501, 390] on icon at bounding box center [499, 390] width 31 height 34
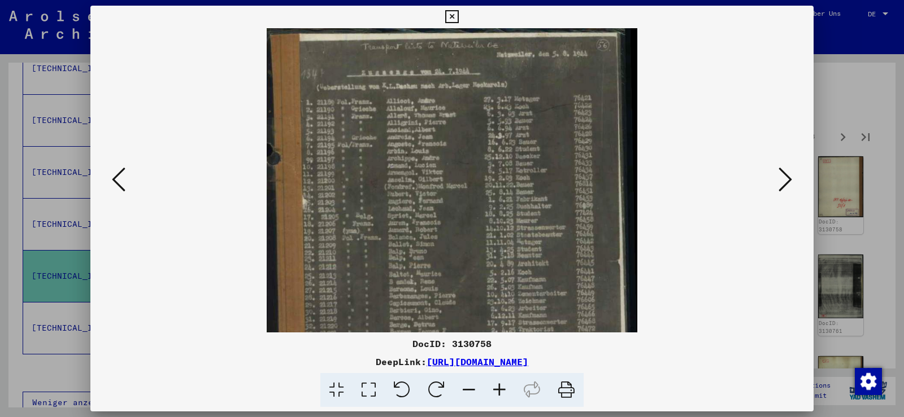
click at [501, 390] on icon at bounding box center [499, 390] width 31 height 34
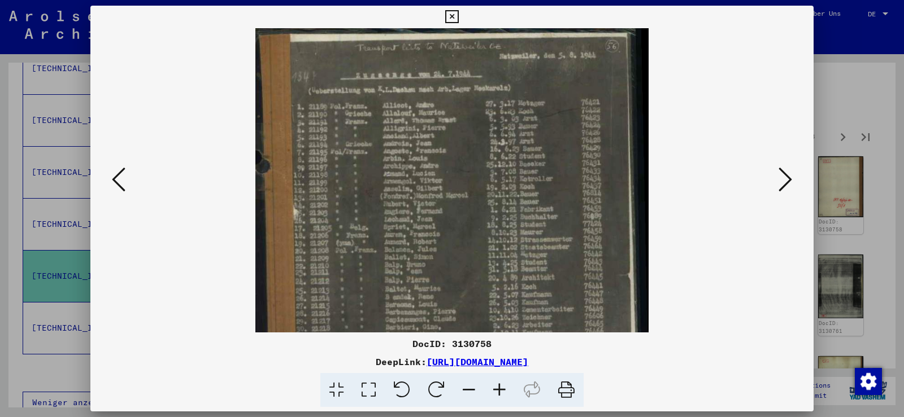
click at [498, 391] on icon at bounding box center [499, 390] width 31 height 34
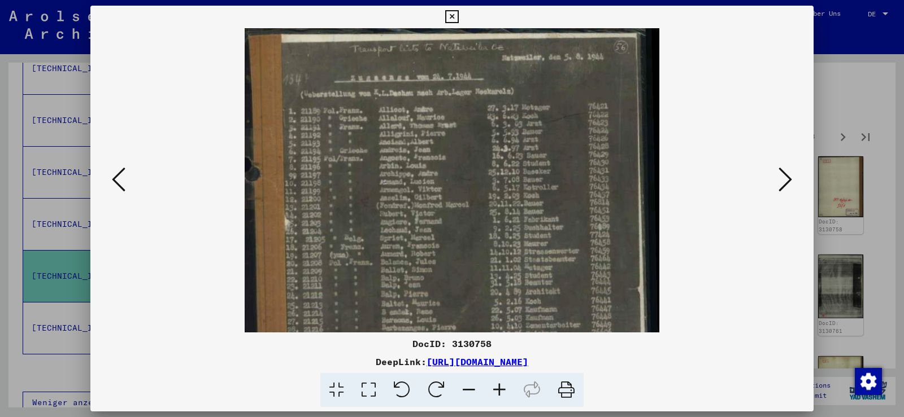
click at [498, 391] on icon at bounding box center [499, 390] width 31 height 34
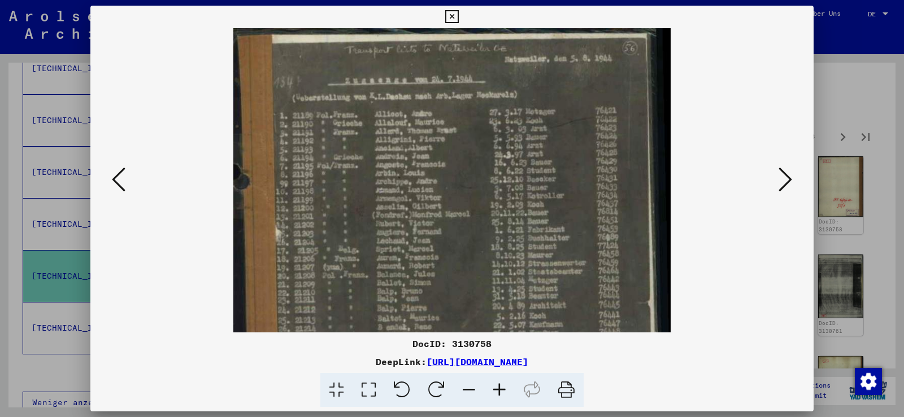
click at [498, 391] on icon at bounding box center [499, 390] width 31 height 34
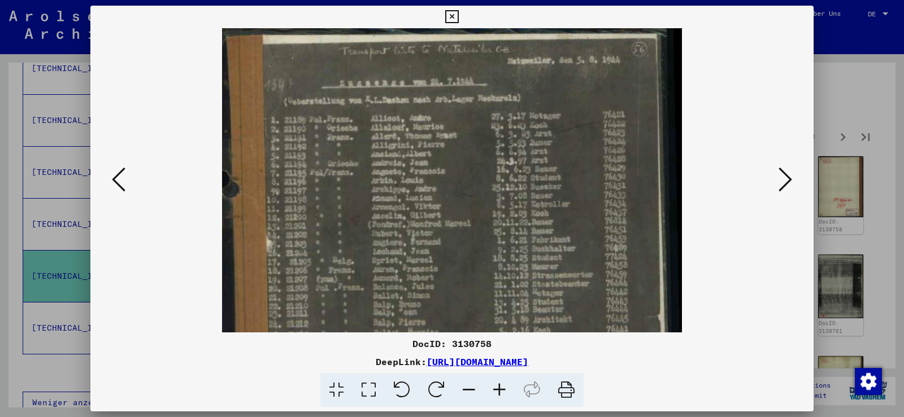
click at [498, 391] on icon at bounding box center [499, 390] width 31 height 34
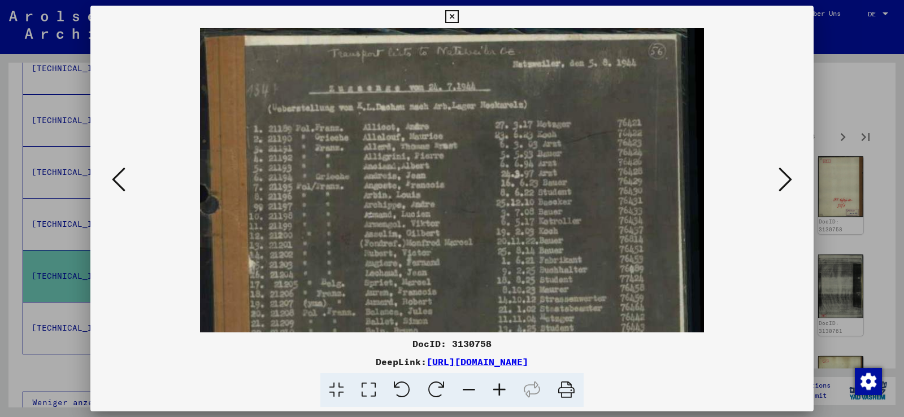
click at [498, 391] on icon at bounding box center [499, 390] width 31 height 34
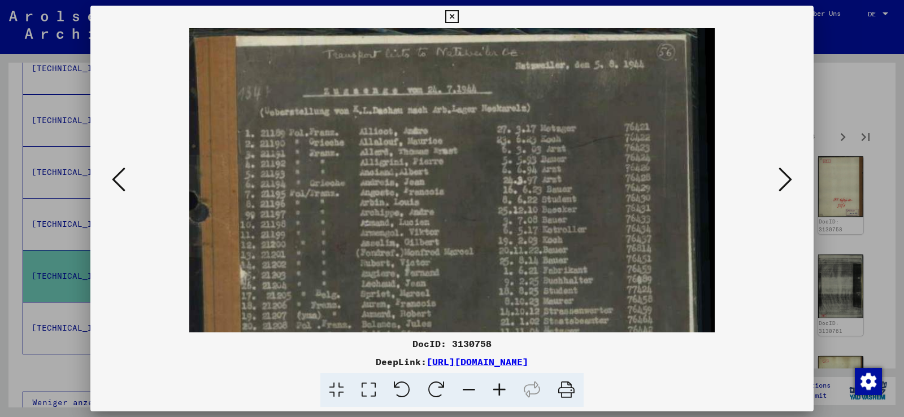
click at [497, 391] on icon at bounding box center [499, 390] width 31 height 34
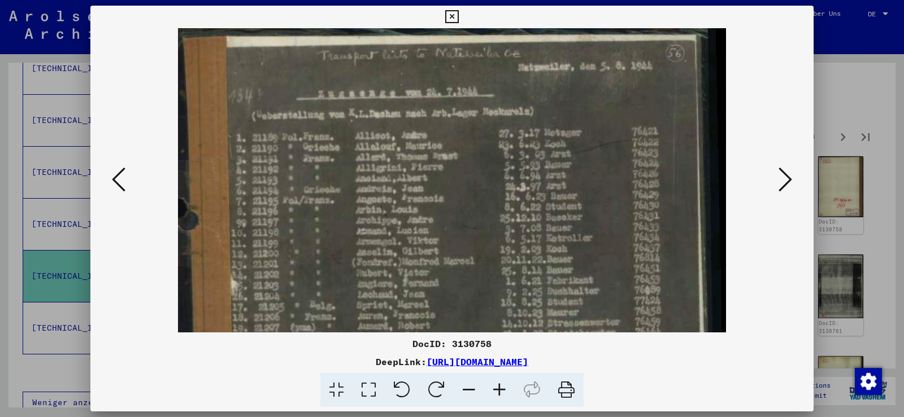
click at [497, 391] on icon at bounding box center [499, 390] width 31 height 34
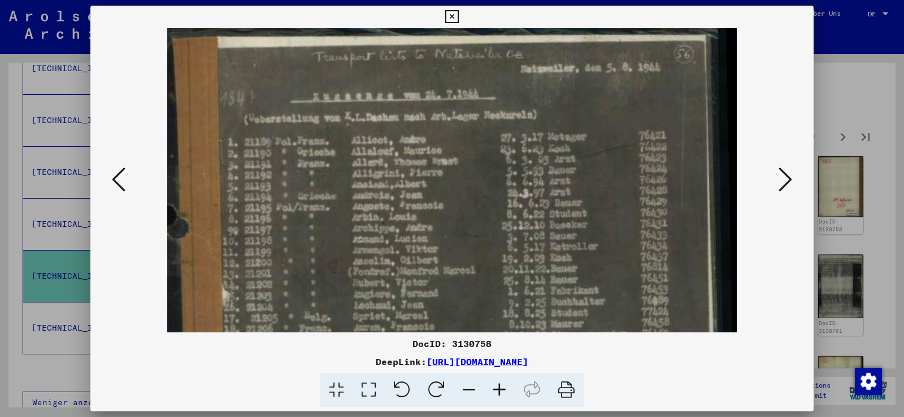
click at [497, 391] on icon at bounding box center [499, 390] width 31 height 34
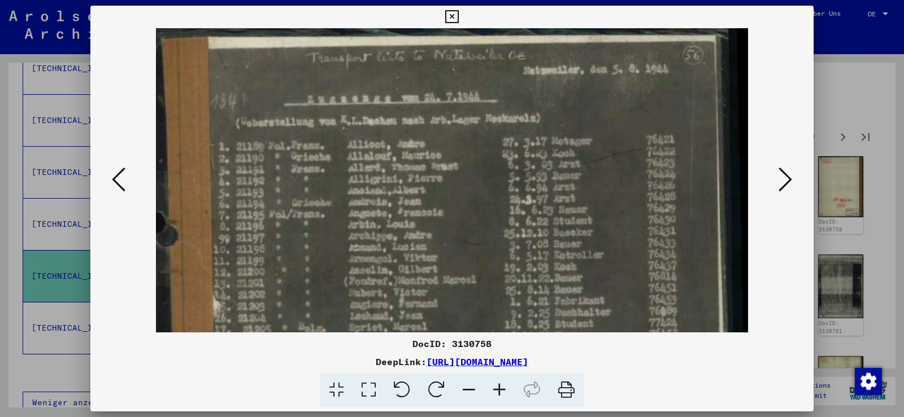
click at [786, 175] on icon at bounding box center [785, 179] width 14 height 27
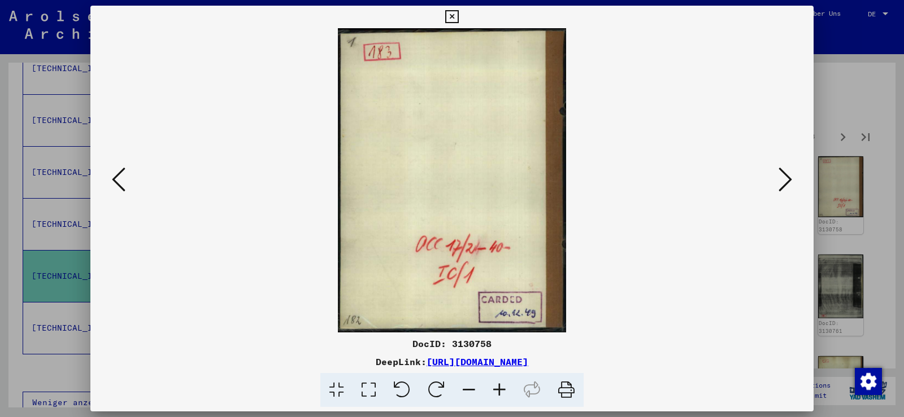
click at [786, 175] on icon at bounding box center [785, 179] width 14 height 27
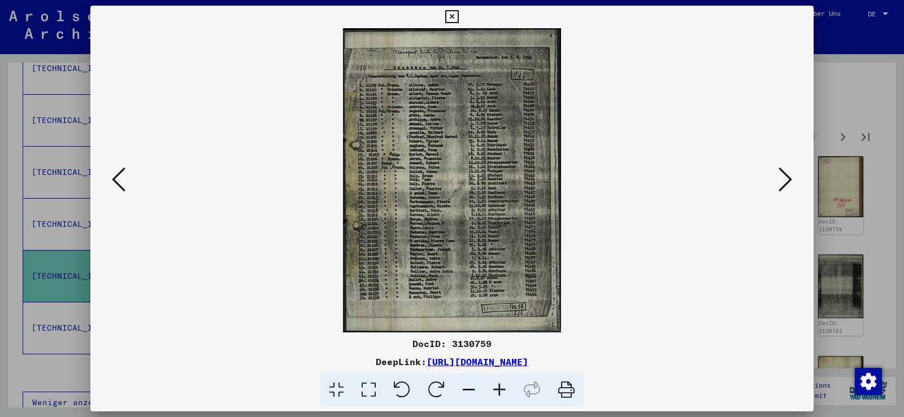
click at [498, 385] on icon at bounding box center [499, 390] width 31 height 34
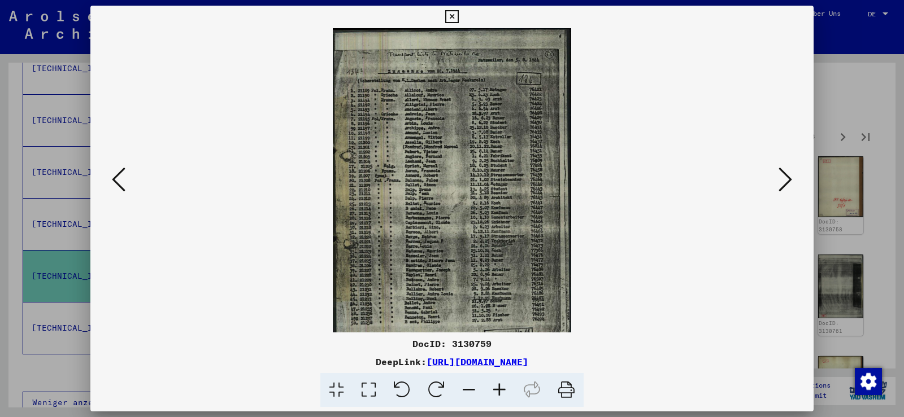
click at [498, 385] on icon at bounding box center [499, 390] width 31 height 34
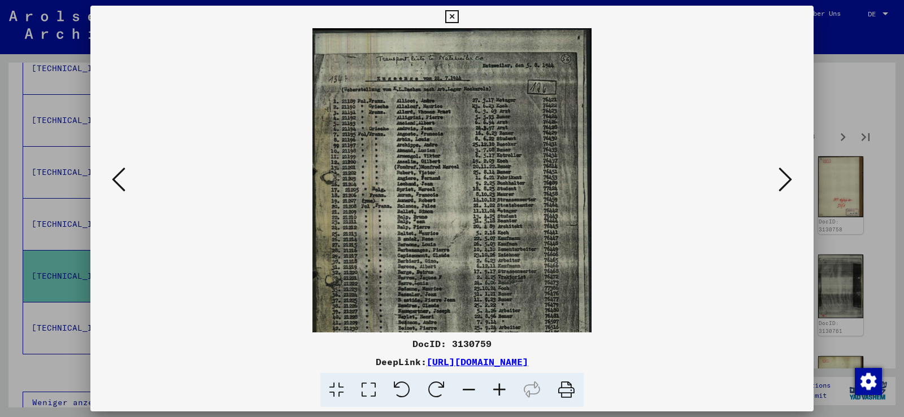
click at [498, 385] on icon at bounding box center [499, 390] width 31 height 34
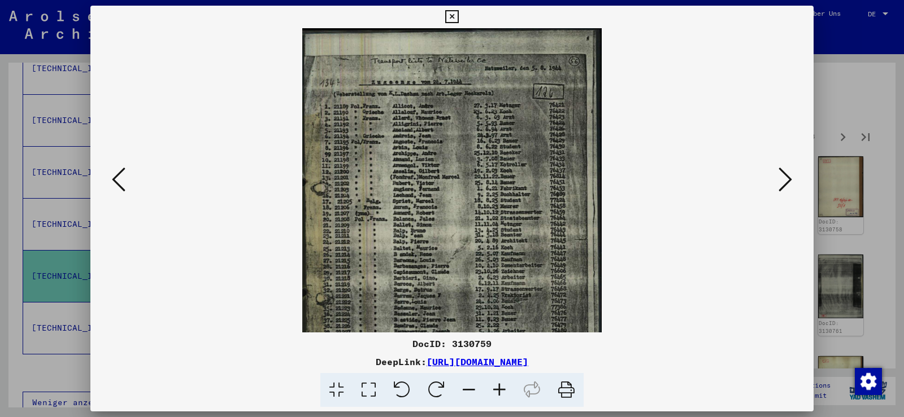
click at [498, 385] on icon at bounding box center [499, 390] width 31 height 34
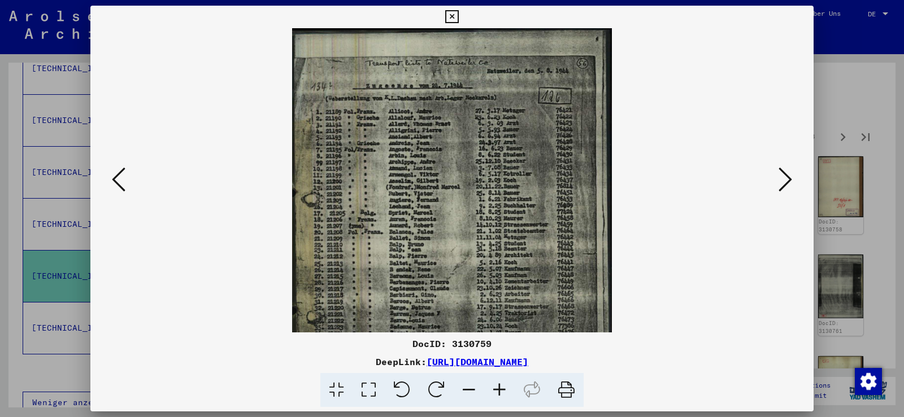
click at [498, 385] on icon at bounding box center [499, 390] width 31 height 34
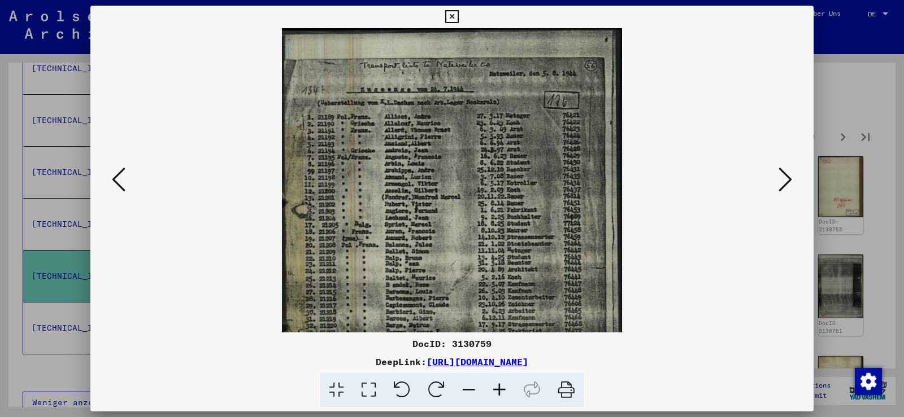
click at [498, 385] on icon at bounding box center [499, 390] width 31 height 34
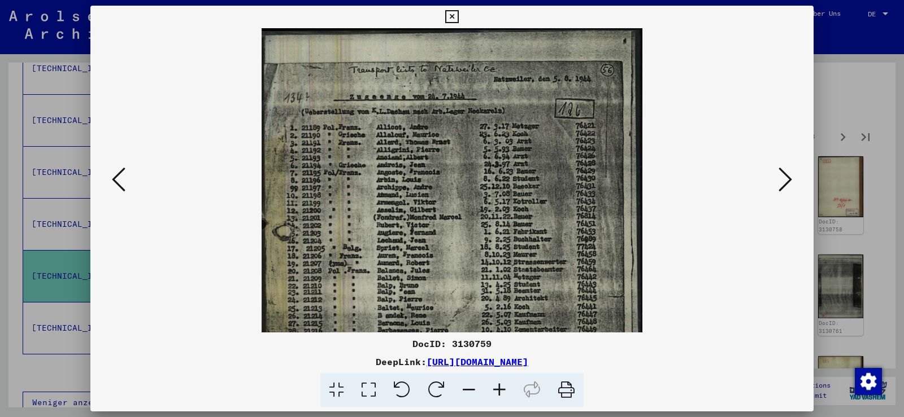
click at [498, 385] on icon at bounding box center [499, 390] width 31 height 34
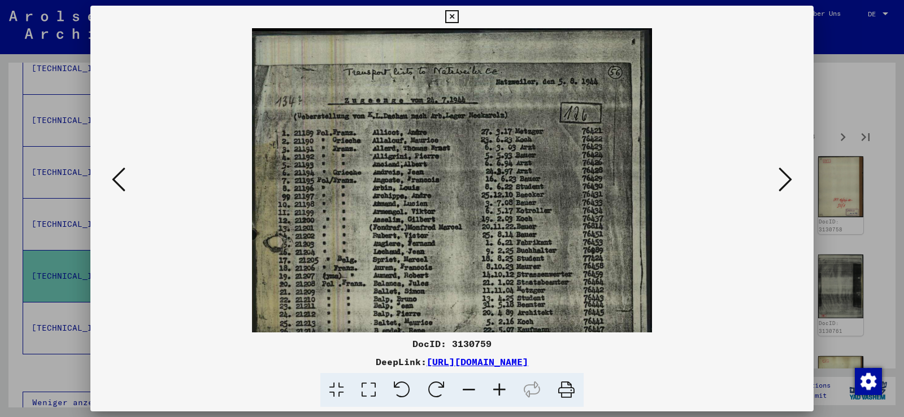
click at [498, 385] on icon at bounding box center [499, 390] width 31 height 34
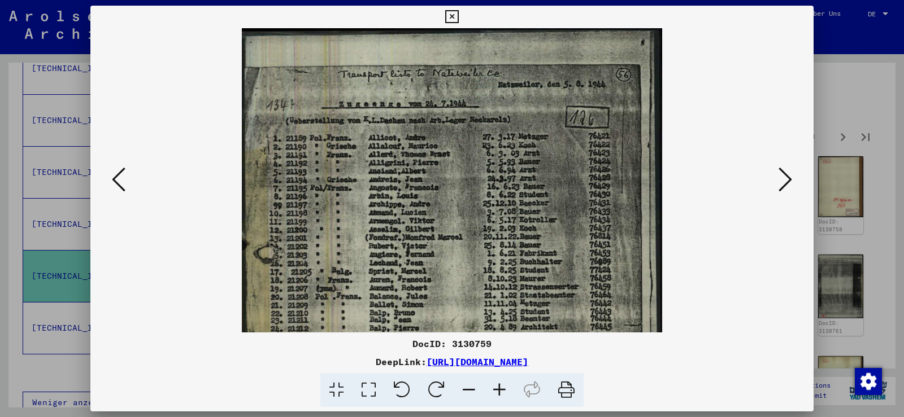
click at [498, 385] on icon at bounding box center [499, 390] width 31 height 34
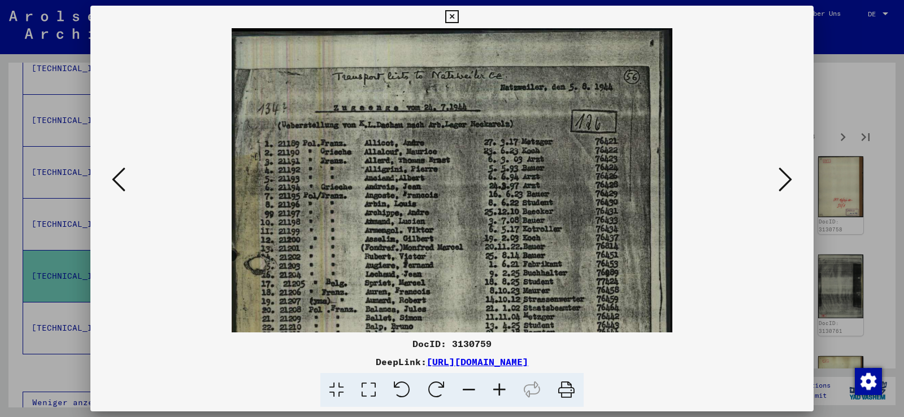
click at [498, 385] on icon at bounding box center [499, 390] width 31 height 34
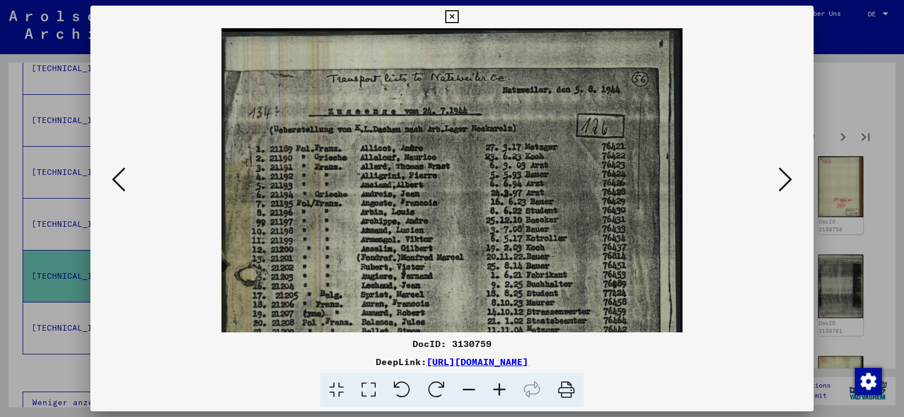
click at [498, 385] on icon at bounding box center [499, 390] width 31 height 34
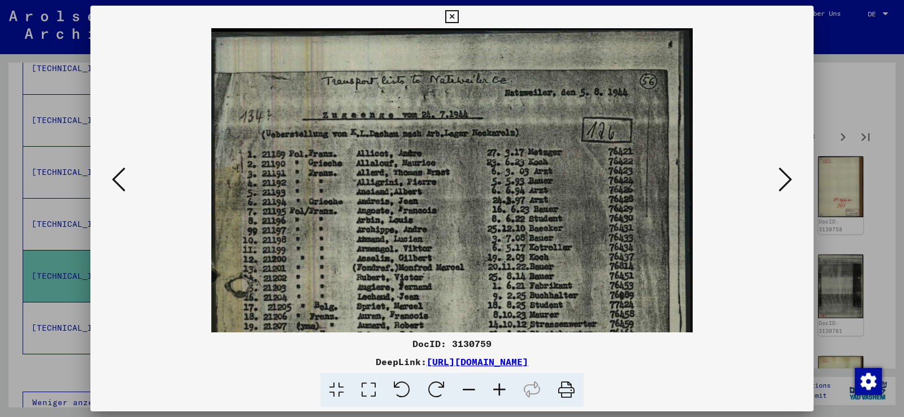
click at [498, 385] on icon at bounding box center [499, 390] width 31 height 34
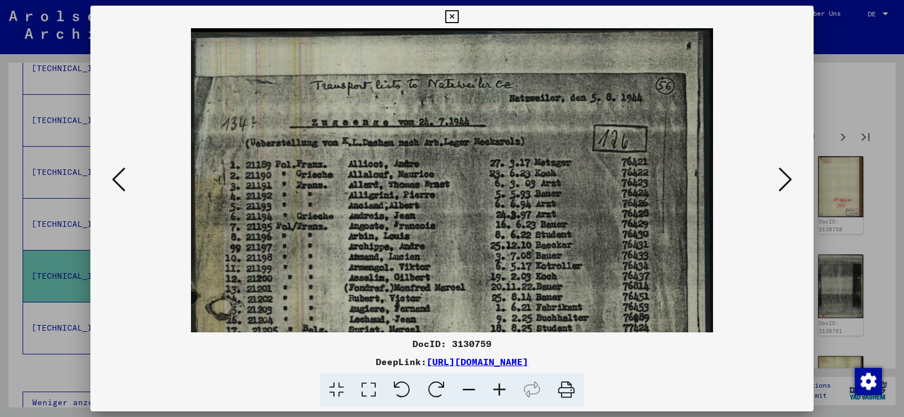
click at [498, 385] on icon at bounding box center [499, 390] width 31 height 34
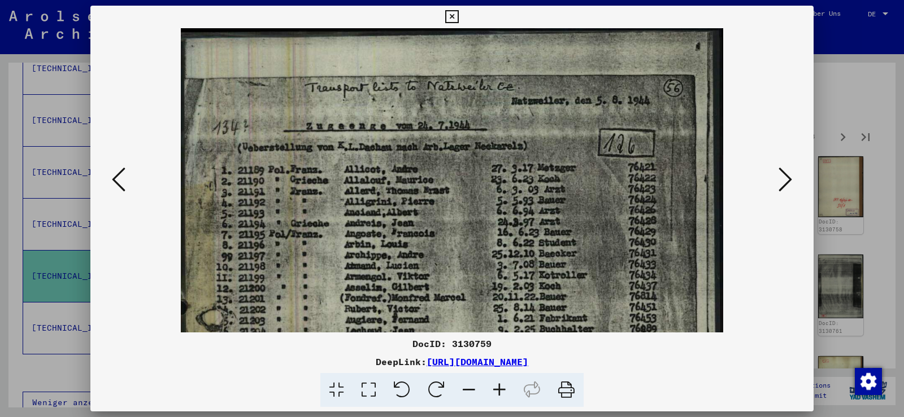
drag, startPoint x: 651, startPoint y: 231, endPoint x: 656, endPoint y: 179, distance: 52.8
click at [660, 177] on img at bounding box center [452, 406] width 542 height 756
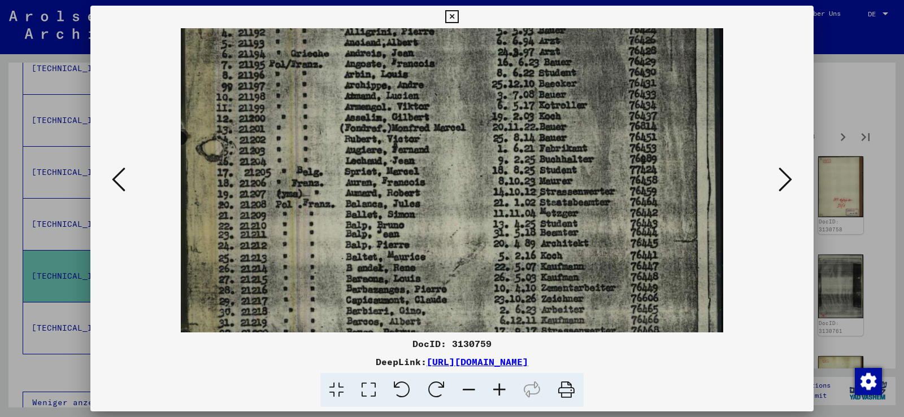
drag, startPoint x: 575, startPoint y: 246, endPoint x: 567, endPoint y: 208, distance: 39.3
click at [568, 208] on img at bounding box center [452, 236] width 542 height 756
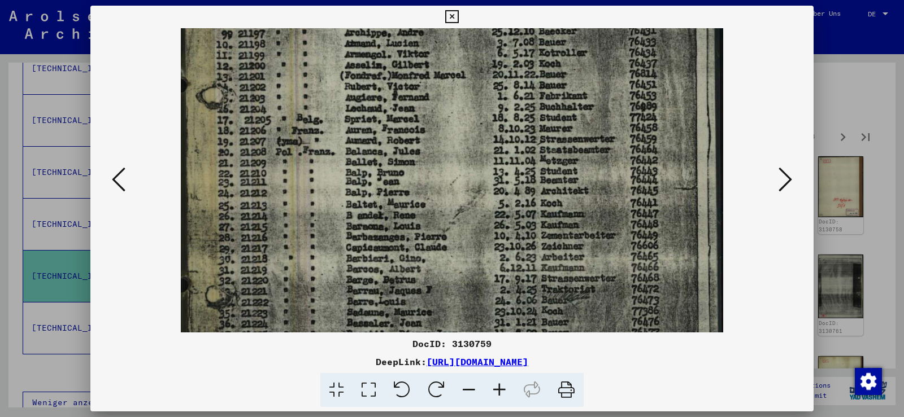
drag, startPoint x: 510, startPoint y: 310, endPoint x: 486, endPoint y: 268, distance: 48.6
click at [486, 268] on img at bounding box center [452, 184] width 542 height 756
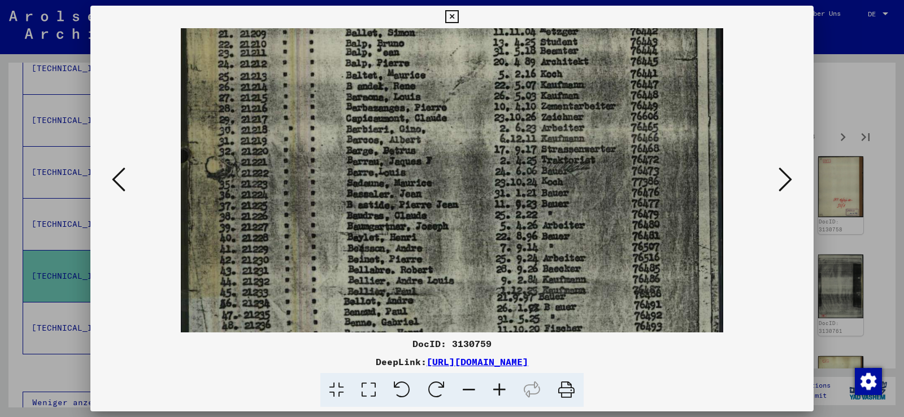
drag, startPoint x: 464, startPoint y: 301, endPoint x: 423, endPoint y: 212, distance: 97.3
click at [432, 173] on img at bounding box center [452, 54] width 542 height 756
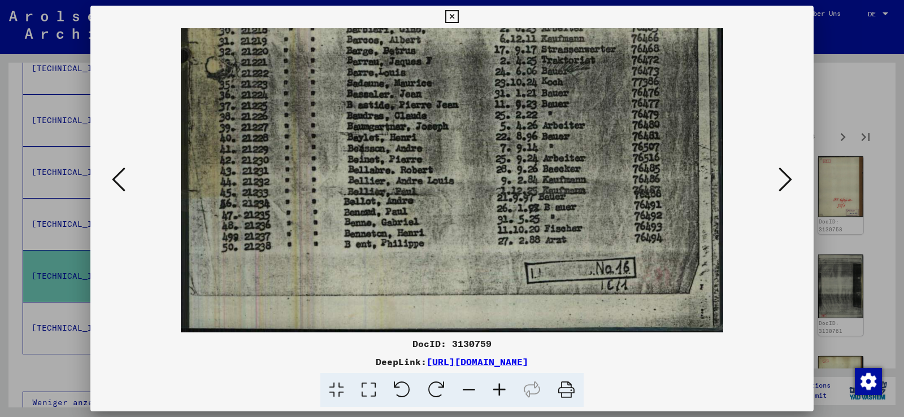
drag, startPoint x: 420, startPoint y: 304, endPoint x: 436, endPoint y: 135, distance: 169.6
click at [785, 178] on icon at bounding box center [785, 179] width 14 height 27
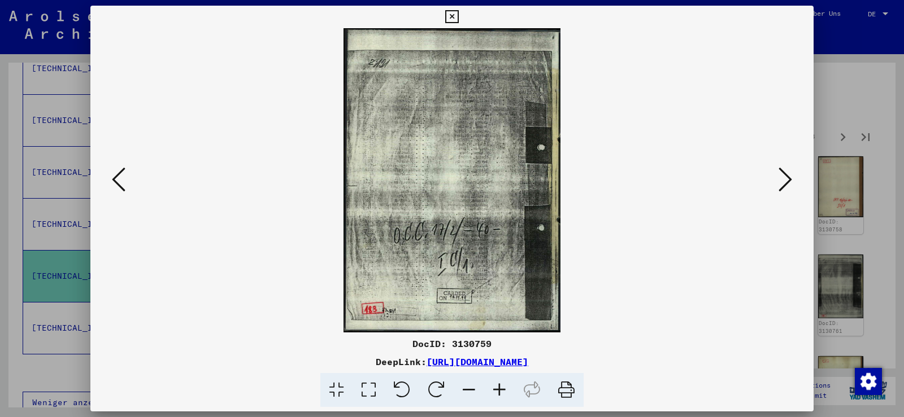
click at [785, 178] on icon at bounding box center [785, 179] width 14 height 27
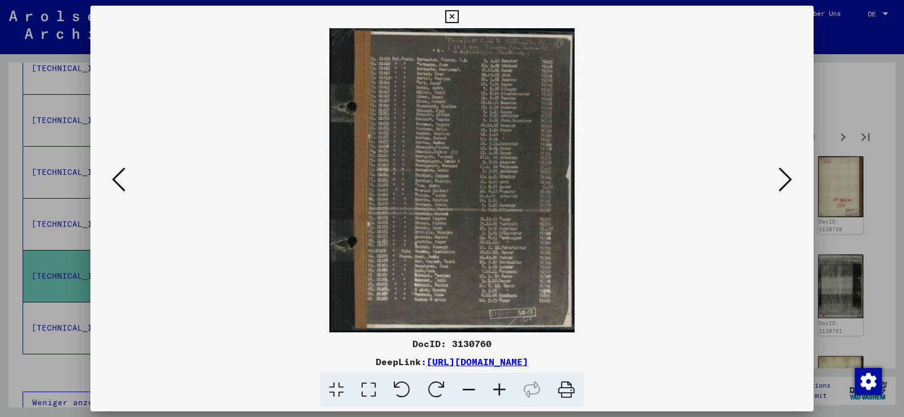
click at [496, 390] on icon at bounding box center [499, 390] width 31 height 34
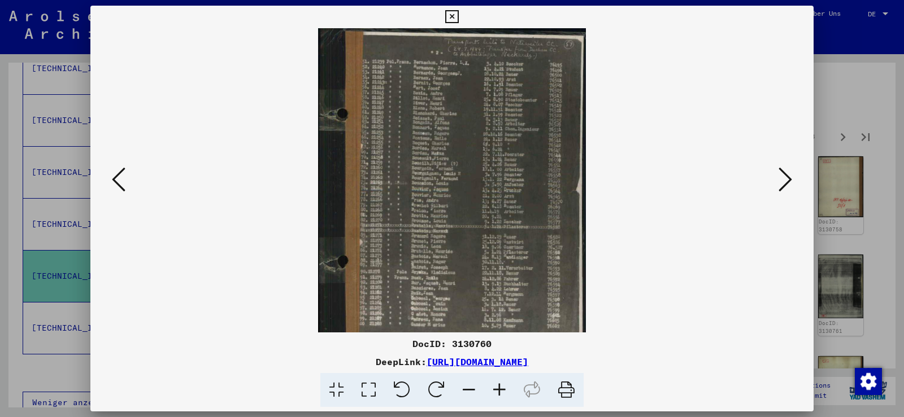
click at [496, 390] on icon at bounding box center [499, 390] width 31 height 34
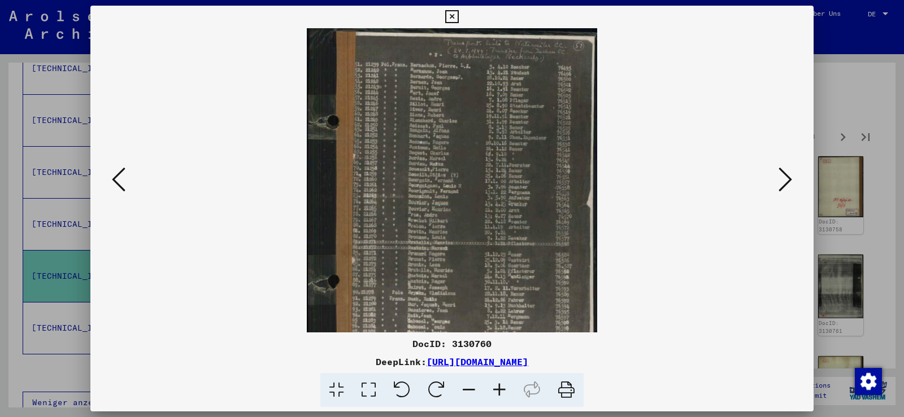
click at [496, 390] on icon at bounding box center [499, 390] width 31 height 34
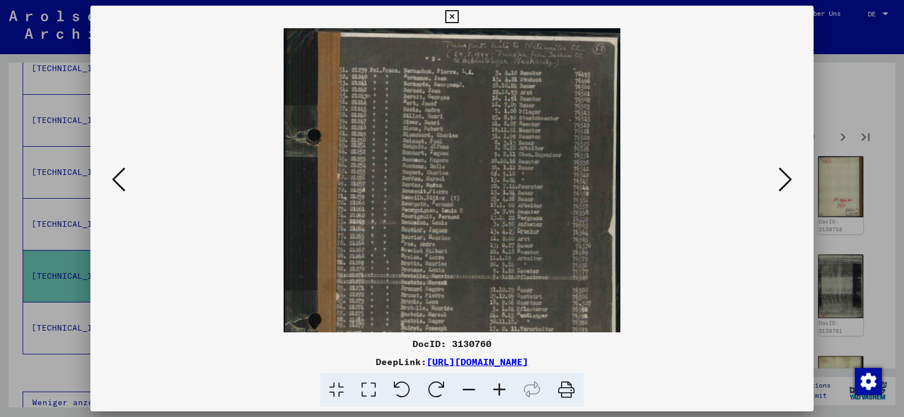
click at [496, 390] on icon at bounding box center [499, 390] width 31 height 34
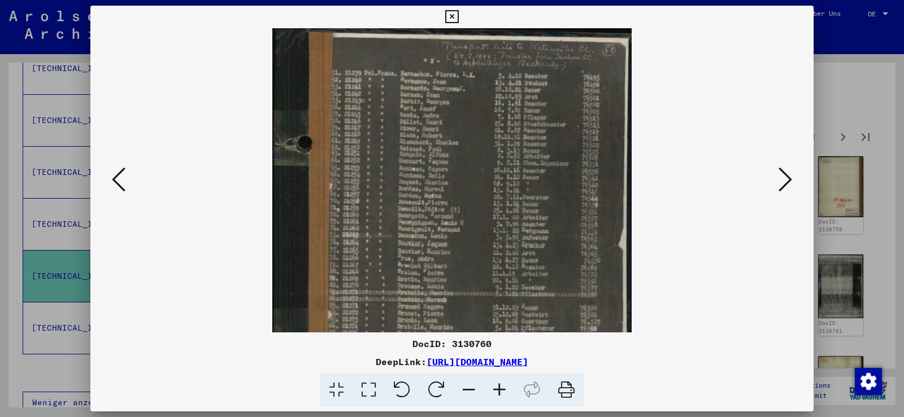
click at [496, 390] on icon at bounding box center [499, 390] width 31 height 34
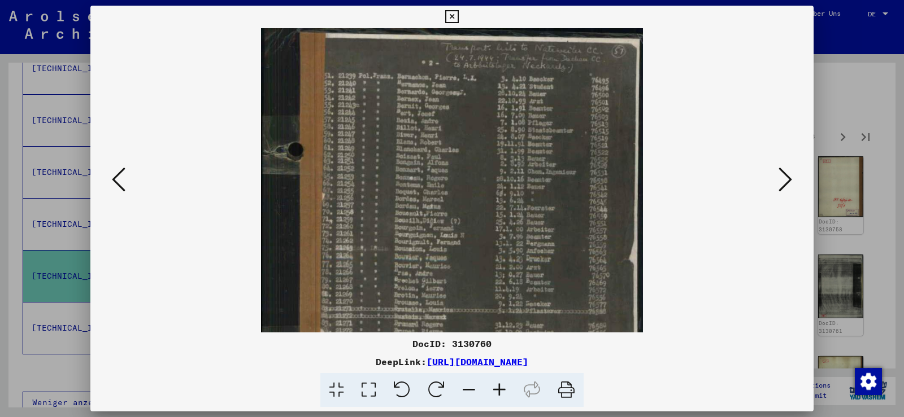
click at [496, 390] on icon at bounding box center [499, 390] width 31 height 34
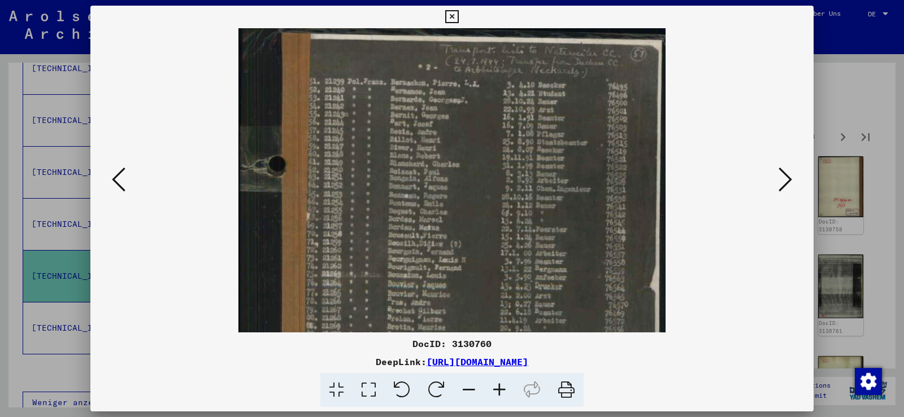
click at [496, 390] on icon at bounding box center [499, 390] width 31 height 34
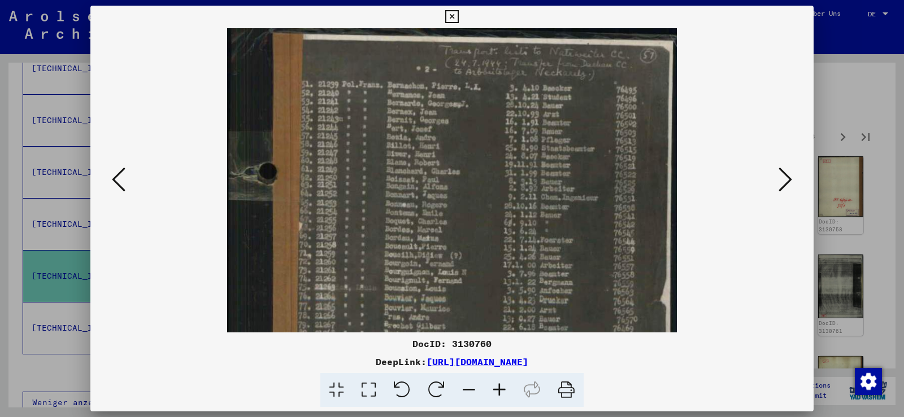
click at [496, 390] on icon at bounding box center [499, 390] width 31 height 34
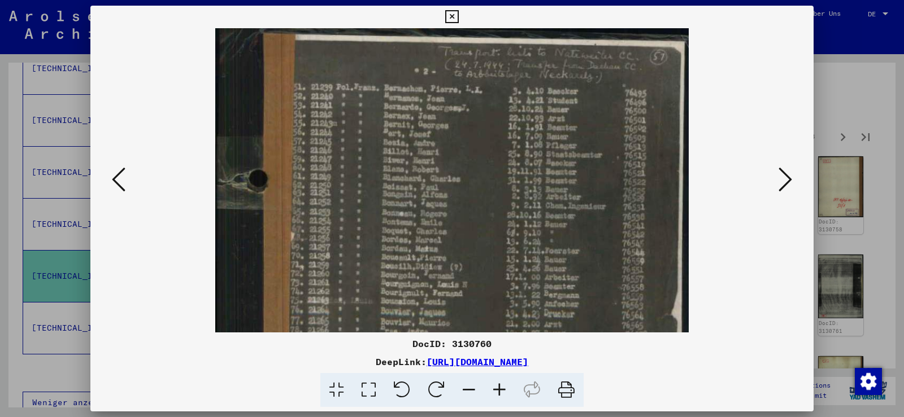
click at [496, 390] on icon at bounding box center [499, 390] width 31 height 34
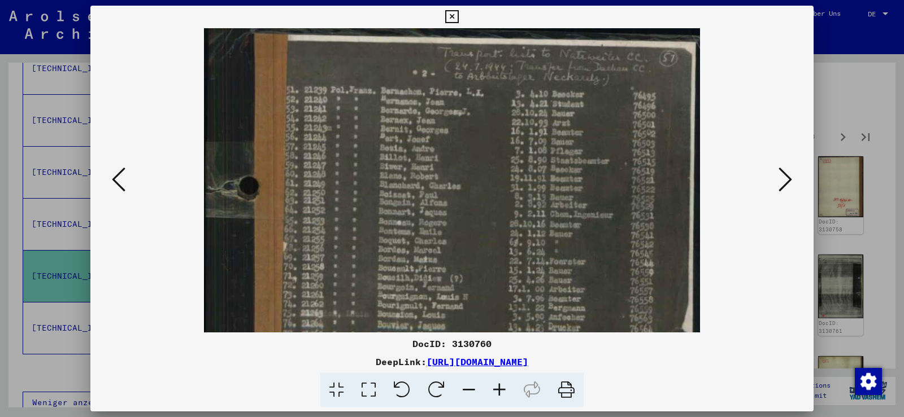
click at [496, 390] on icon at bounding box center [499, 390] width 31 height 34
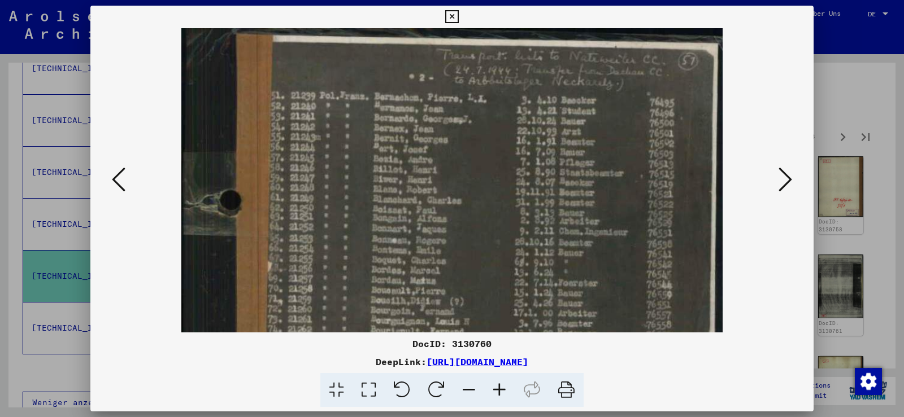
click at [496, 390] on icon at bounding box center [499, 390] width 31 height 34
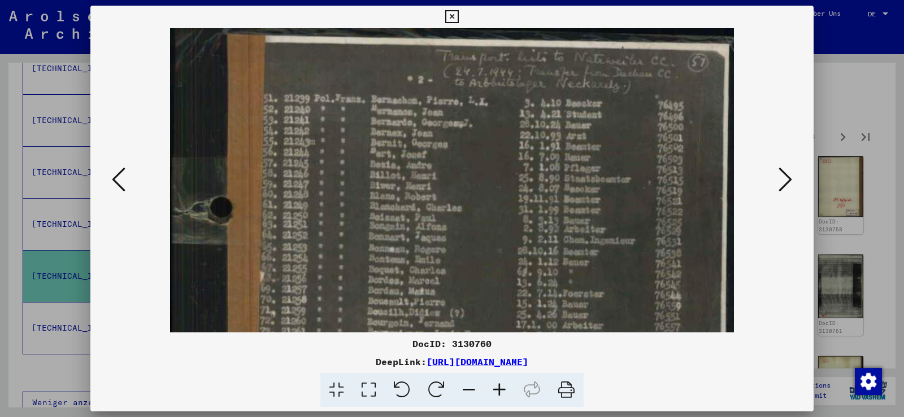
click at [496, 390] on icon at bounding box center [499, 390] width 31 height 34
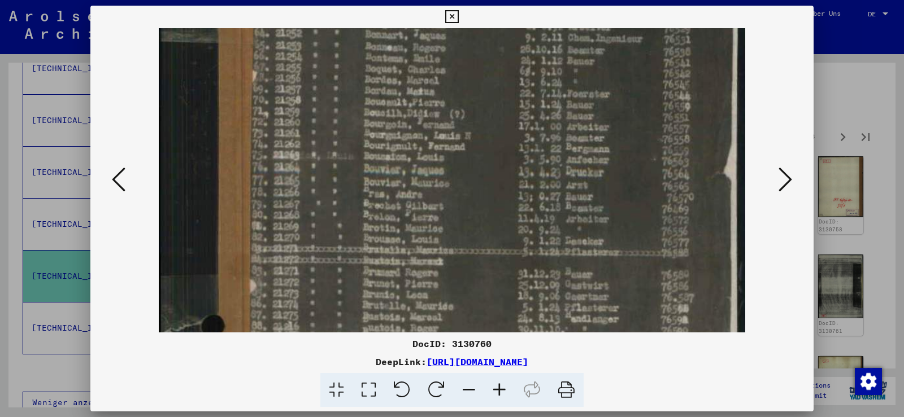
drag, startPoint x: 578, startPoint y: 308, endPoint x: 580, endPoint y: 194, distance: 114.1
click at [616, 99] on img at bounding box center [452, 182] width 587 height 728
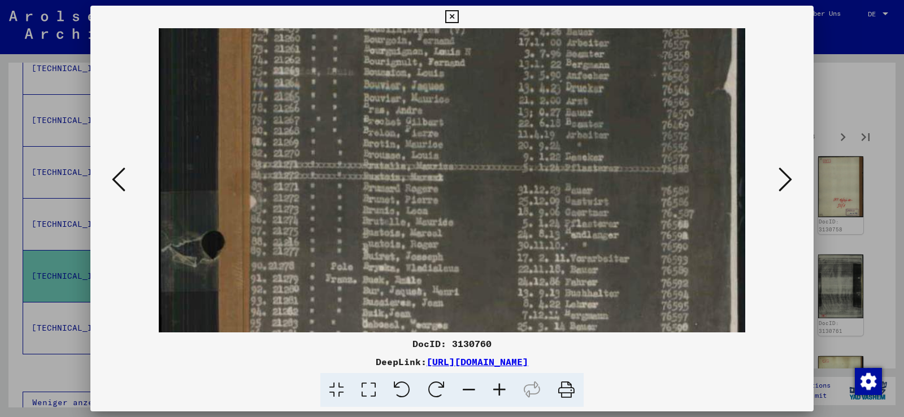
drag, startPoint x: 445, startPoint y: 310, endPoint x: 464, endPoint y: 176, distance: 134.7
click at [464, 176] on img at bounding box center [452, 97] width 587 height 728
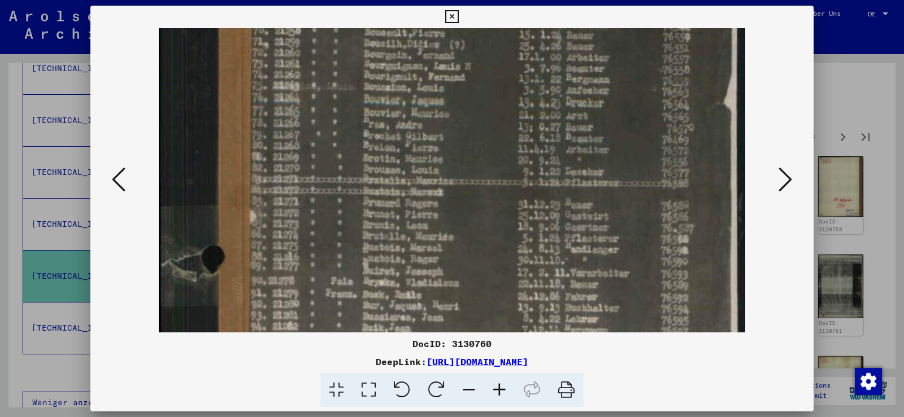
scroll to position [272, 0]
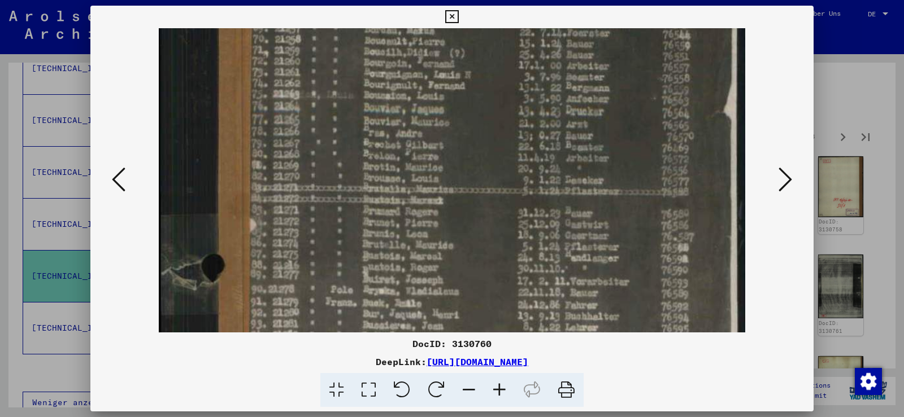
drag, startPoint x: 497, startPoint y: 240, endPoint x: 485, endPoint y: 311, distance: 72.2
click at [485, 311] on img at bounding box center [452, 121] width 587 height 728
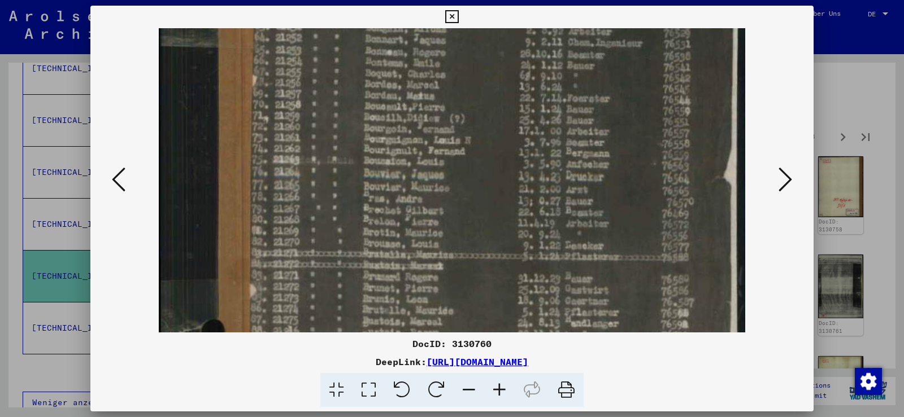
scroll to position [190, 0]
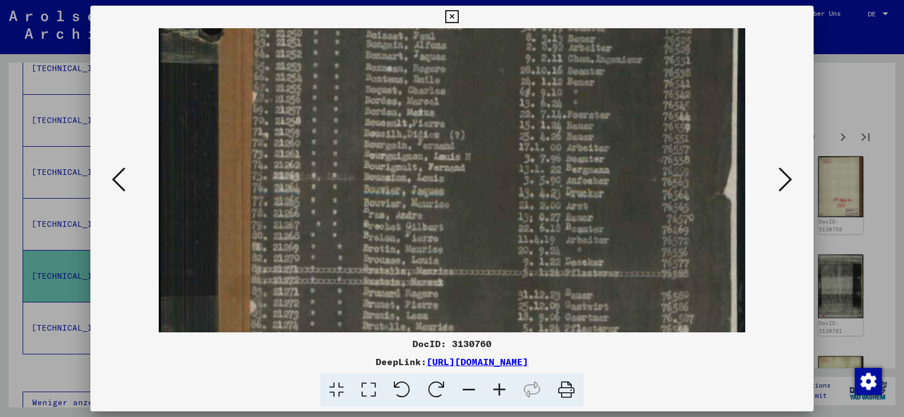
drag, startPoint x: 477, startPoint y: 246, endPoint x: 468, endPoint y: 328, distance: 82.5
click at [468, 328] on img at bounding box center [452, 202] width 587 height 728
click at [500, 386] on icon at bounding box center [499, 390] width 31 height 34
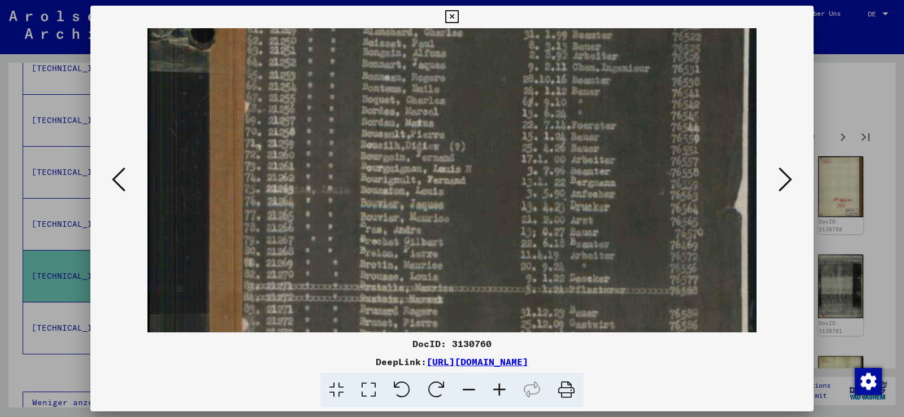
click at [500, 386] on icon at bounding box center [499, 390] width 31 height 34
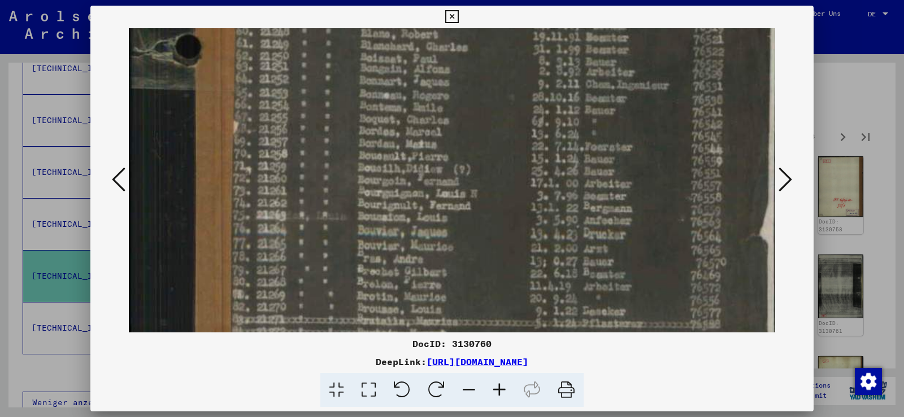
click at [500, 386] on icon at bounding box center [499, 390] width 31 height 34
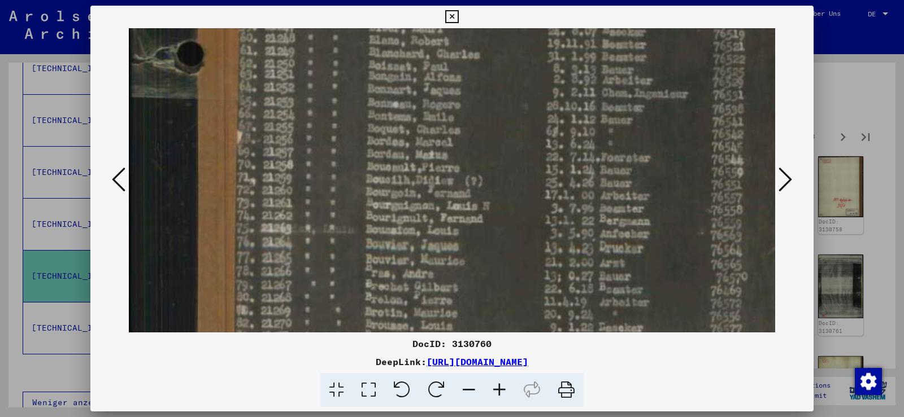
click at [500, 386] on icon at bounding box center [499, 390] width 31 height 34
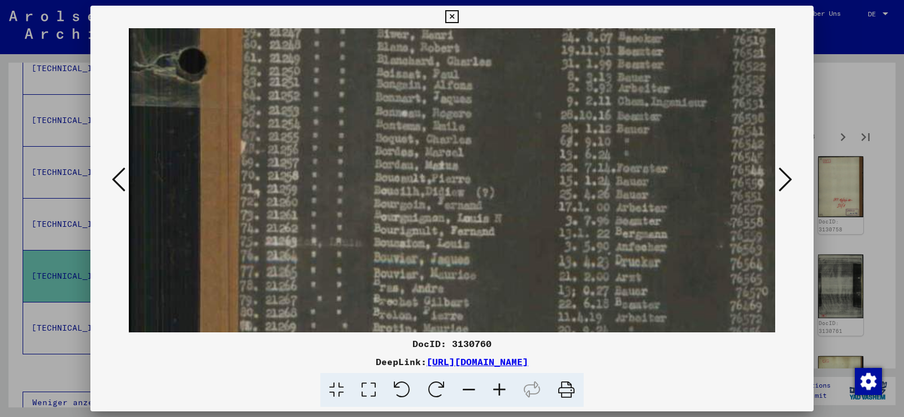
click at [500, 386] on icon at bounding box center [499, 390] width 31 height 34
drag, startPoint x: 437, startPoint y: 298, endPoint x: 443, endPoint y: 118, distance: 180.3
click at [454, 94] on img at bounding box center [479, 272] width 700 height 869
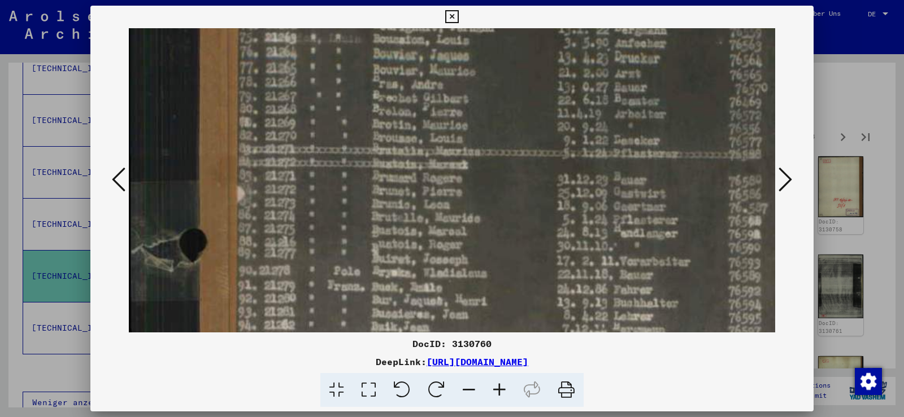
drag, startPoint x: 439, startPoint y: 305, endPoint x: 467, endPoint y: 167, distance: 141.3
click at [467, 167] on img at bounding box center [478, 69] width 700 height 869
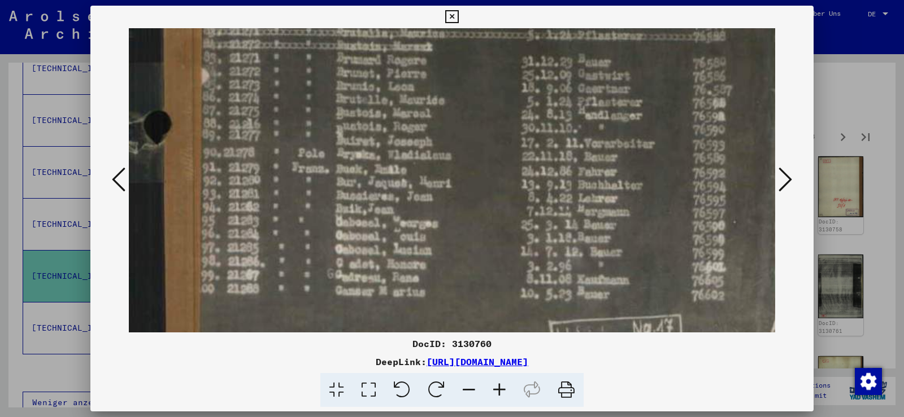
scroll to position [511, 38]
drag, startPoint x: 743, startPoint y: 228, endPoint x: 708, endPoint y: 249, distance: 41.6
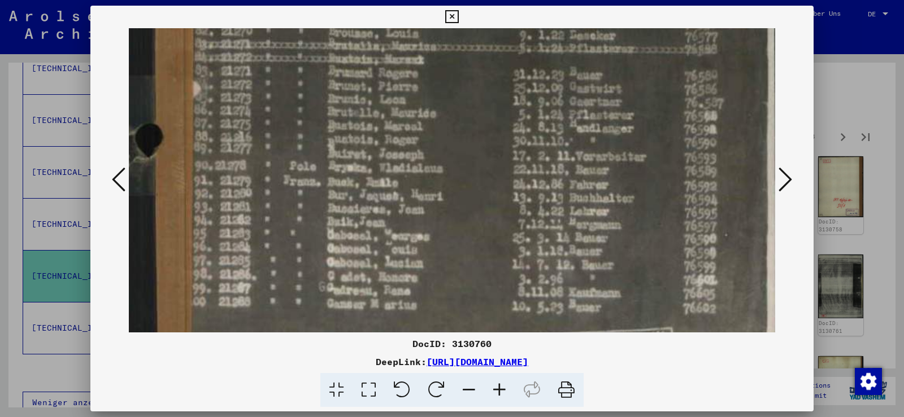
drag, startPoint x: 736, startPoint y: 146, endPoint x: 729, endPoint y: 158, distance: 13.7
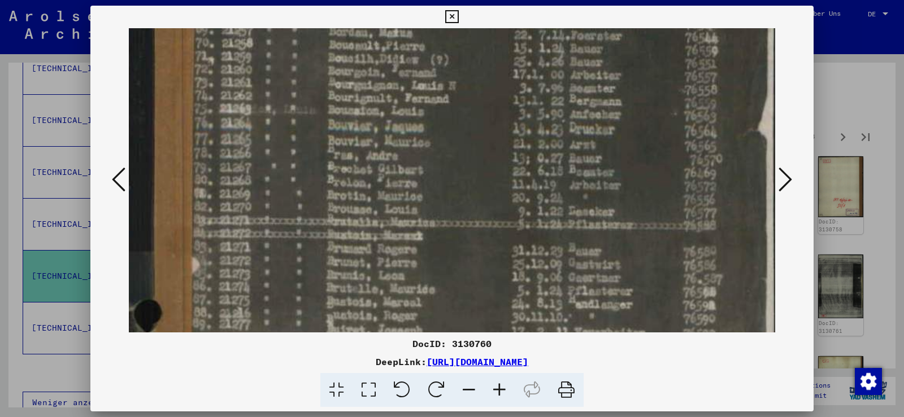
drag, startPoint x: 670, startPoint y: 103, endPoint x: 669, endPoint y: 280, distance: 176.3
click at [669, 280] on img at bounding box center [433, 140] width 700 height 869
click at [788, 176] on icon at bounding box center [785, 179] width 14 height 27
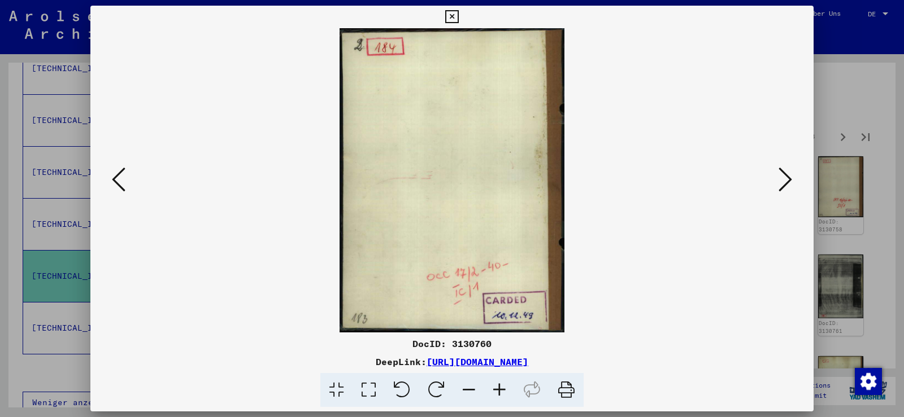
click at [788, 176] on icon at bounding box center [785, 179] width 14 height 27
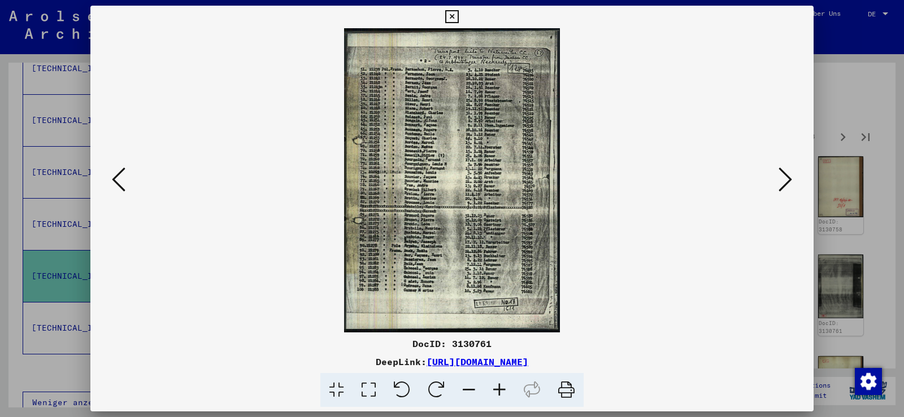
click at [501, 385] on icon at bounding box center [499, 390] width 31 height 34
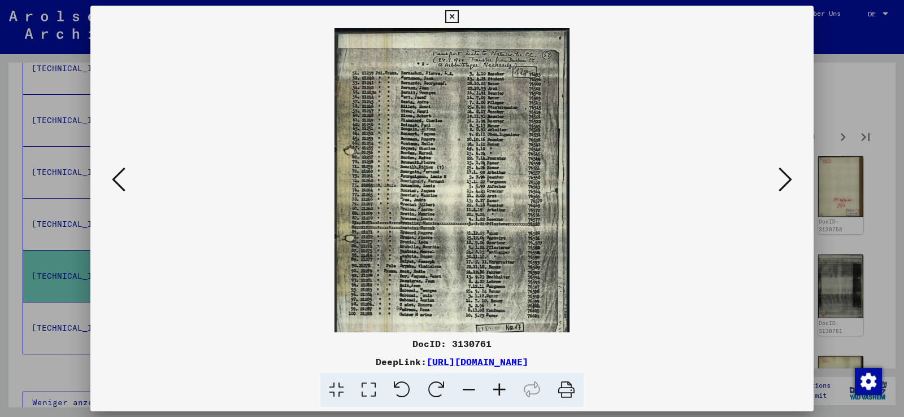
click at [501, 385] on icon at bounding box center [499, 390] width 31 height 34
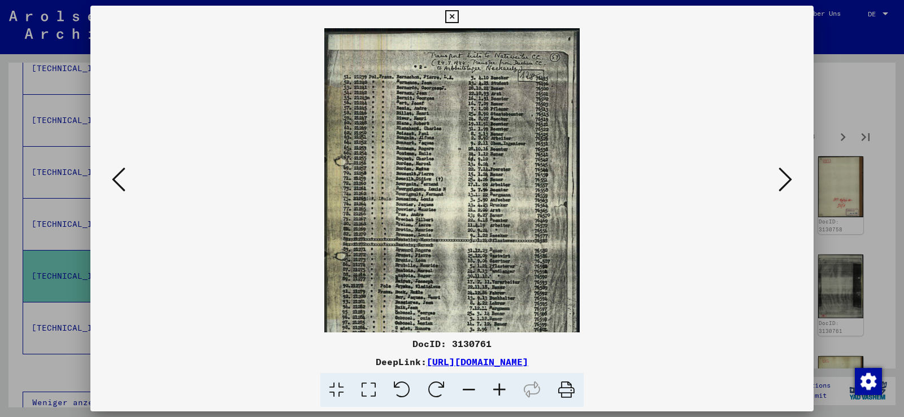
click at [501, 385] on icon at bounding box center [499, 390] width 31 height 34
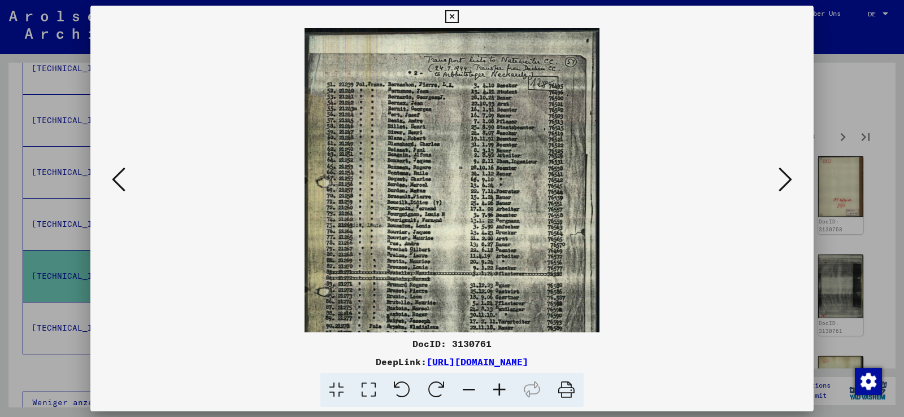
click at [501, 385] on icon at bounding box center [499, 390] width 31 height 34
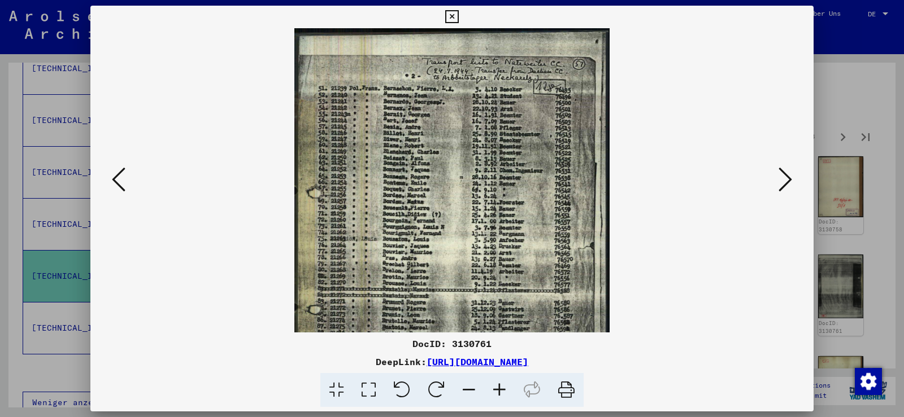
click at [501, 385] on icon at bounding box center [499, 390] width 31 height 34
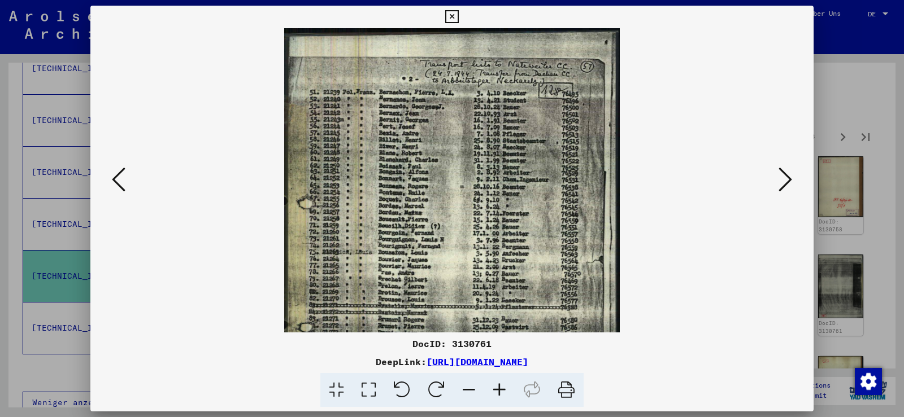
click at [501, 385] on icon at bounding box center [499, 390] width 31 height 34
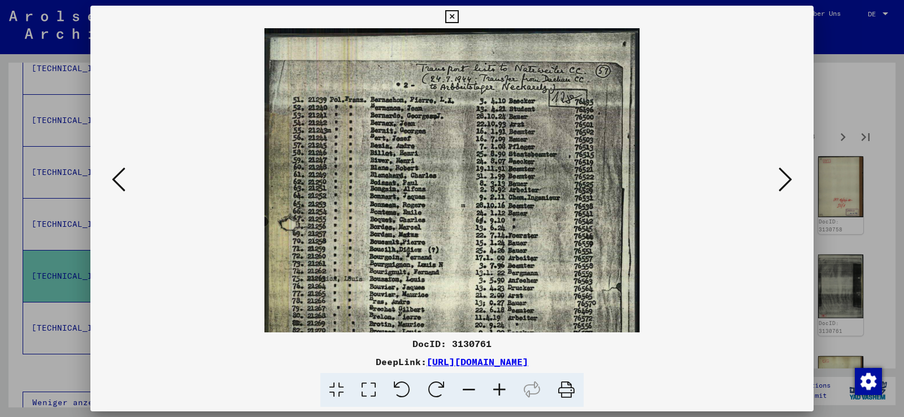
click at [501, 385] on icon at bounding box center [499, 390] width 31 height 34
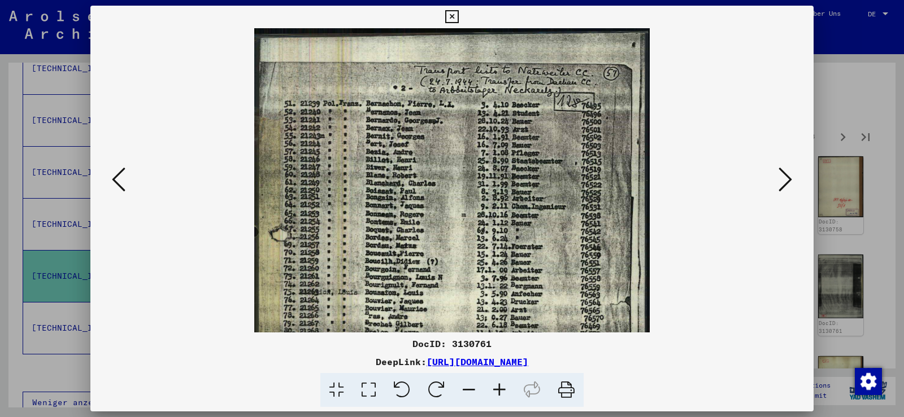
click at [501, 385] on icon at bounding box center [499, 390] width 31 height 34
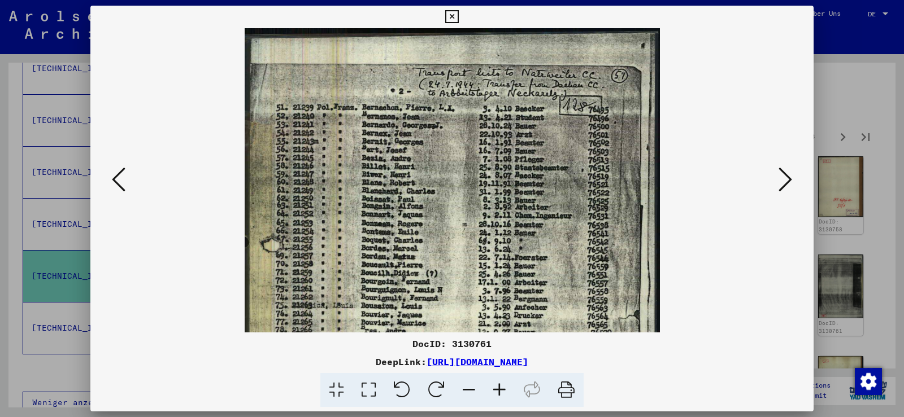
click at [501, 385] on icon at bounding box center [499, 390] width 31 height 34
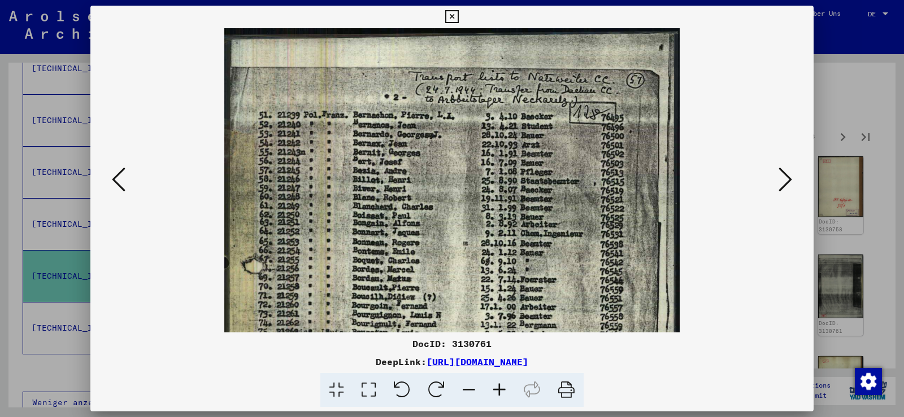
click at [501, 385] on icon at bounding box center [499, 390] width 31 height 34
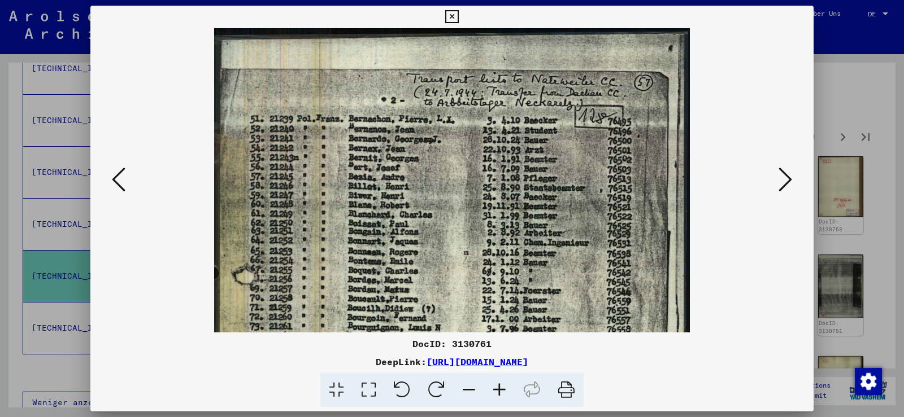
click at [501, 385] on icon at bounding box center [499, 390] width 31 height 34
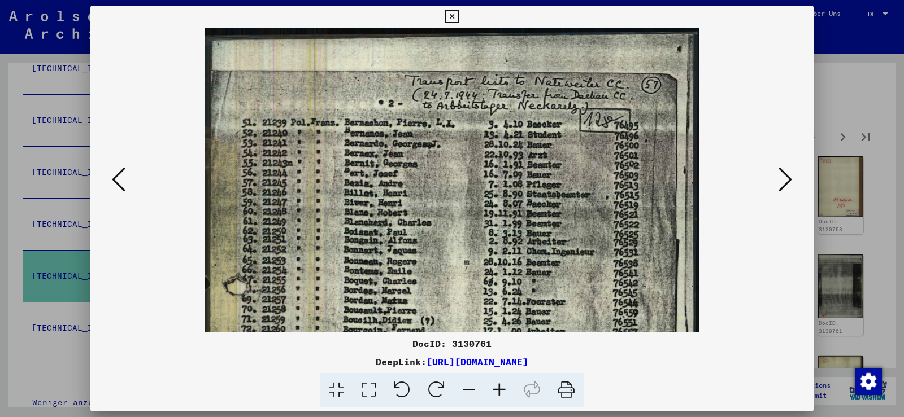
click at [501, 385] on icon at bounding box center [499, 390] width 31 height 34
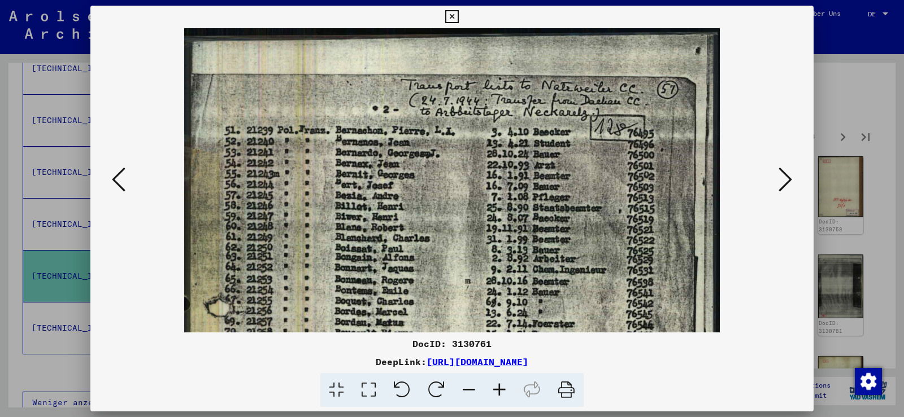
click at [501, 385] on icon at bounding box center [499, 390] width 31 height 34
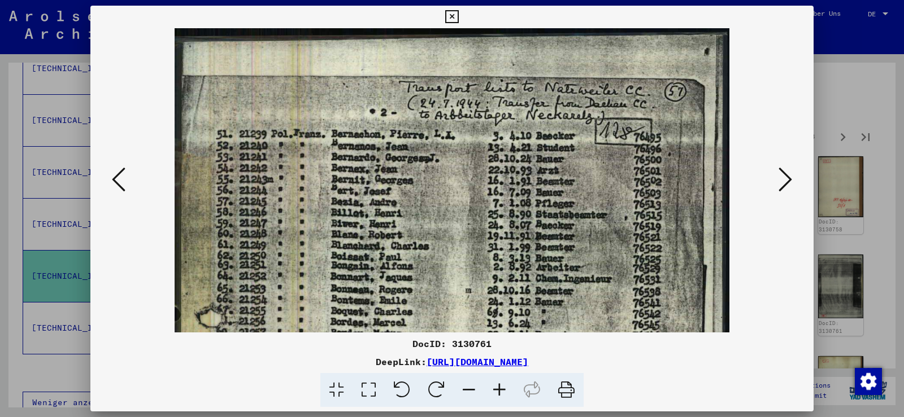
click at [501, 385] on icon at bounding box center [499, 390] width 31 height 34
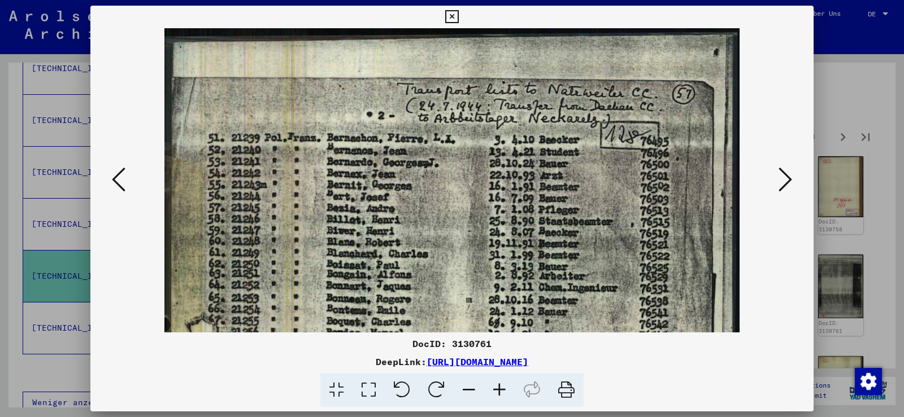
click at [501, 385] on icon at bounding box center [499, 390] width 31 height 34
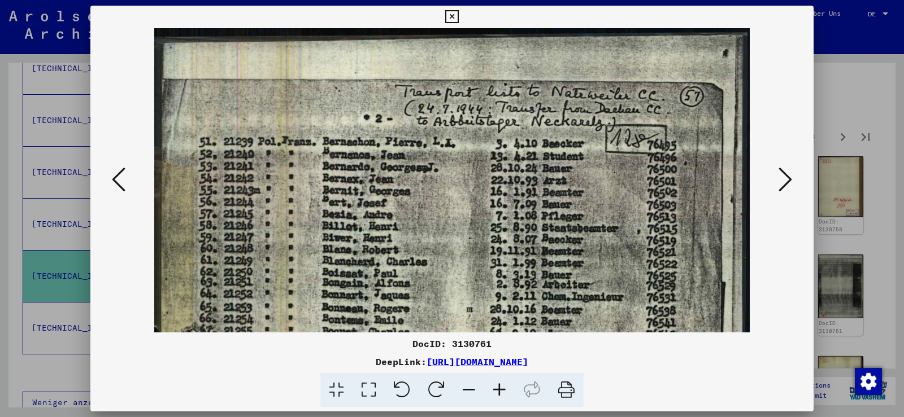
click at [501, 385] on icon at bounding box center [499, 390] width 31 height 34
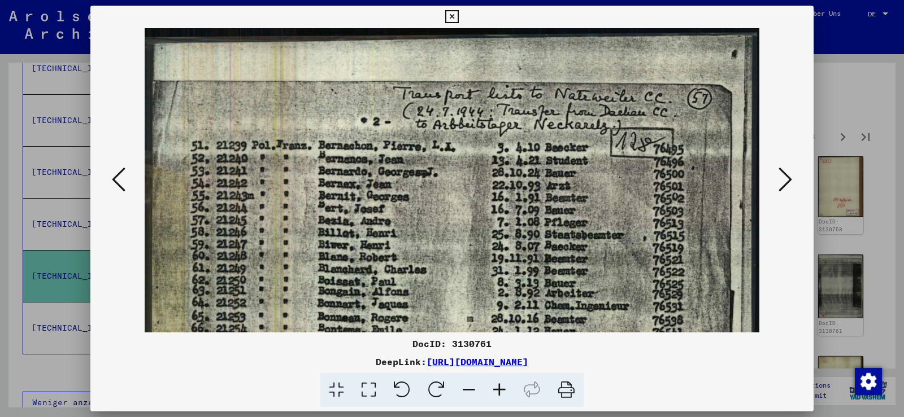
click at [501, 385] on icon at bounding box center [499, 390] width 31 height 34
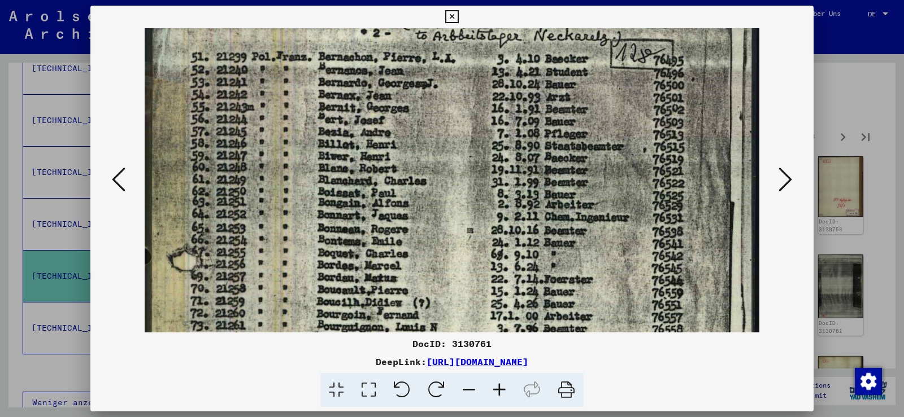
drag, startPoint x: 555, startPoint y: 310, endPoint x: 550, endPoint y: 240, distance: 70.2
click at [566, 194] on img at bounding box center [452, 374] width 615 height 869
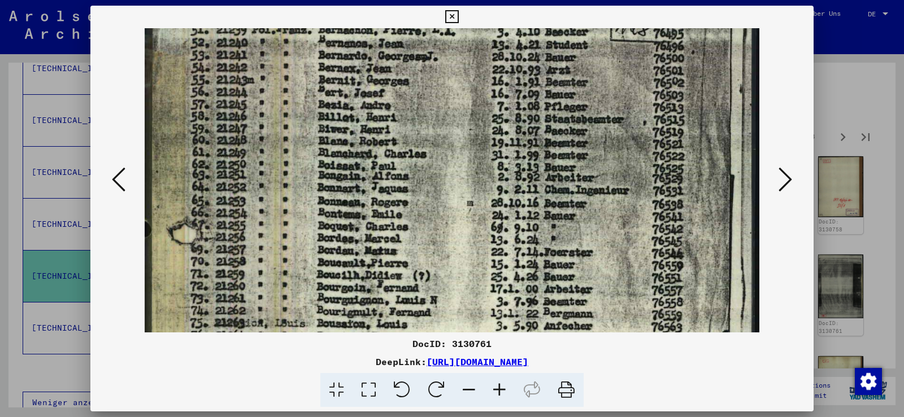
click at [538, 334] on div "DocID: 3130761 DeepLink: [URL][DOMAIN_NAME]" at bounding box center [451, 207] width 723 height 402
drag, startPoint x: 536, startPoint y: 264, endPoint x: 520, endPoint y: 229, distance: 38.4
click at [542, 202] on img at bounding box center [452, 346] width 615 height 869
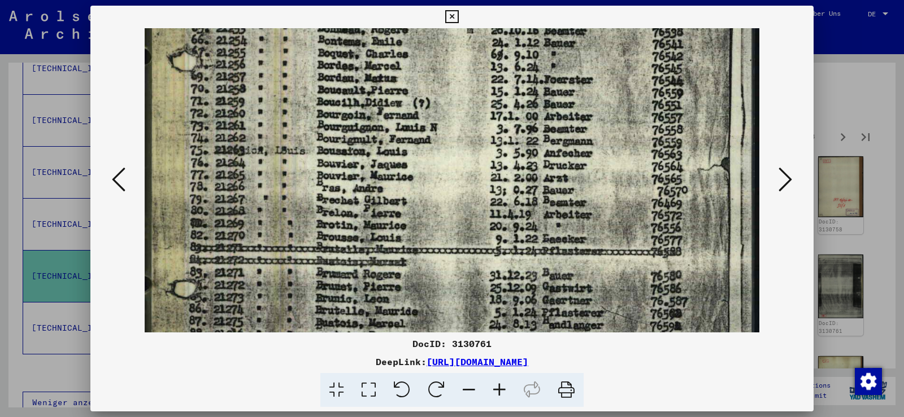
drag, startPoint x: 577, startPoint y: 320, endPoint x: 562, endPoint y: 259, distance: 62.9
click at [562, 259] on img at bounding box center [452, 174] width 615 height 869
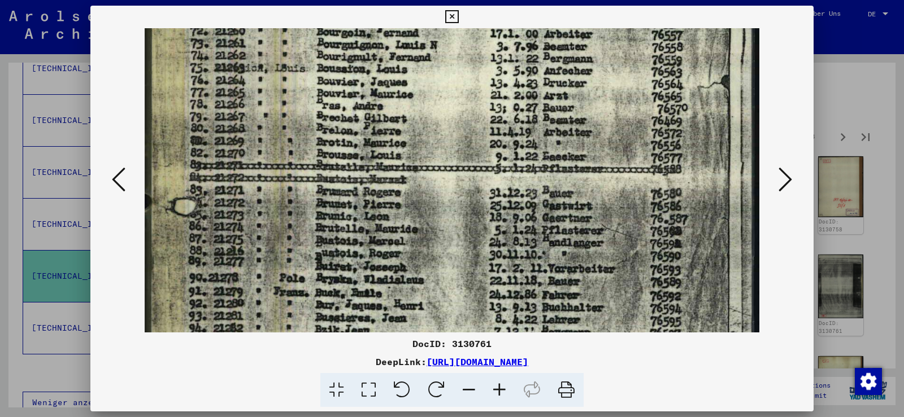
scroll to position [502, 0]
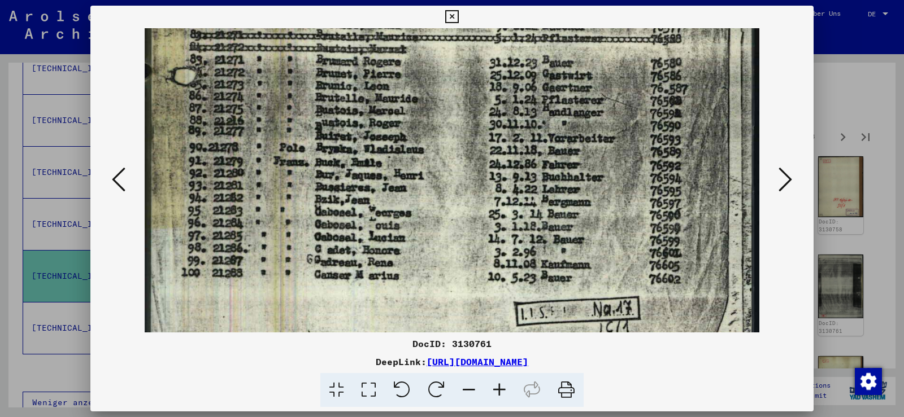
drag, startPoint x: 567, startPoint y: 332, endPoint x: 546, endPoint y: 127, distance: 206.1
click at [786, 179] on icon at bounding box center [785, 179] width 14 height 27
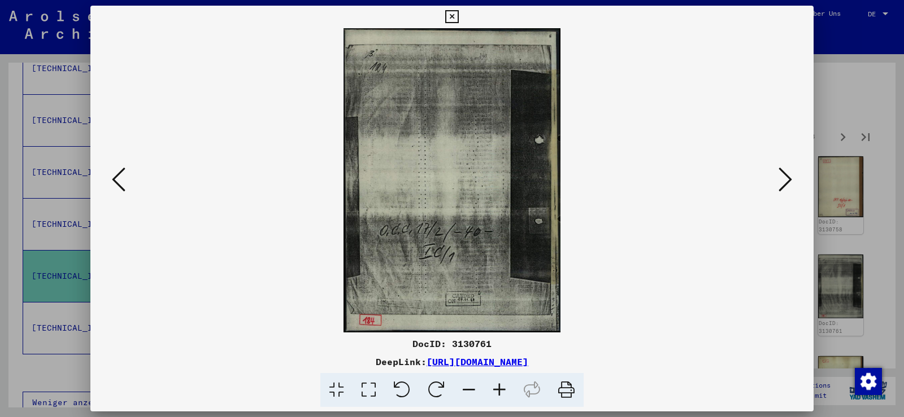
scroll to position [0, 0]
click at [786, 179] on icon at bounding box center [785, 179] width 14 height 27
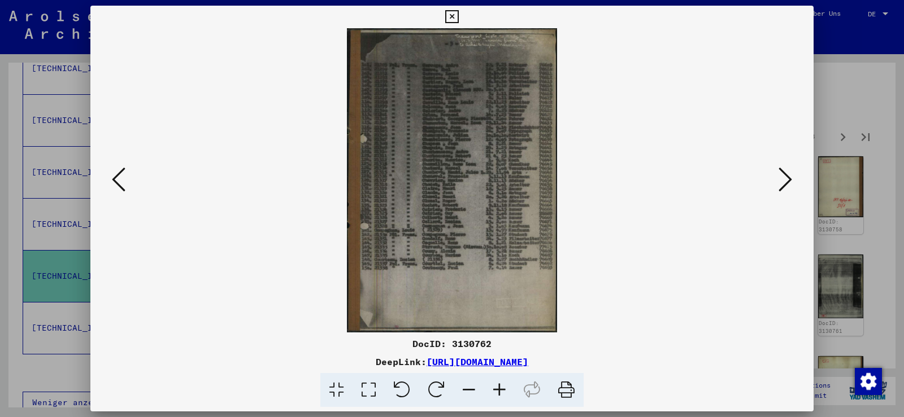
click at [498, 385] on icon at bounding box center [499, 390] width 31 height 34
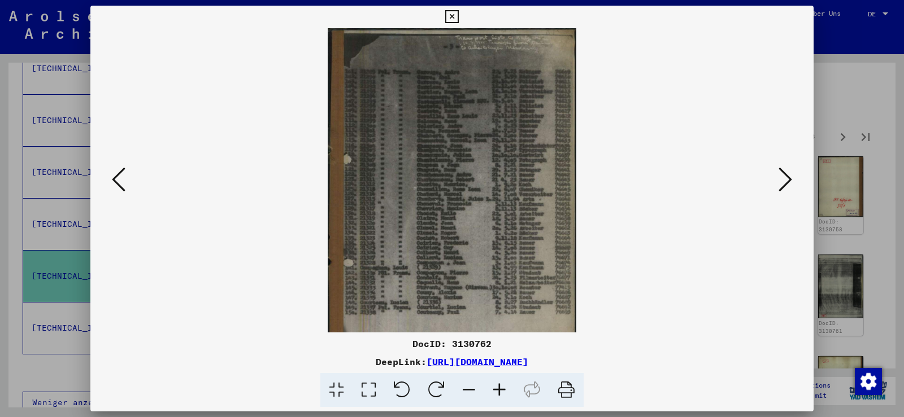
click at [498, 385] on icon at bounding box center [499, 390] width 31 height 34
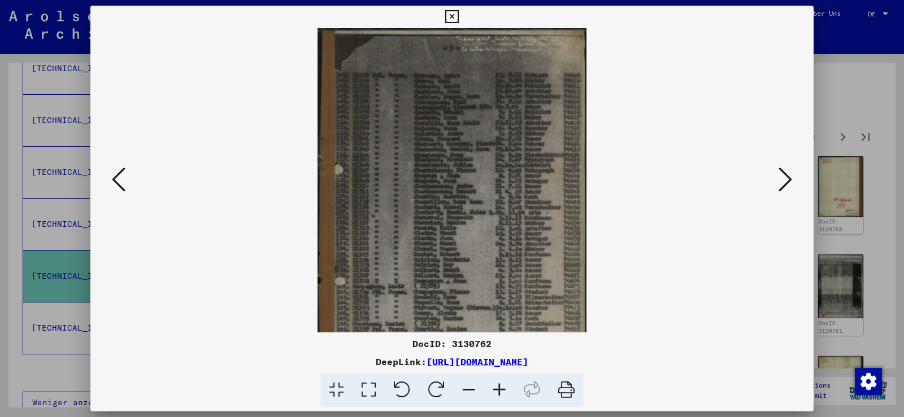
click at [498, 385] on icon at bounding box center [499, 390] width 31 height 34
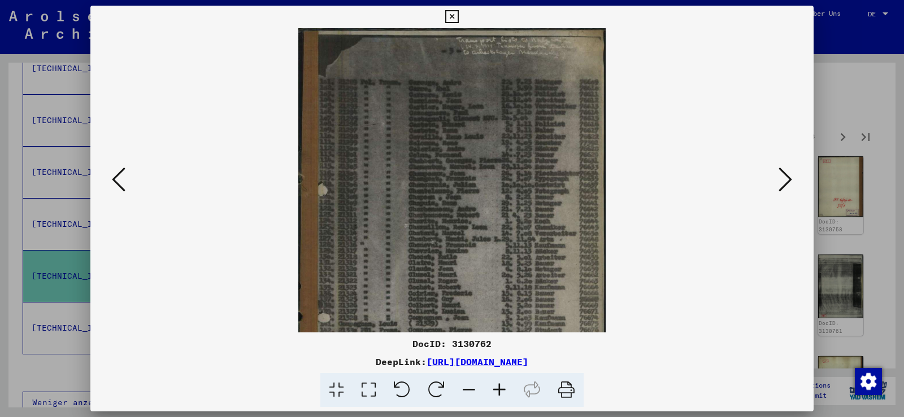
click at [498, 385] on icon at bounding box center [499, 390] width 31 height 34
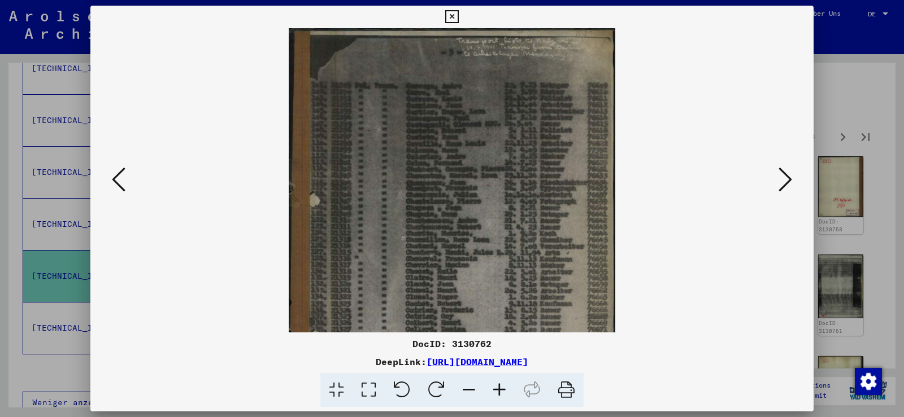
click at [498, 385] on icon at bounding box center [499, 390] width 31 height 34
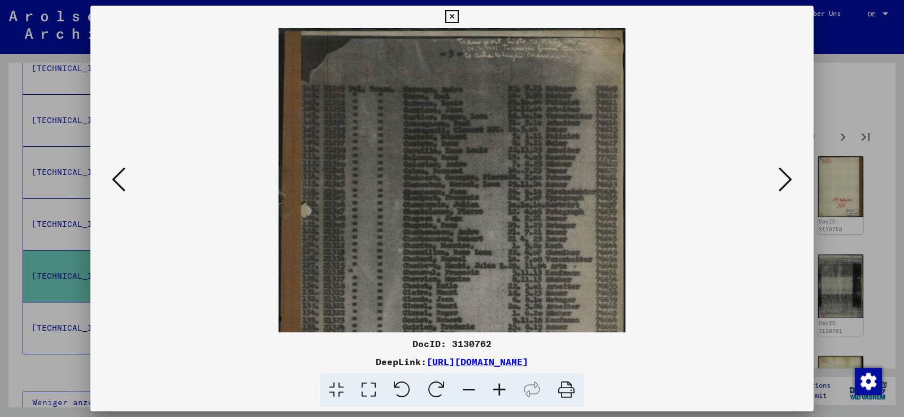
click at [498, 385] on icon at bounding box center [499, 390] width 31 height 34
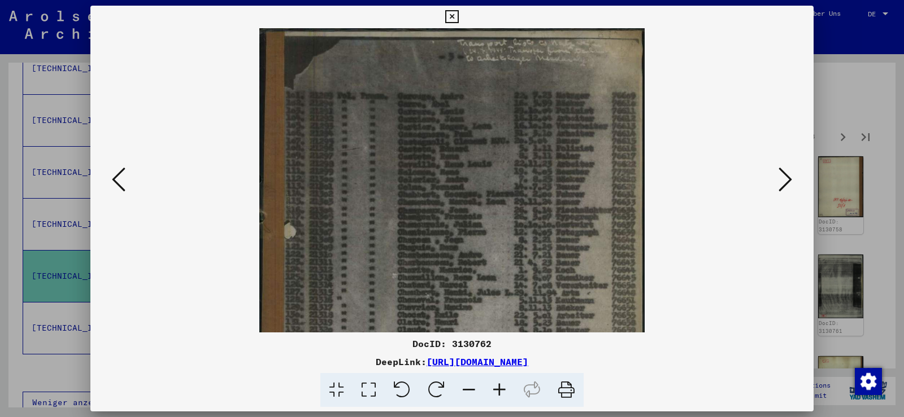
click at [498, 385] on icon at bounding box center [499, 390] width 31 height 34
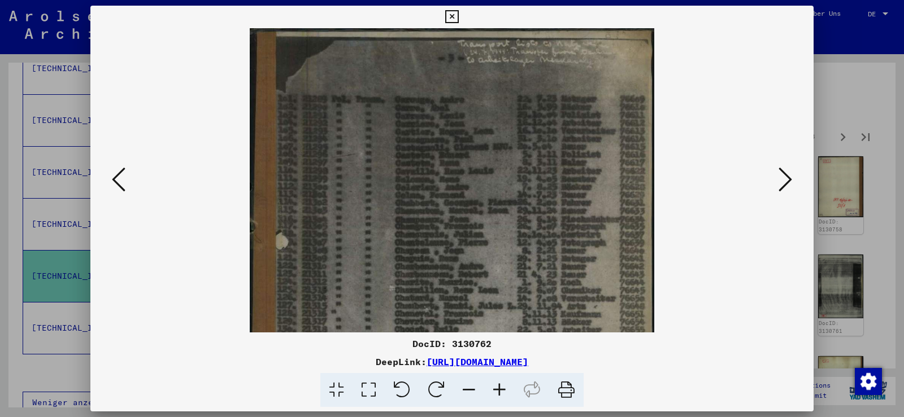
click at [498, 385] on icon at bounding box center [499, 390] width 31 height 34
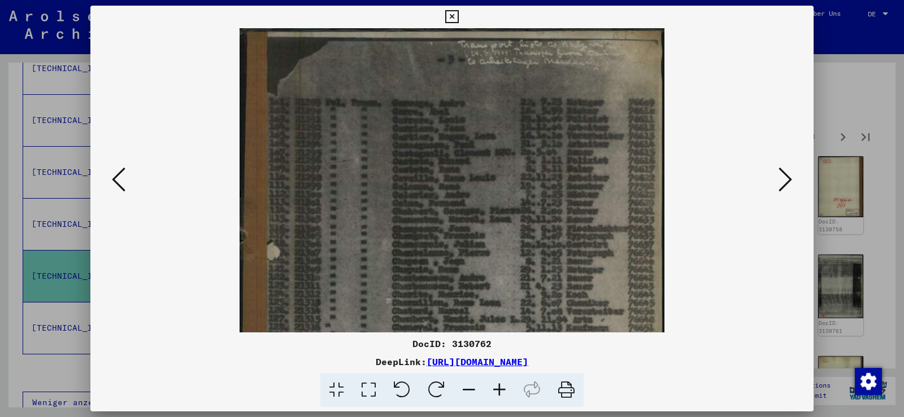
click at [498, 385] on icon at bounding box center [499, 390] width 31 height 34
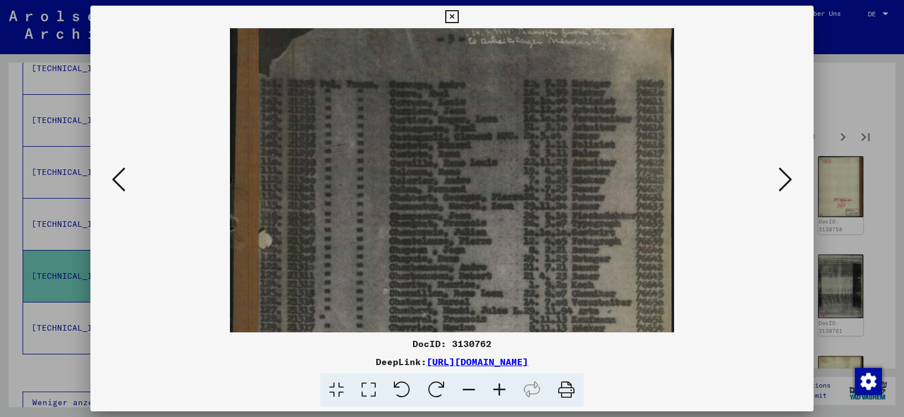
scroll to position [23, 0]
drag, startPoint x: 601, startPoint y: 278, endPoint x: 538, endPoint y: 256, distance: 66.7
click at [538, 256] on img at bounding box center [452, 327] width 444 height 643
click at [499, 386] on icon at bounding box center [499, 390] width 31 height 34
click at [497, 386] on icon at bounding box center [499, 390] width 31 height 34
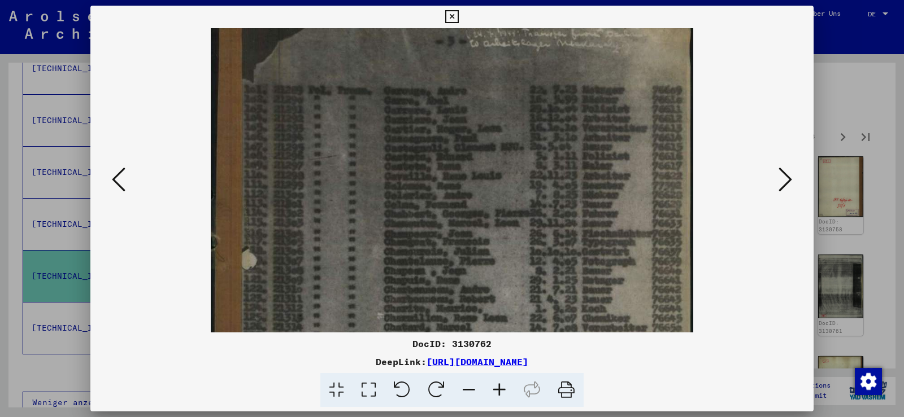
click at [497, 386] on icon at bounding box center [499, 390] width 31 height 34
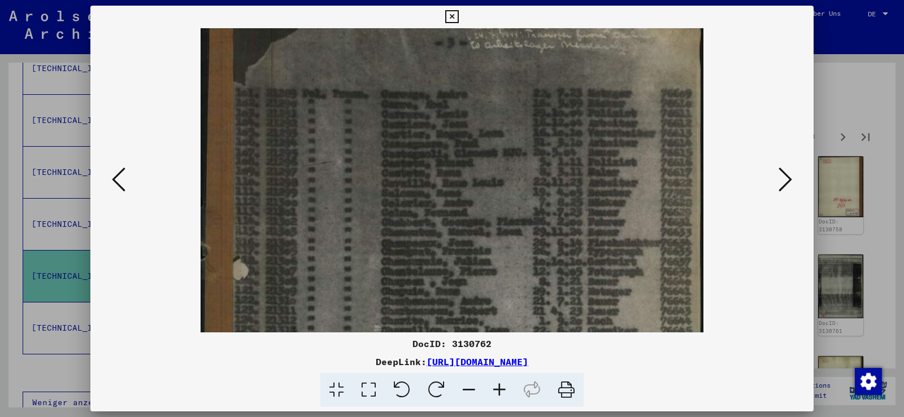
click at [497, 386] on icon at bounding box center [499, 390] width 31 height 34
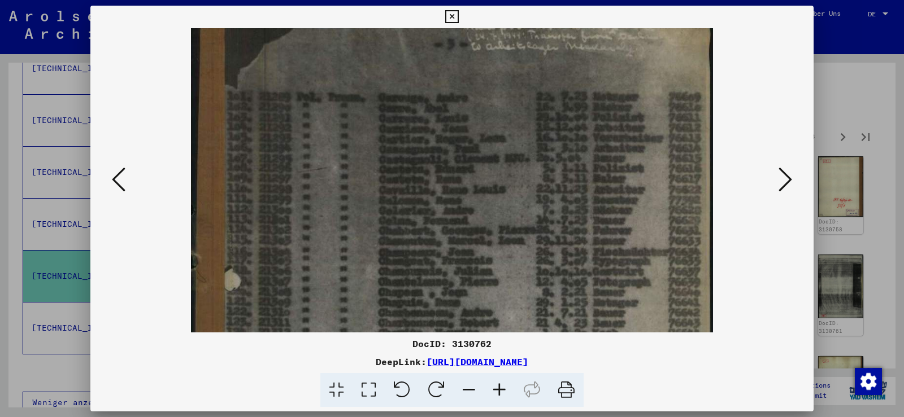
click at [497, 386] on icon at bounding box center [499, 390] width 31 height 34
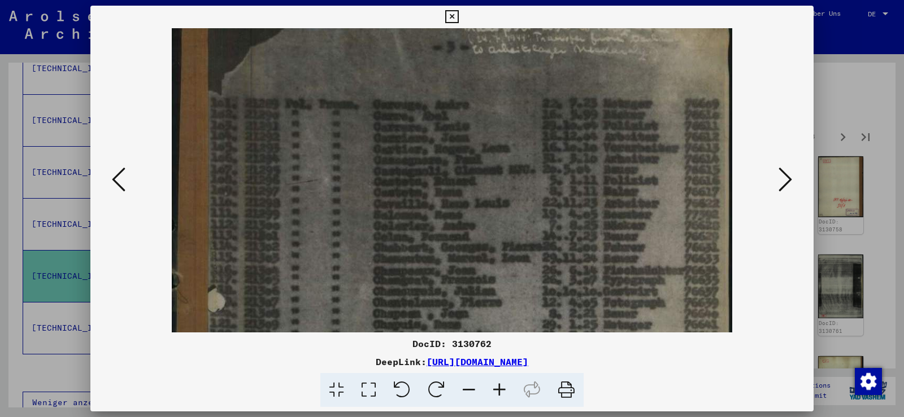
scroll to position [19, 0]
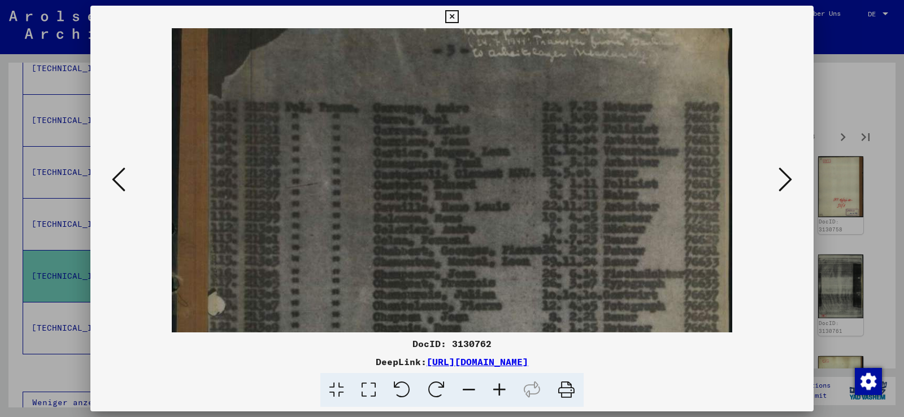
drag, startPoint x: 674, startPoint y: 284, endPoint x: 644, endPoint y: 288, distance: 30.7
click at [644, 288] on img at bounding box center [452, 415] width 561 height 813
click at [786, 175] on icon at bounding box center [785, 179] width 14 height 27
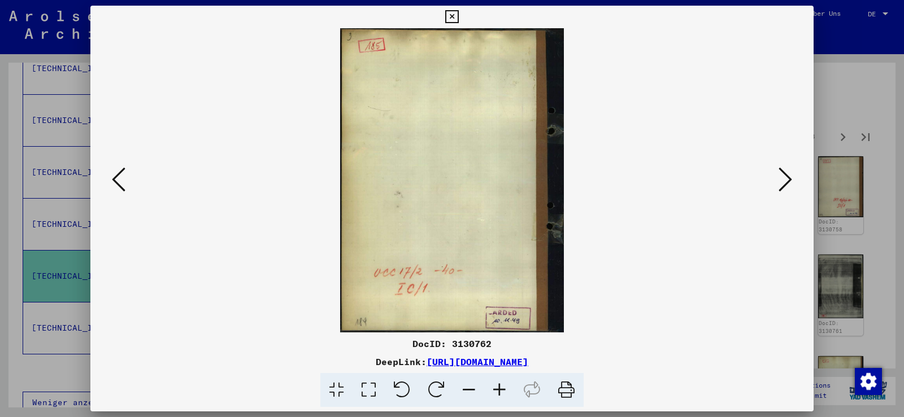
click at [786, 175] on icon at bounding box center [785, 179] width 14 height 27
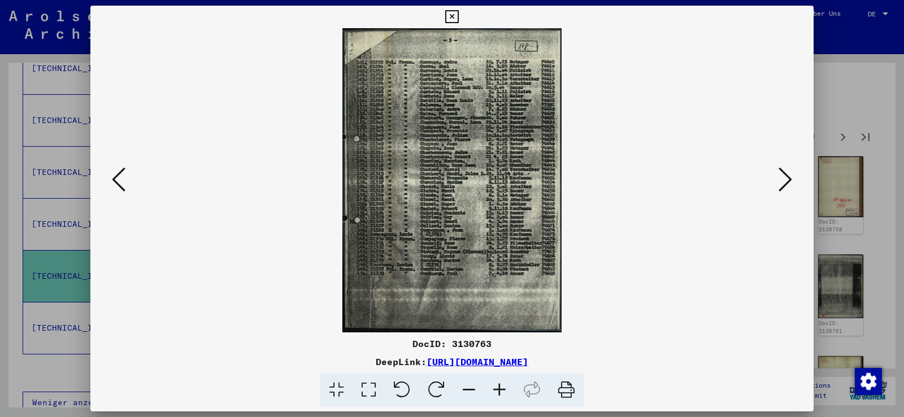
click at [497, 387] on icon at bounding box center [499, 390] width 31 height 34
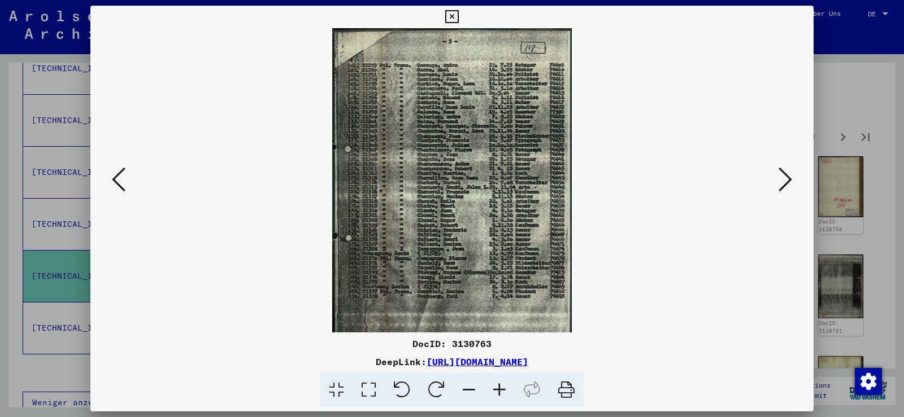
click at [497, 387] on icon at bounding box center [499, 390] width 31 height 34
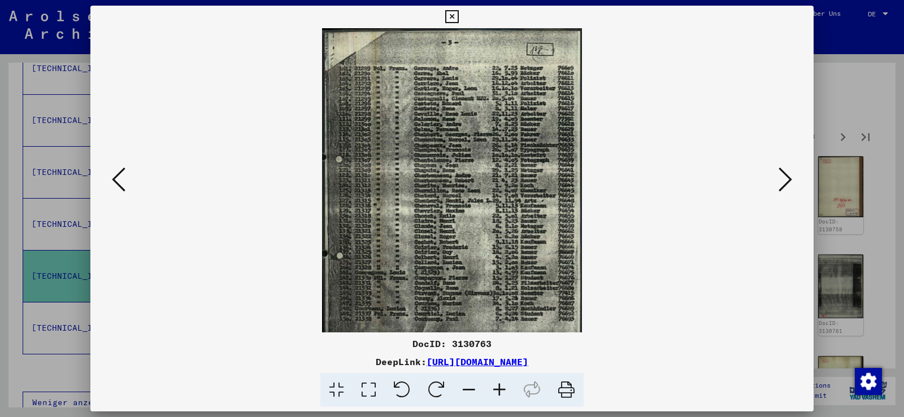
click at [497, 387] on icon at bounding box center [499, 390] width 31 height 34
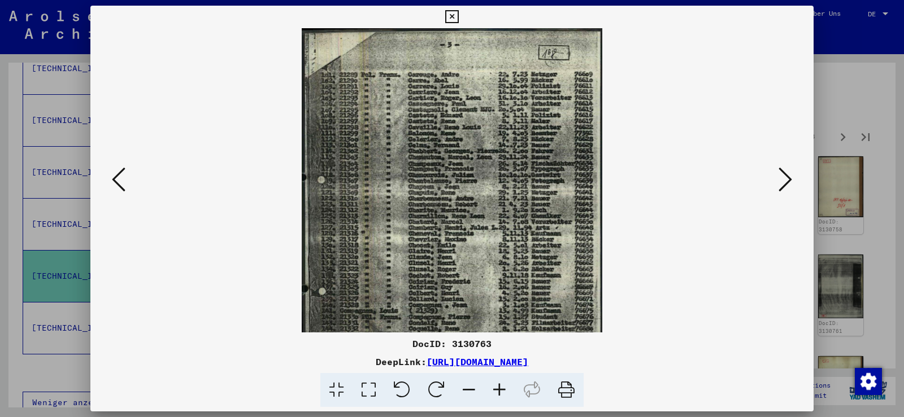
click at [497, 387] on icon at bounding box center [499, 390] width 31 height 34
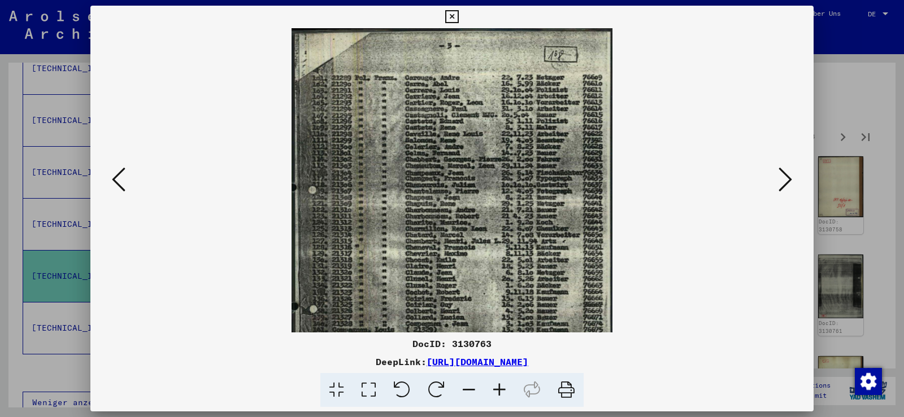
click at [497, 387] on icon at bounding box center [499, 390] width 31 height 34
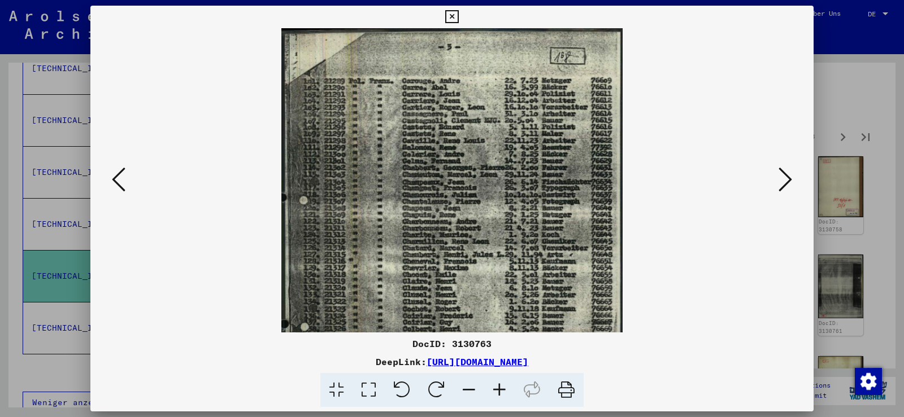
click at [497, 387] on icon at bounding box center [499, 390] width 31 height 34
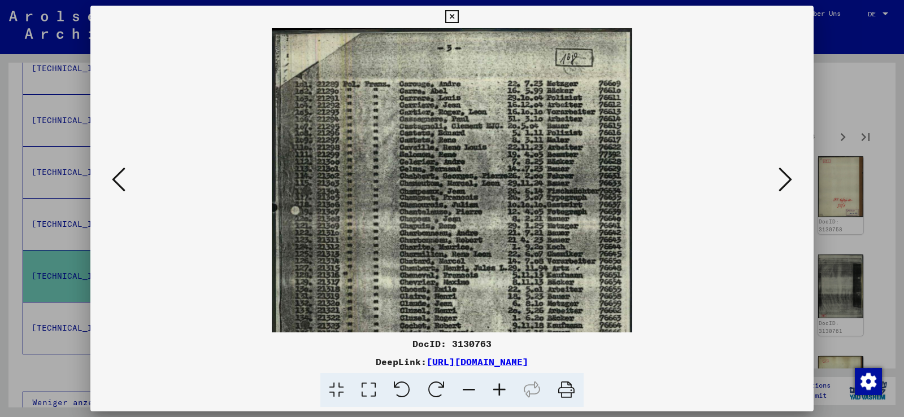
click at [497, 387] on icon at bounding box center [499, 390] width 31 height 34
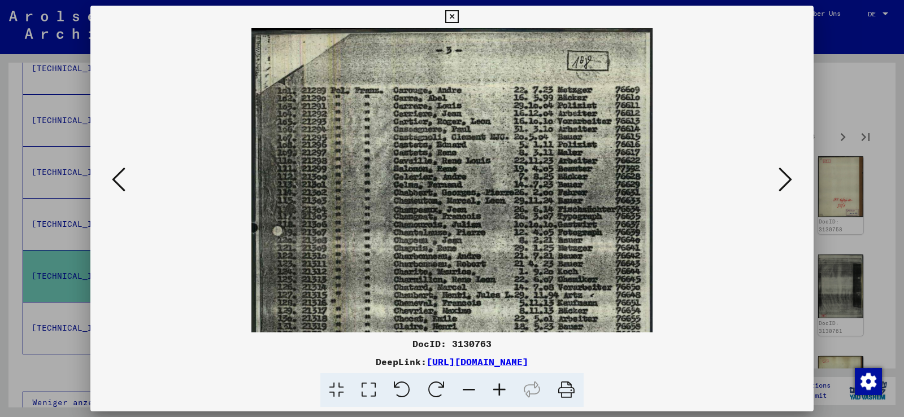
click at [497, 387] on icon at bounding box center [499, 390] width 31 height 34
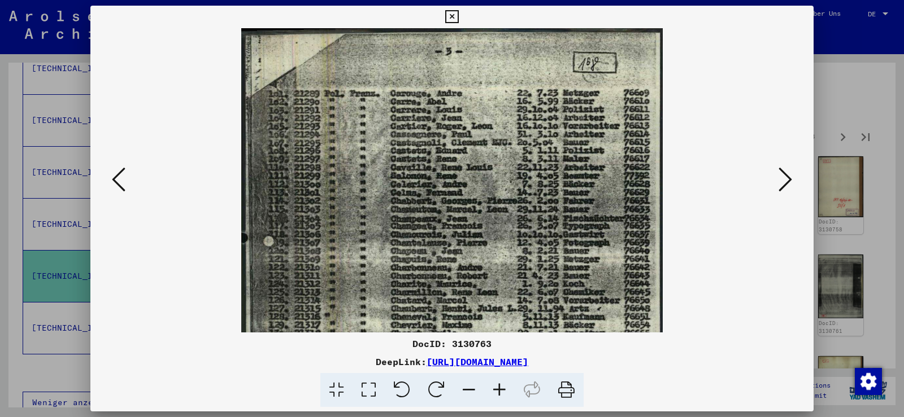
click at [497, 387] on icon at bounding box center [499, 390] width 31 height 34
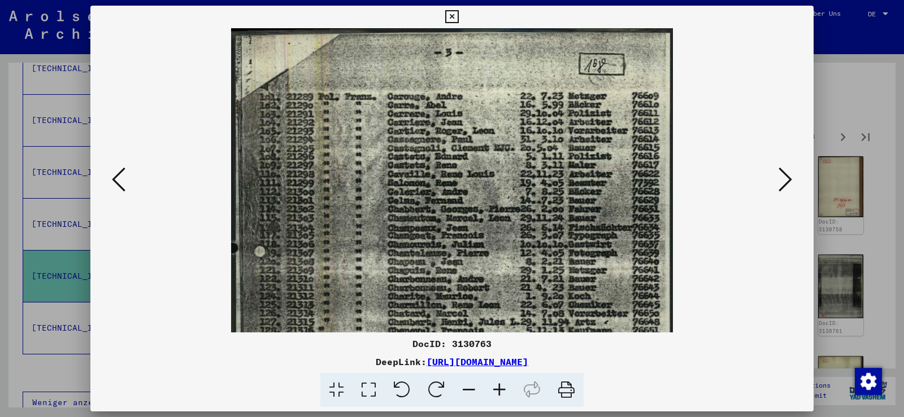
click at [497, 387] on icon at bounding box center [499, 390] width 31 height 34
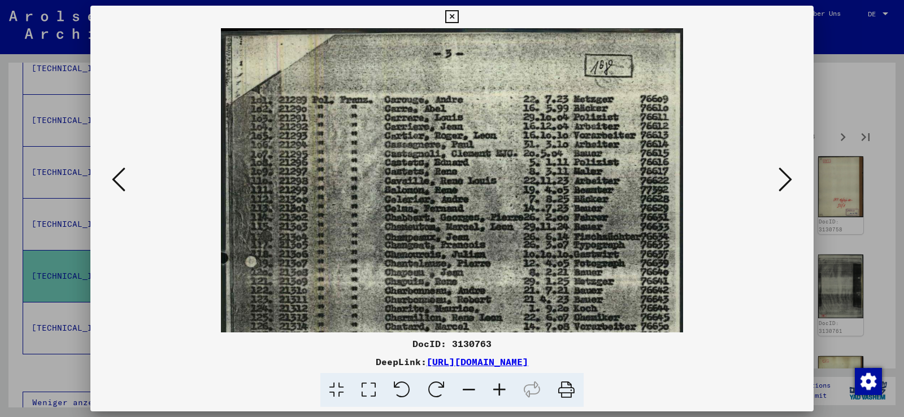
click at [788, 178] on icon at bounding box center [785, 179] width 14 height 27
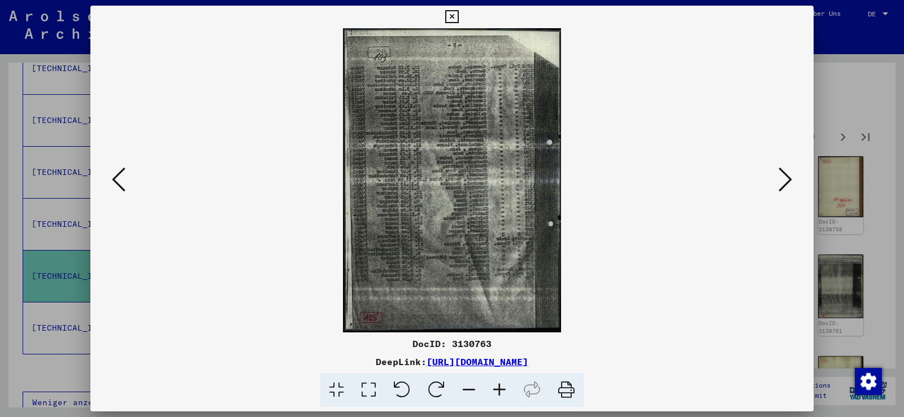
click at [788, 178] on icon at bounding box center [785, 179] width 14 height 27
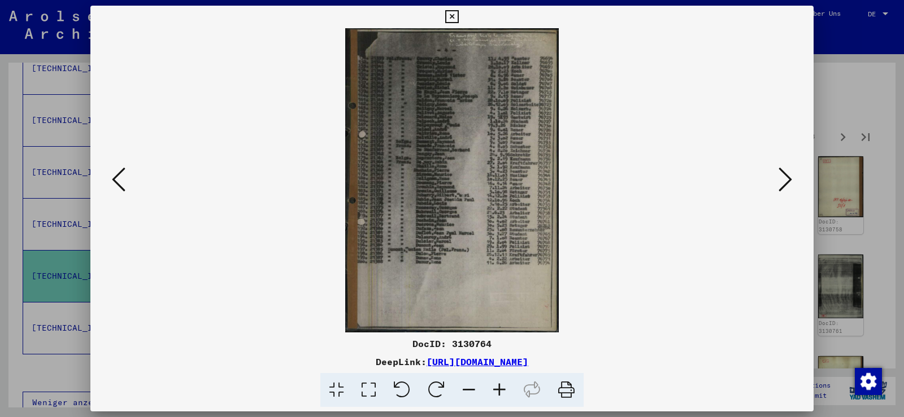
click at [788, 178] on icon at bounding box center [785, 179] width 14 height 27
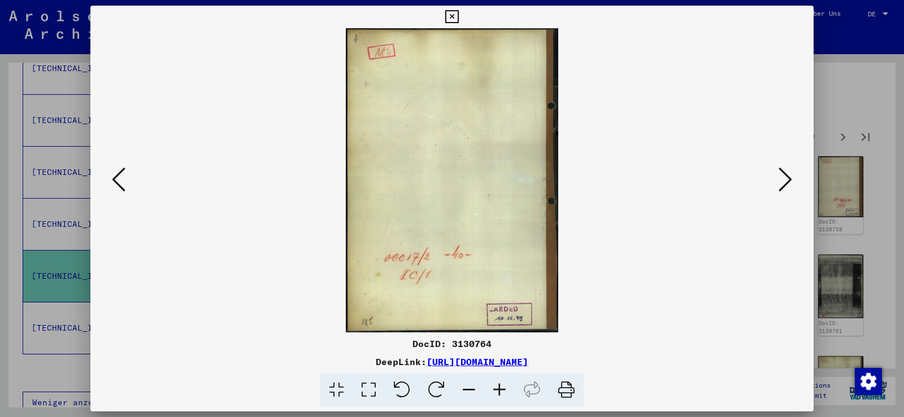
click at [788, 178] on icon at bounding box center [785, 179] width 14 height 27
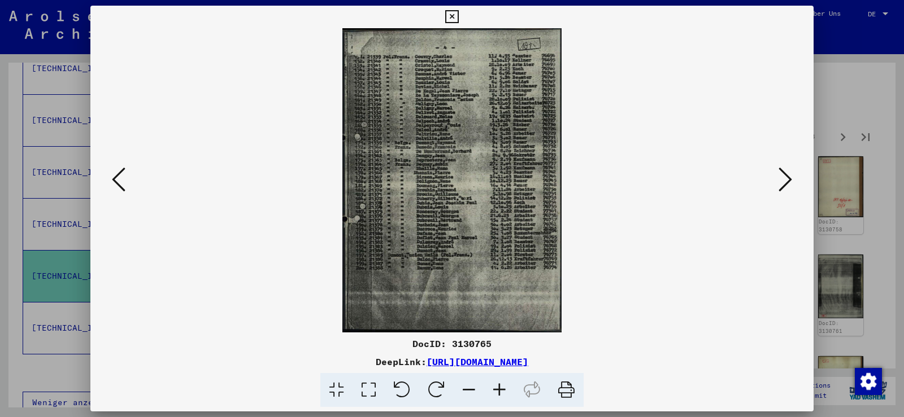
click at [495, 390] on icon at bounding box center [499, 390] width 31 height 34
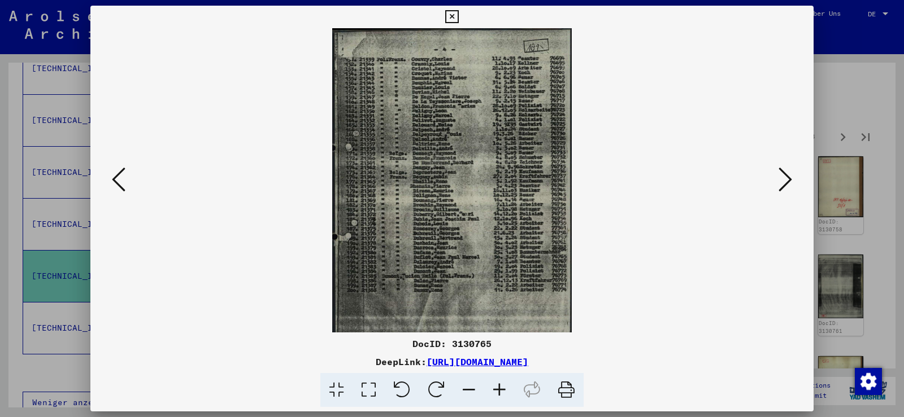
click at [495, 390] on icon at bounding box center [499, 390] width 31 height 34
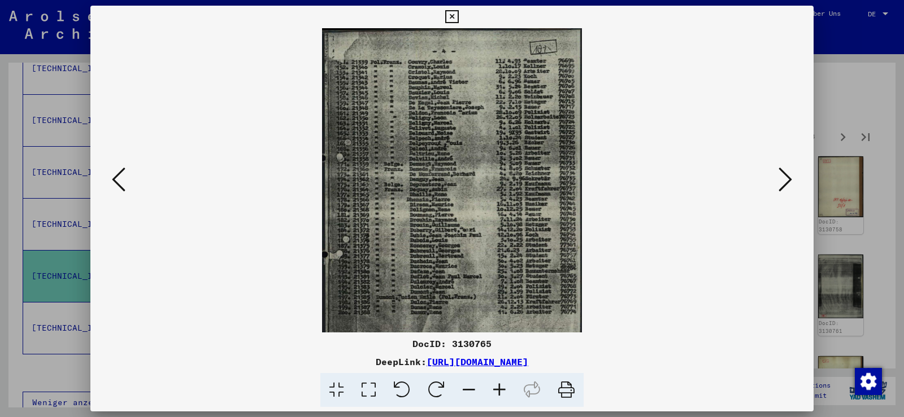
click at [495, 390] on icon at bounding box center [499, 390] width 31 height 34
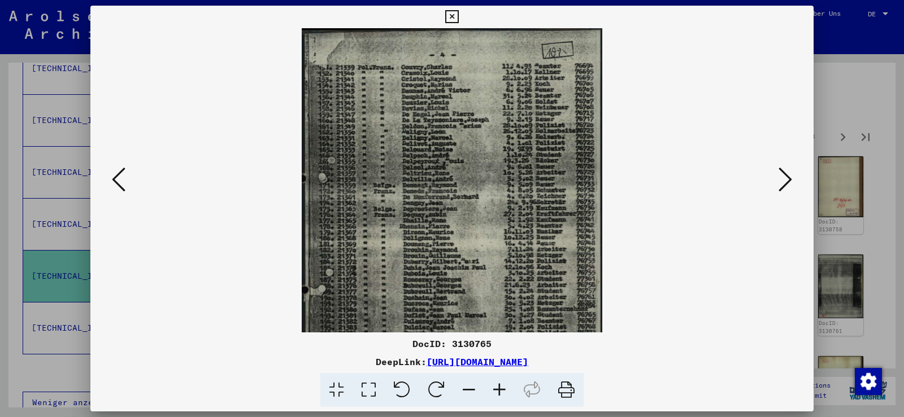
click at [495, 390] on icon at bounding box center [499, 390] width 31 height 34
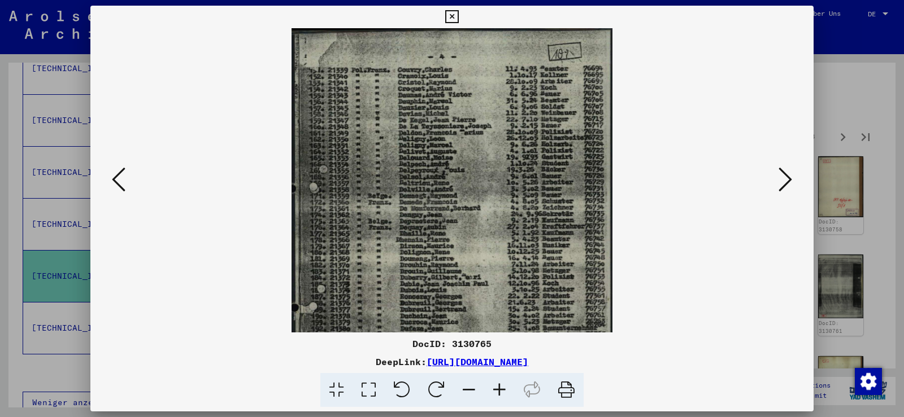
click at [495, 390] on icon at bounding box center [499, 390] width 31 height 34
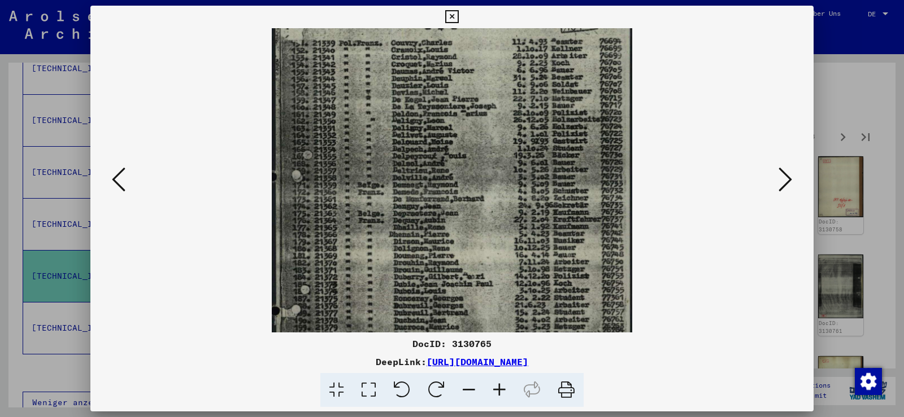
scroll to position [33, 0]
drag, startPoint x: 594, startPoint y: 308, endPoint x: 593, endPoint y: 276, distance: 32.8
click at [593, 276] on img at bounding box center [452, 246] width 361 height 502
click at [566, 389] on icon at bounding box center [566, 390] width 34 height 34
click at [119, 182] on icon at bounding box center [119, 179] width 14 height 27
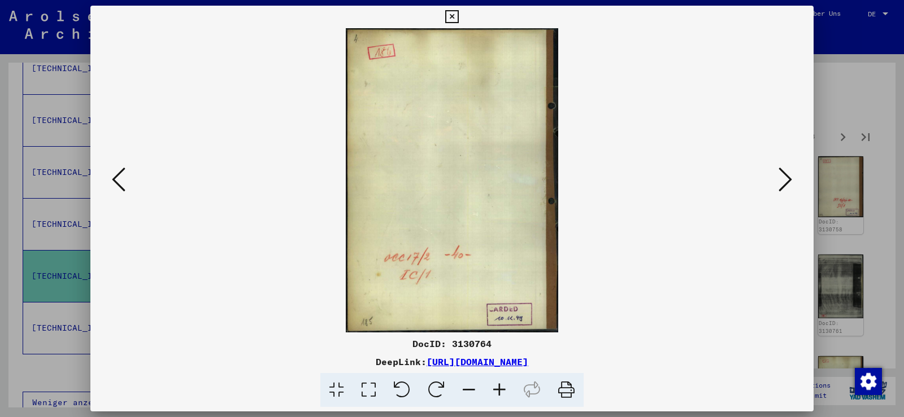
scroll to position [0, 0]
click at [119, 182] on icon at bounding box center [119, 179] width 14 height 27
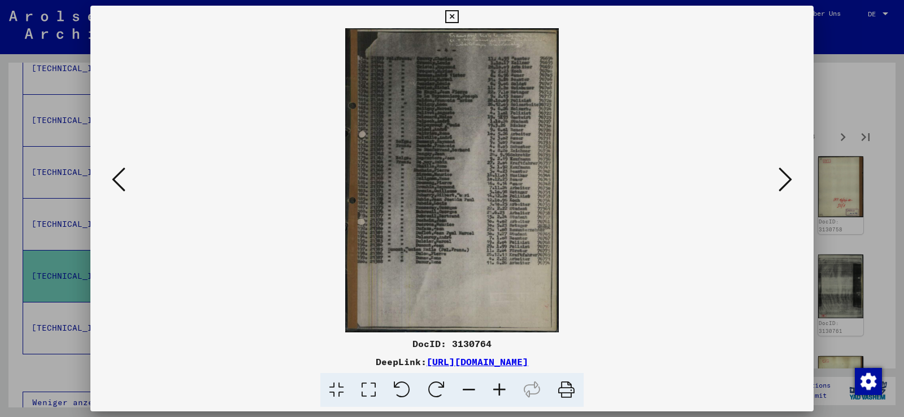
click at [119, 182] on icon at bounding box center [119, 179] width 14 height 27
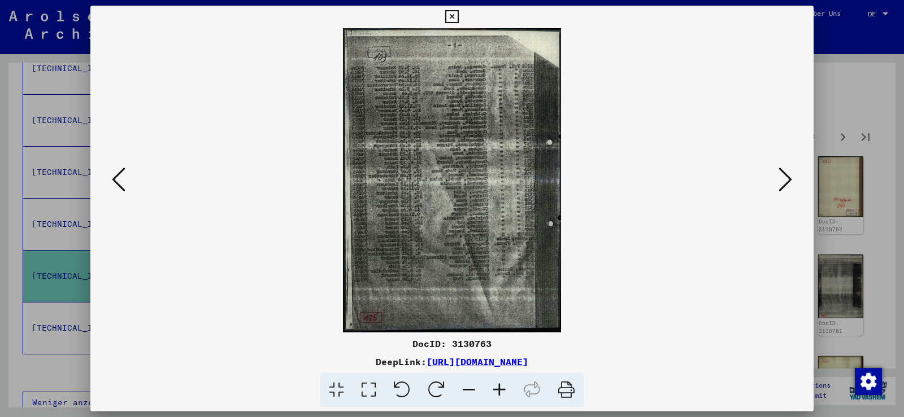
click at [119, 182] on icon at bounding box center [119, 179] width 14 height 27
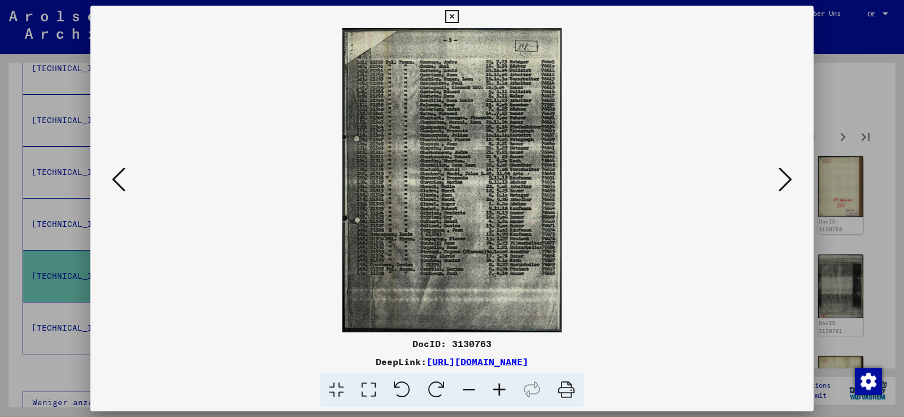
click at [119, 182] on icon at bounding box center [119, 179] width 14 height 27
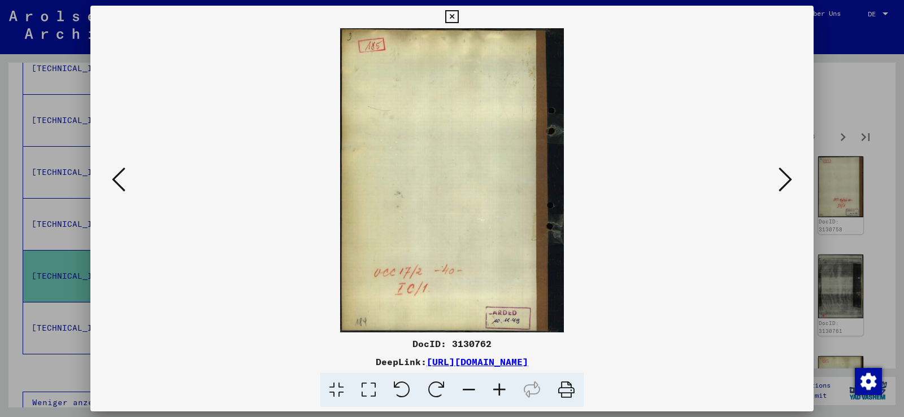
click at [119, 182] on icon at bounding box center [119, 179] width 14 height 27
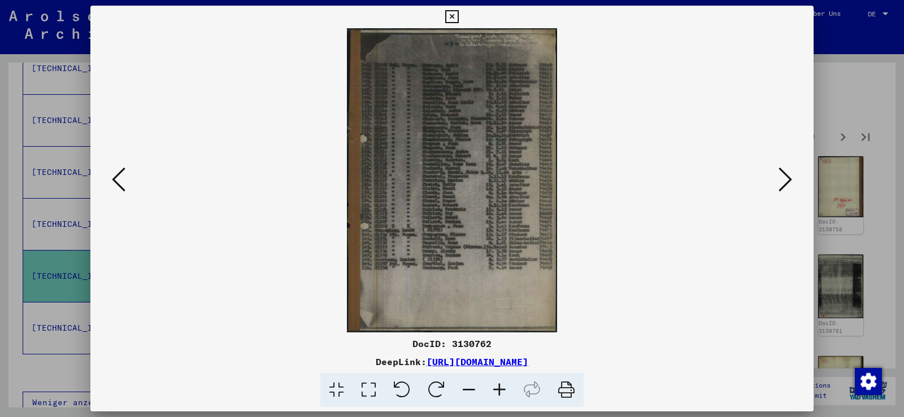
click at [119, 182] on icon at bounding box center [119, 179] width 14 height 27
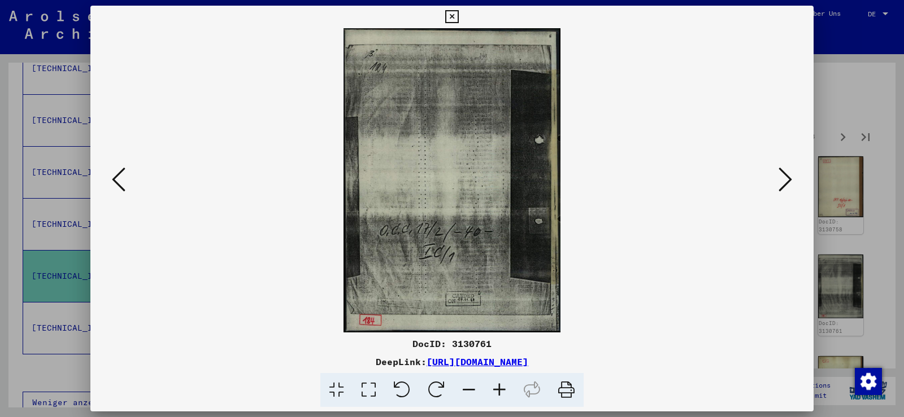
click at [119, 182] on icon at bounding box center [119, 179] width 14 height 27
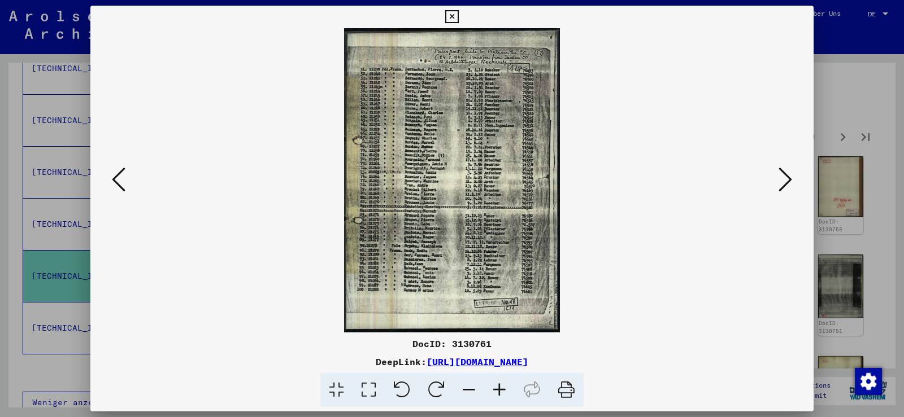
click at [119, 182] on icon at bounding box center [119, 179] width 14 height 27
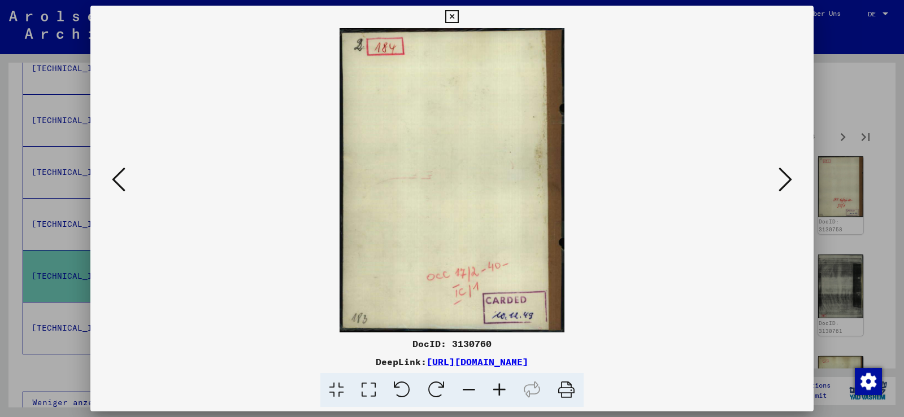
click at [119, 182] on icon at bounding box center [119, 179] width 14 height 27
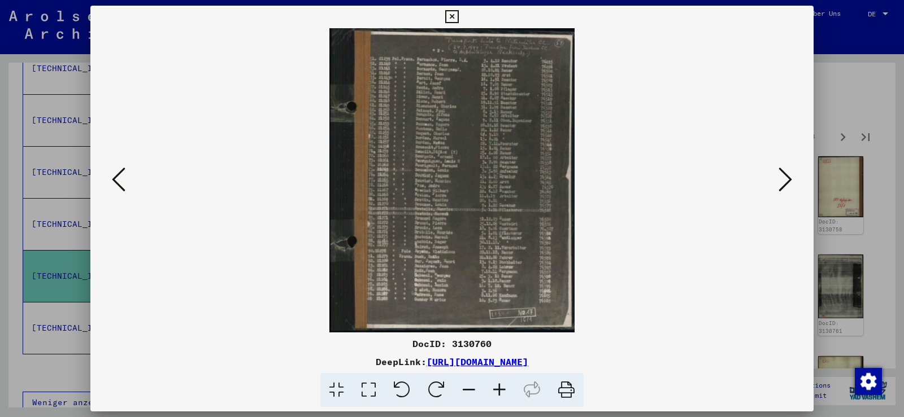
click at [119, 182] on icon at bounding box center [119, 179] width 14 height 27
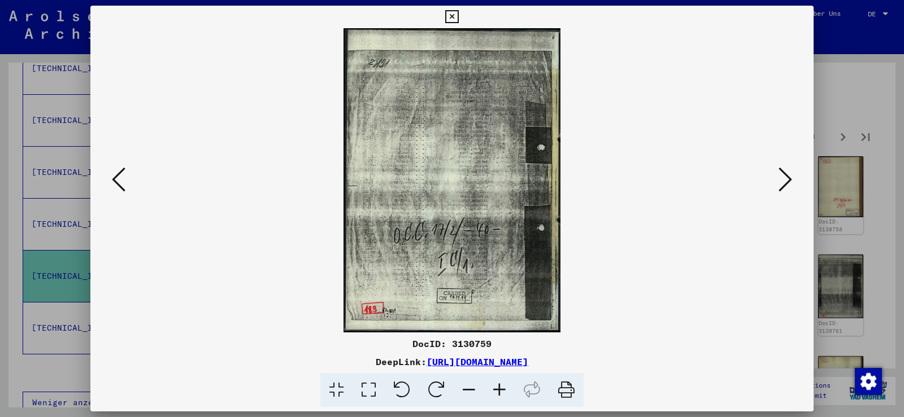
click at [119, 182] on icon at bounding box center [119, 179] width 14 height 27
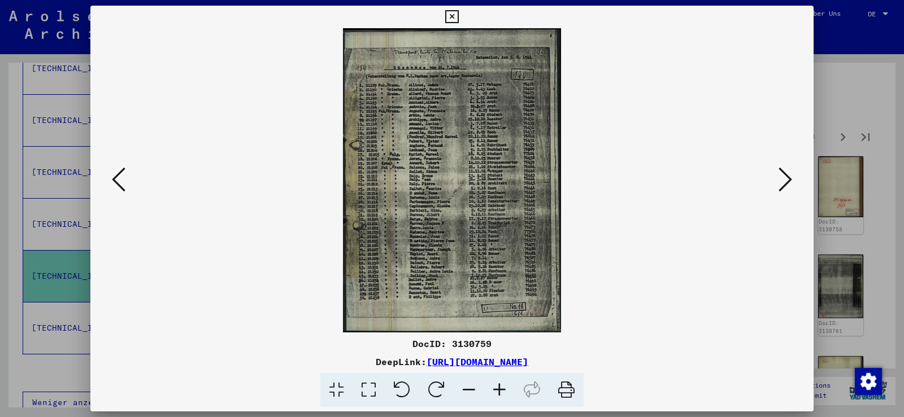
click at [119, 182] on icon at bounding box center [119, 179] width 14 height 27
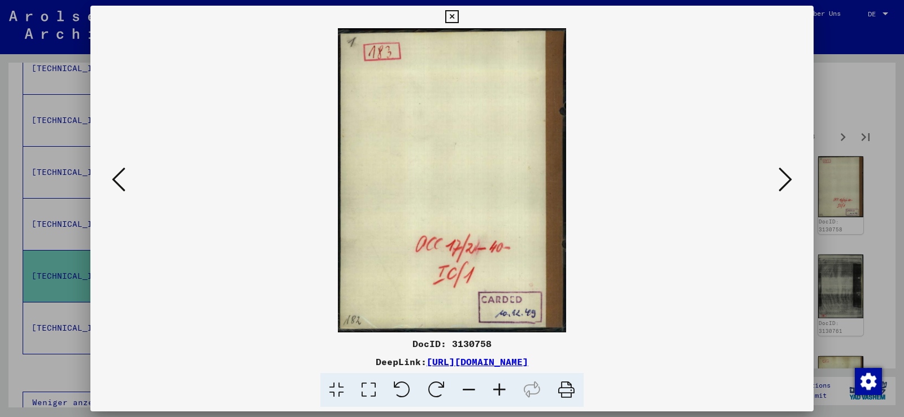
click at [119, 182] on icon at bounding box center [119, 179] width 14 height 27
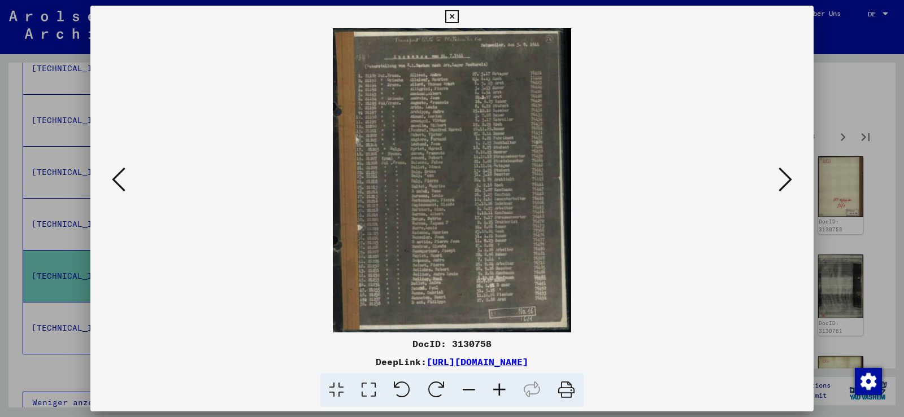
click at [119, 182] on icon at bounding box center [119, 179] width 14 height 27
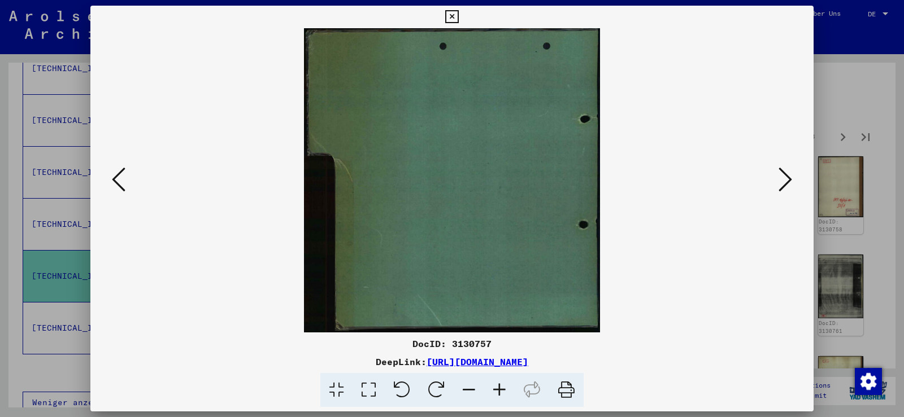
click at [119, 182] on icon at bounding box center [119, 179] width 14 height 27
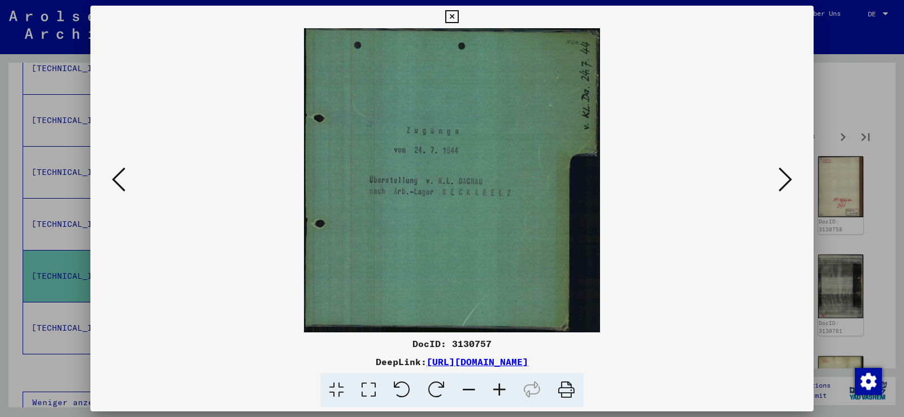
click at [119, 182] on icon at bounding box center [119, 179] width 14 height 27
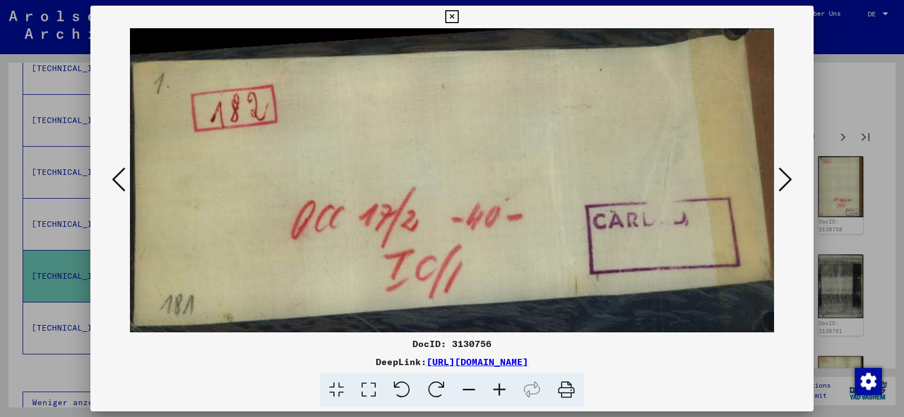
click at [119, 182] on icon at bounding box center [119, 179] width 14 height 27
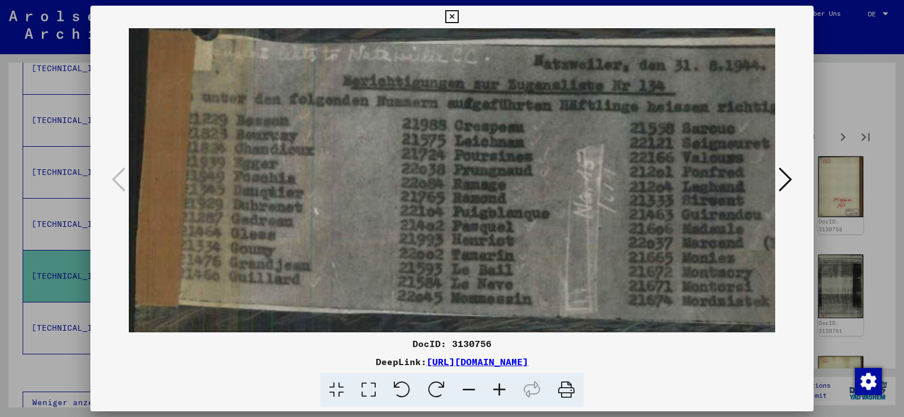
click at [455, 21] on icon at bounding box center [451, 17] width 13 height 14
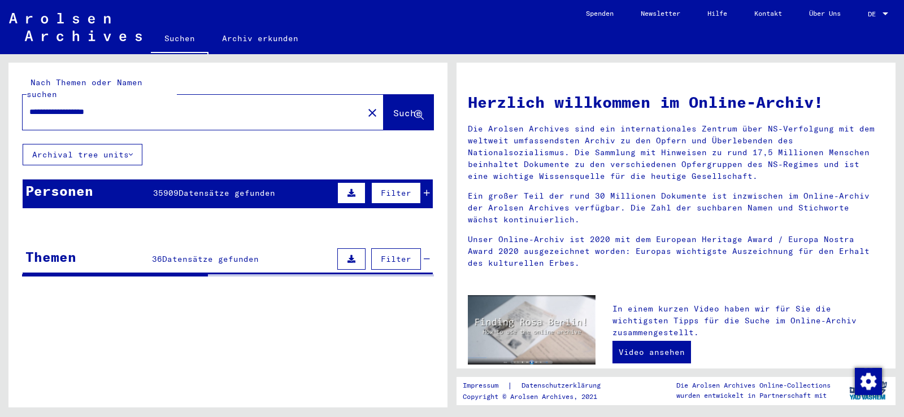
type input "**********"
